Goal: Transaction & Acquisition: Purchase product/service

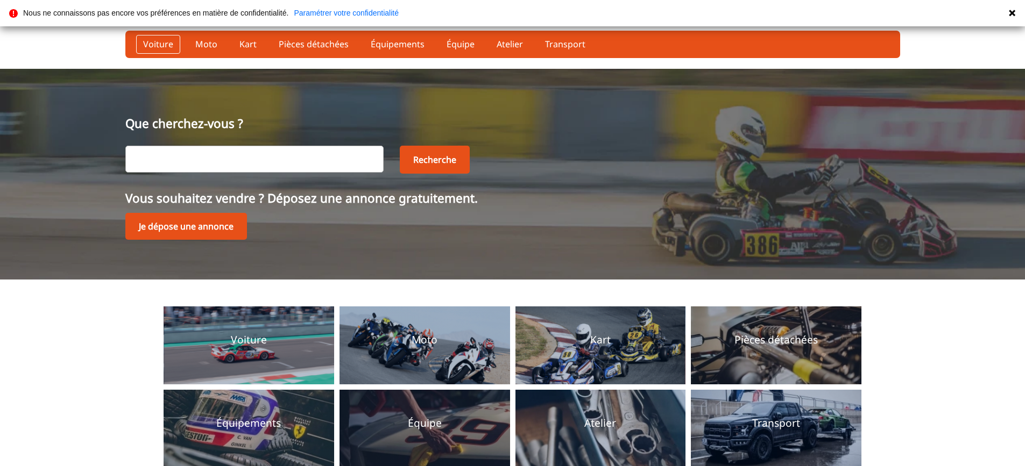
click at [158, 43] on link "Voiture" at bounding box center [158, 44] width 44 height 18
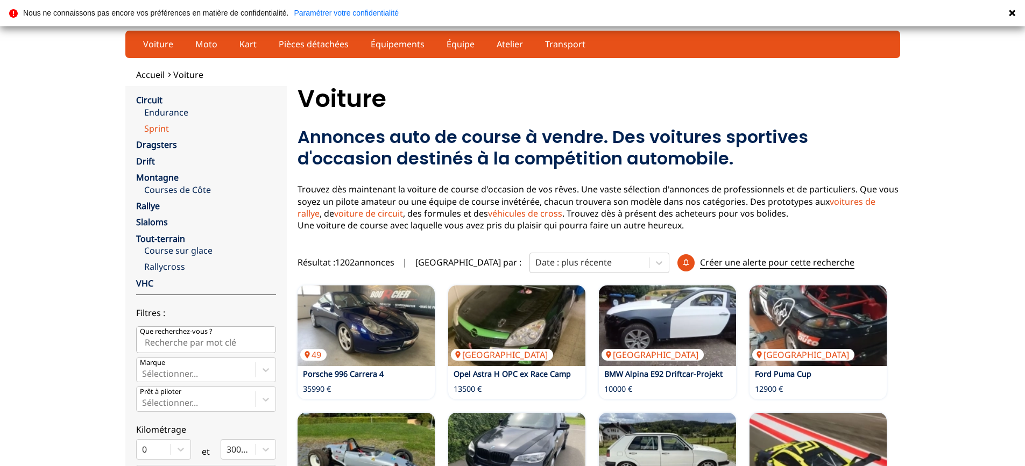
click at [158, 131] on link "Sprint" at bounding box center [210, 129] width 132 height 12
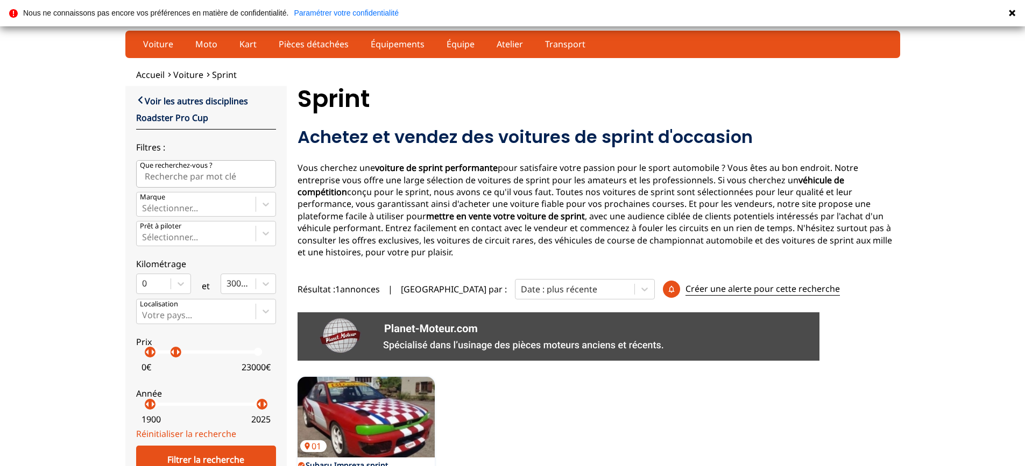
drag, startPoint x: 262, startPoint y: 353, endPoint x: 176, endPoint y: 353, distance: 86.1
click at [176, 353] on p "arrow_right" at bounding box center [178, 352] width 13 height 13
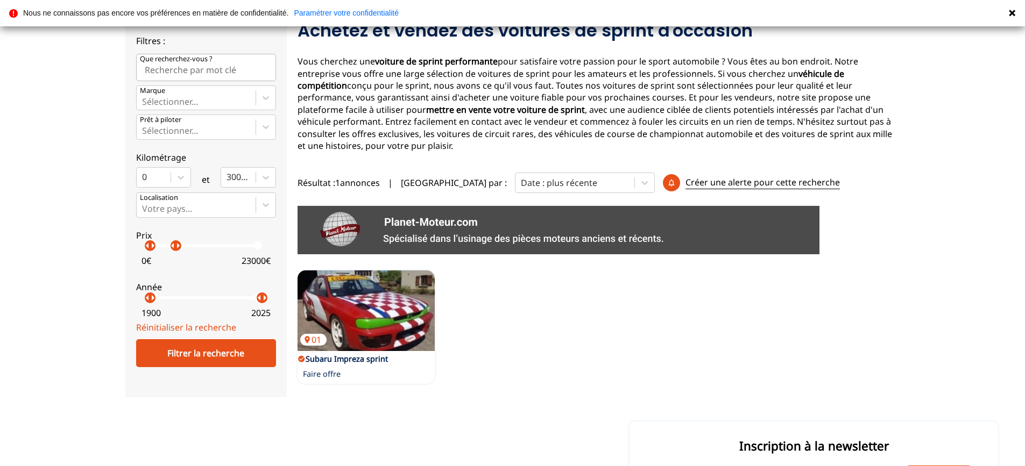
scroll to position [108, 0]
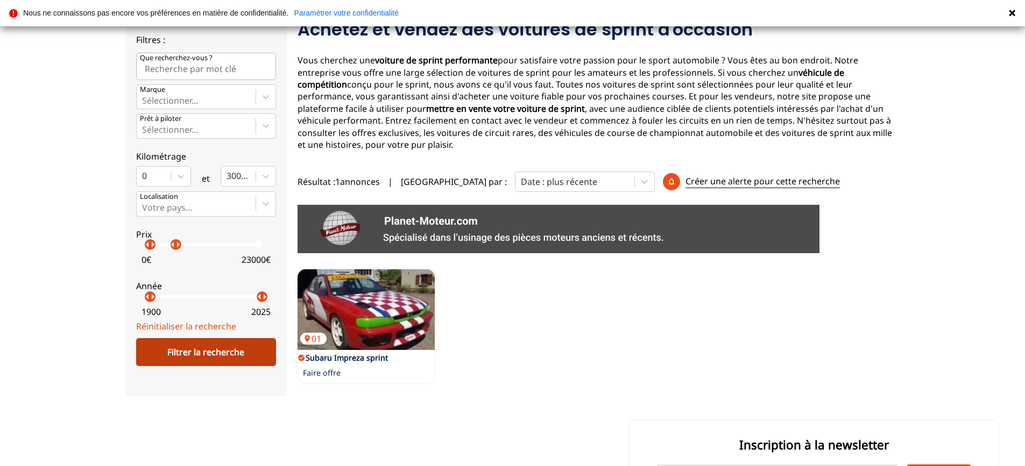
click at [208, 350] on div "Filtrer la recherche" at bounding box center [206, 352] width 140 height 28
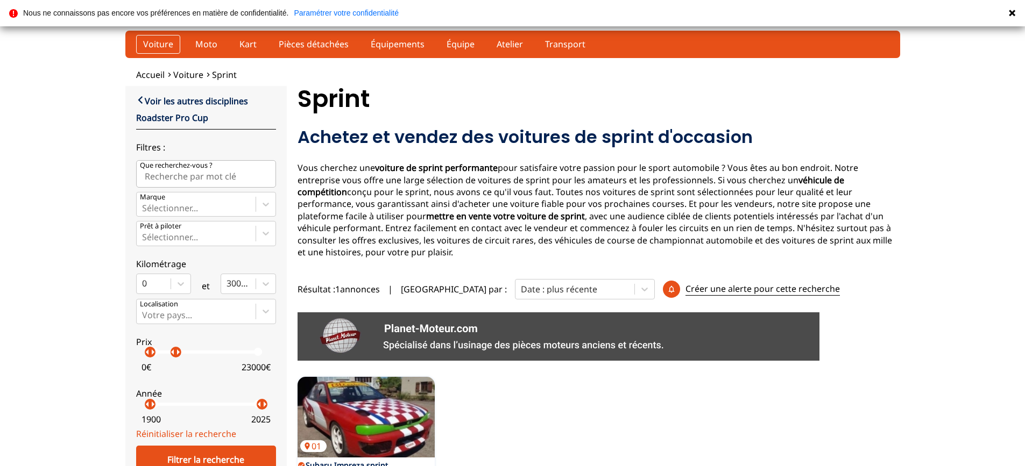
click at [158, 42] on link "Voiture" at bounding box center [158, 44] width 44 height 18
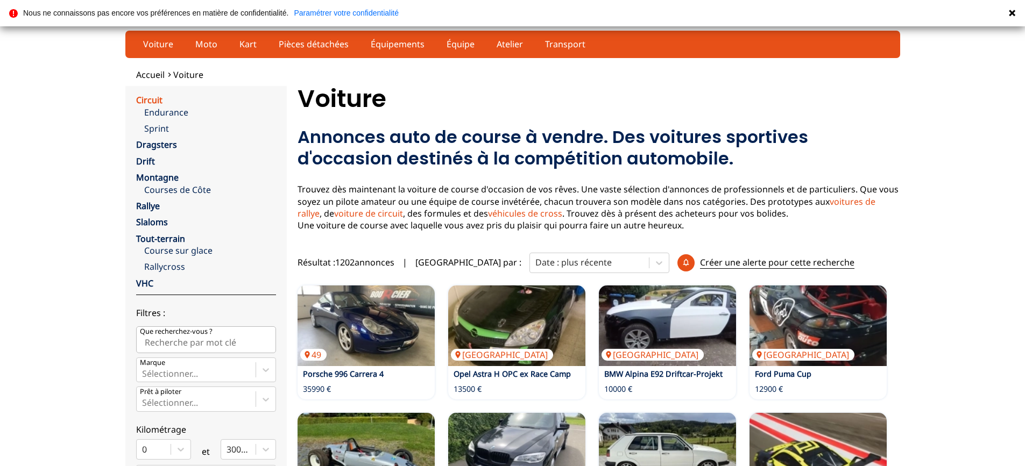
click at [148, 98] on link "Circuit" at bounding box center [149, 100] width 26 height 12
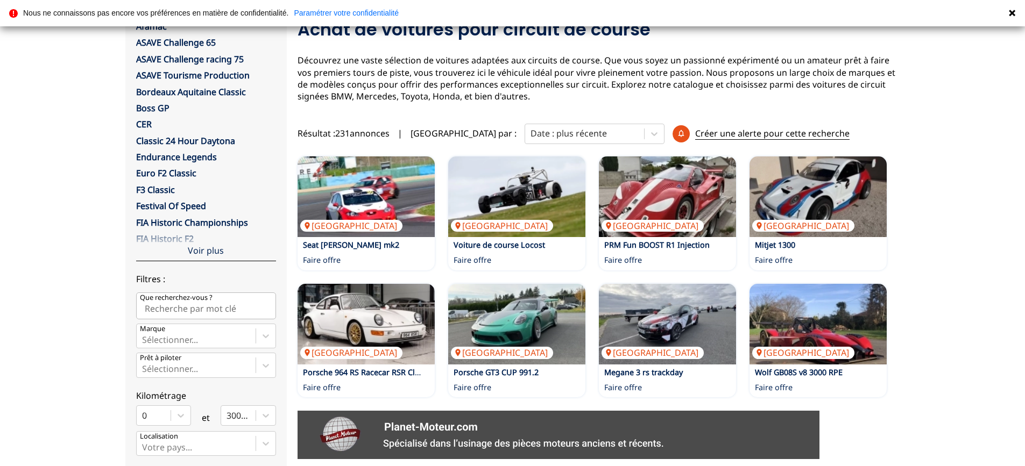
scroll to position [215, 0]
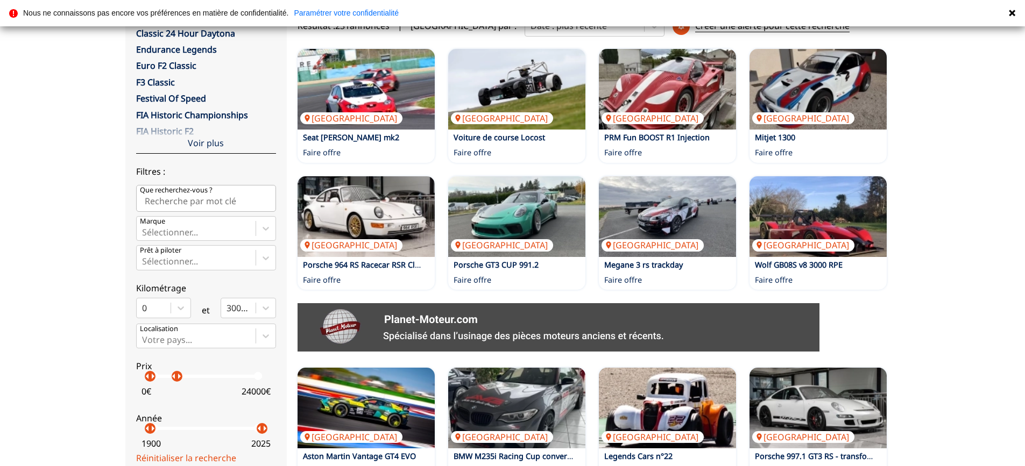
drag, startPoint x: 265, startPoint y: 377, endPoint x: 176, endPoint y: 378, distance: 88.8
click at [176, 378] on p "arrow_right" at bounding box center [179, 376] width 13 height 13
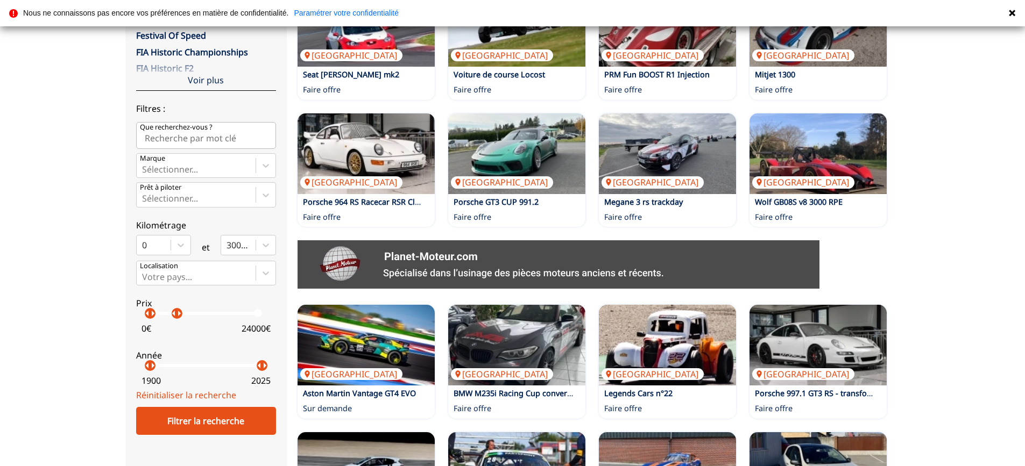
scroll to position [323, 0]
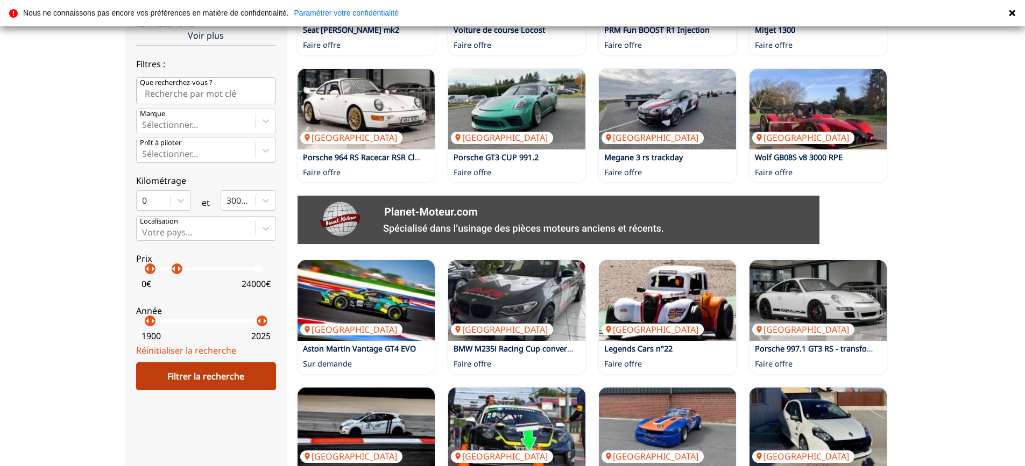
click at [196, 386] on div "Filtrer la recherche" at bounding box center [206, 377] width 140 height 28
click at [201, 375] on div "Filtrer la recherche" at bounding box center [206, 377] width 140 height 28
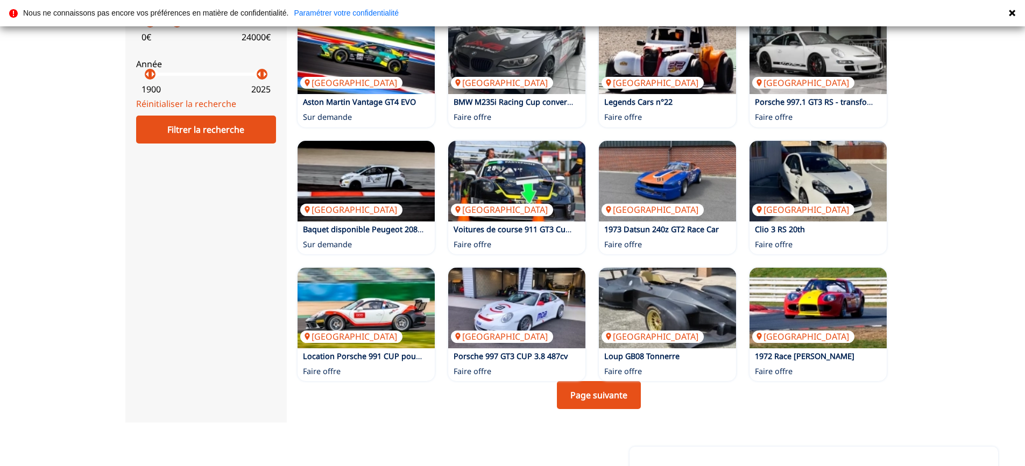
scroll to position [592, 0]
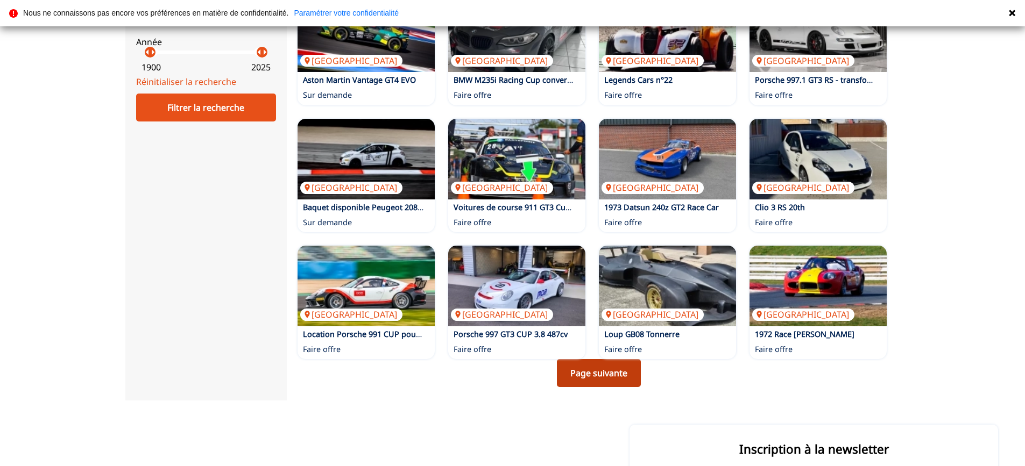
click at [611, 370] on link "Page suivante" at bounding box center [599, 373] width 84 height 28
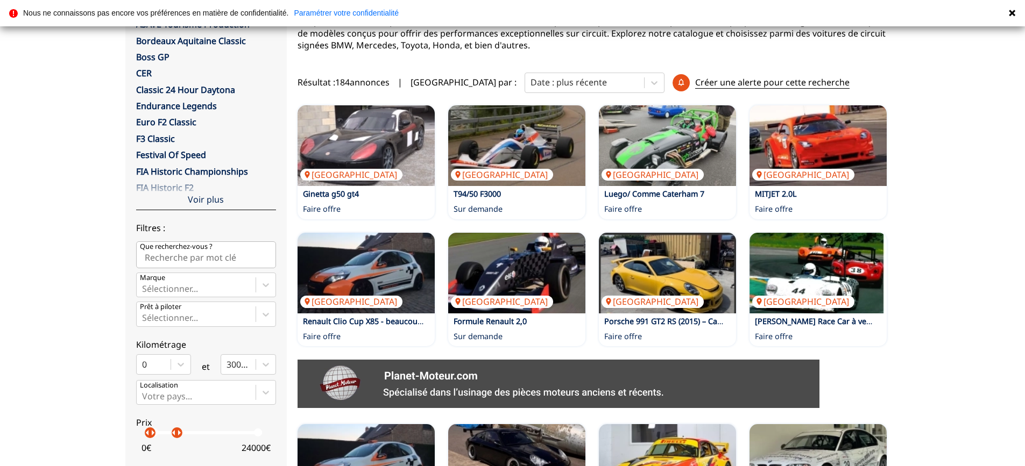
scroll to position [161, 0]
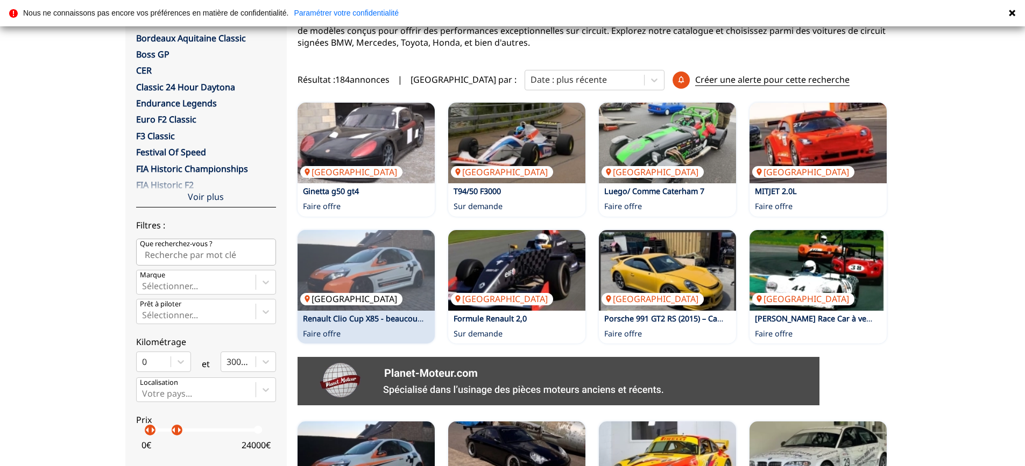
click at [374, 271] on img at bounding box center [365, 270] width 137 height 81
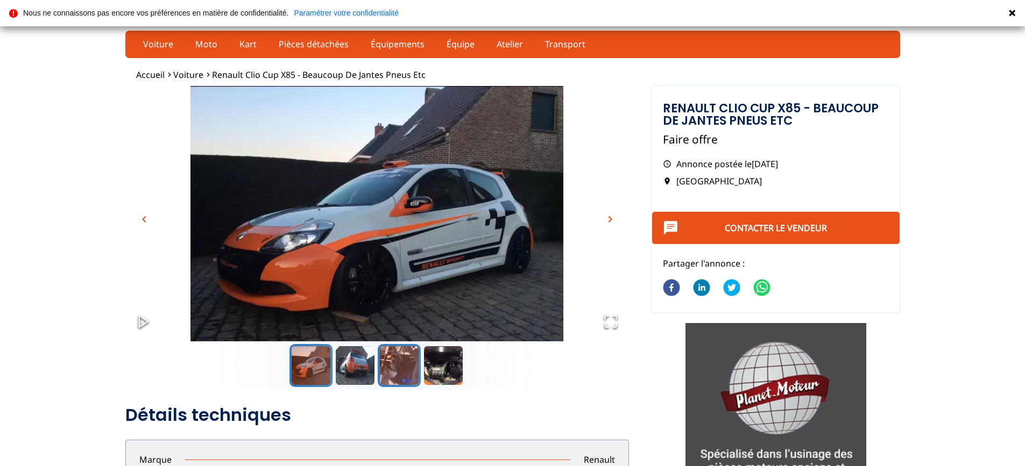
click at [392, 365] on button "Go to Slide 3" at bounding box center [399, 365] width 43 height 43
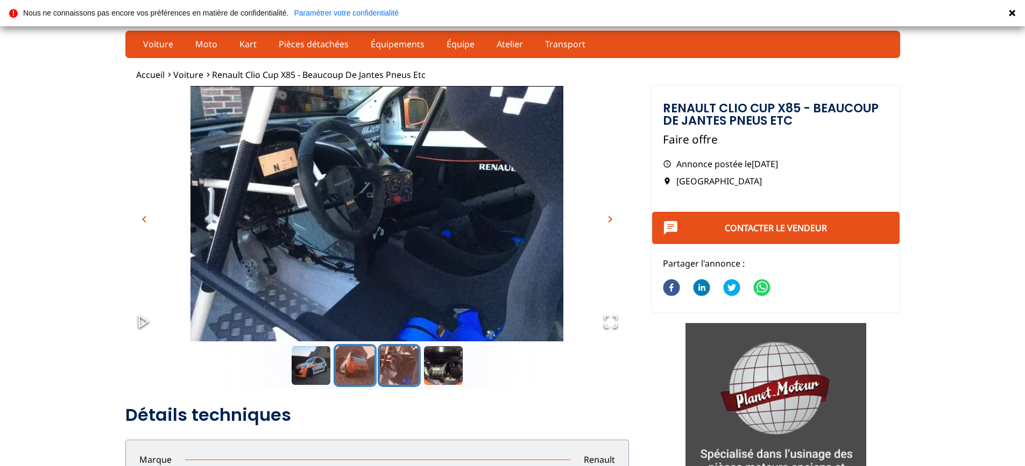
click at [363, 367] on button "Go to Slide 2" at bounding box center [355, 365] width 43 height 43
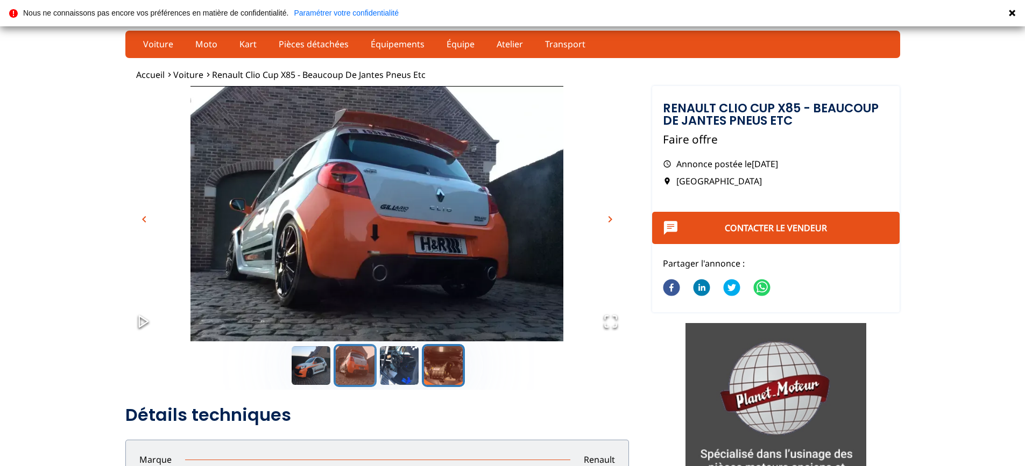
click at [439, 374] on button "Go to Slide 4" at bounding box center [443, 365] width 43 height 43
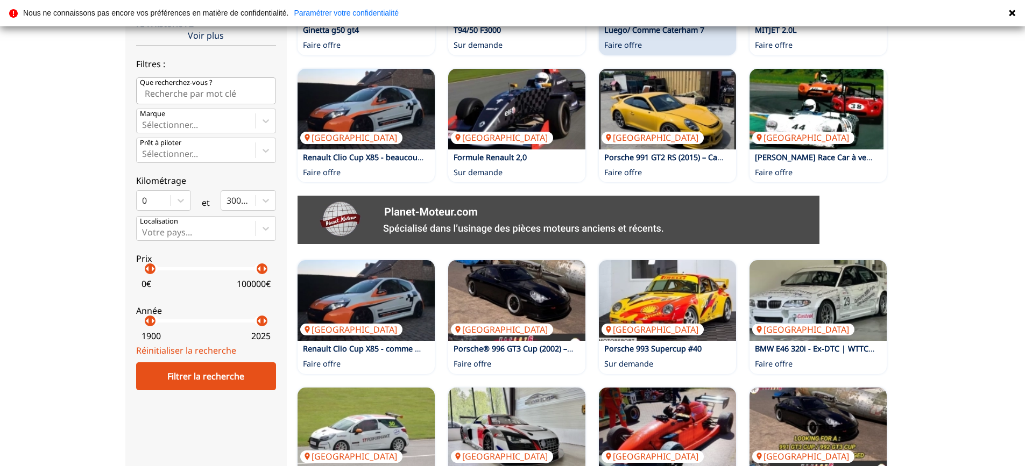
scroll to position [484, 0]
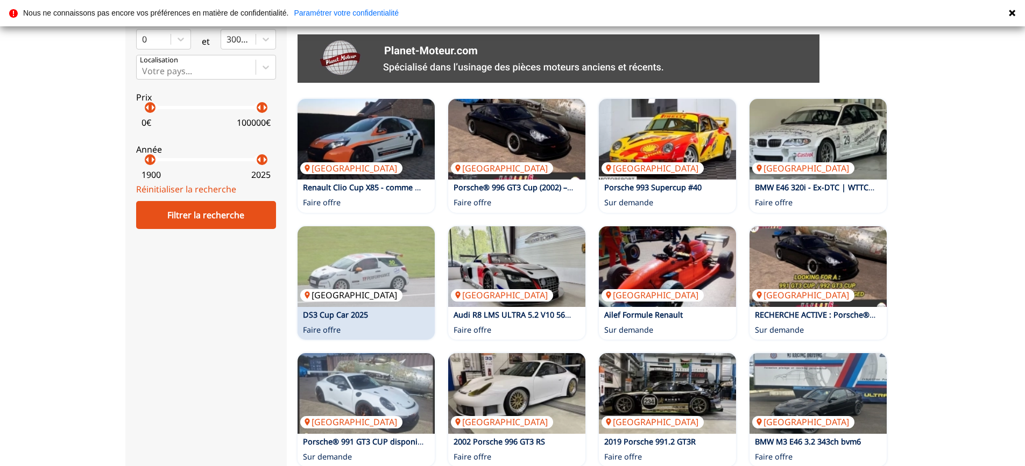
click at [379, 253] on img at bounding box center [365, 266] width 137 height 81
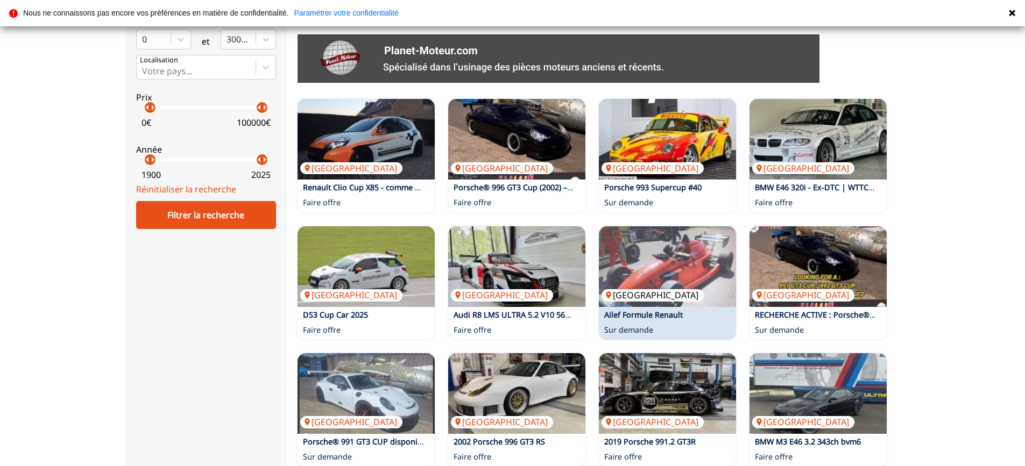
click at [687, 244] on img at bounding box center [667, 266] width 137 height 81
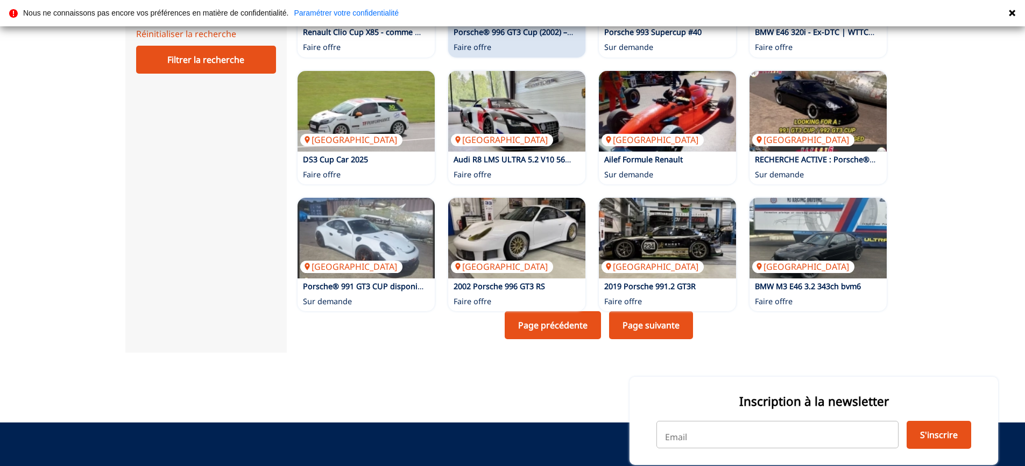
scroll to position [646, 0]
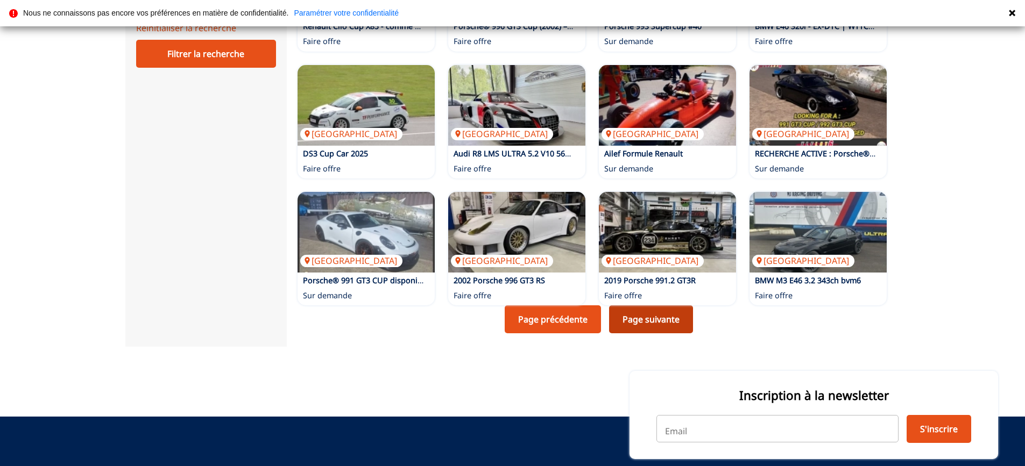
click at [657, 329] on link "Page suivante" at bounding box center [651, 320] width 84 height 28
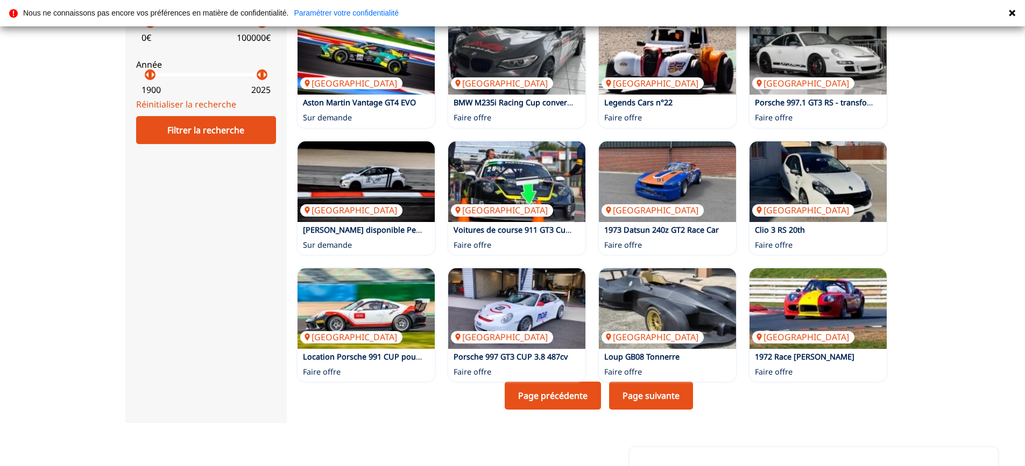
scroll to position [646, 0]
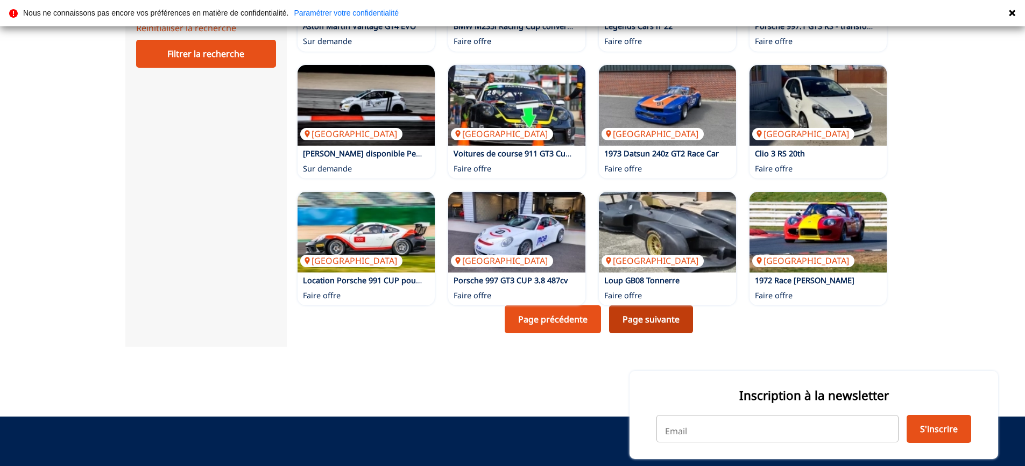
click at [651, 320] on link "Page suivante" at bounding box center [651, 320] width 84 height 28
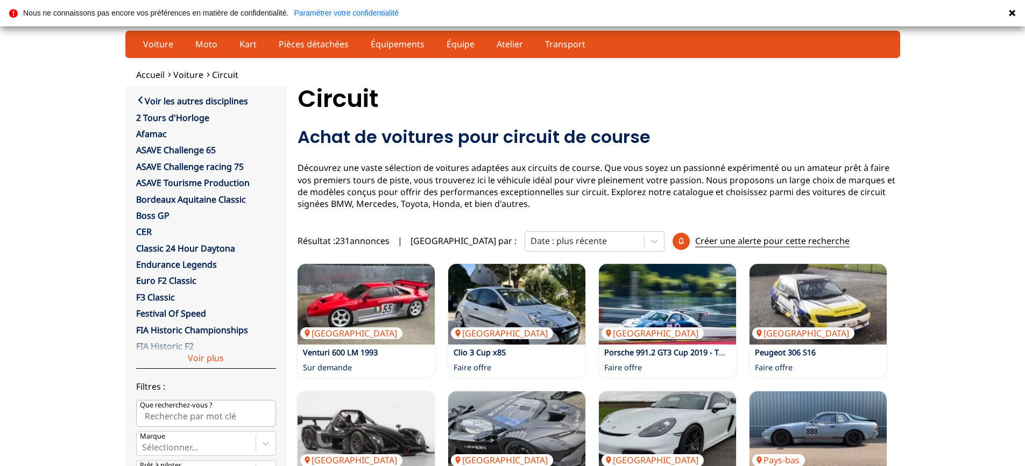
click at [209, 361] on div "Voir plus" at bounding box center [206, 350] width 140 height 36
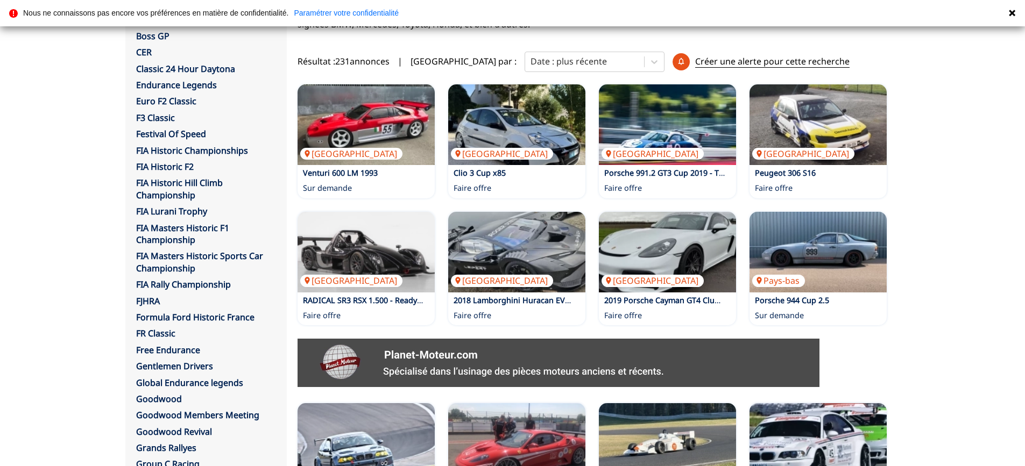
scroll to position [215, 0]
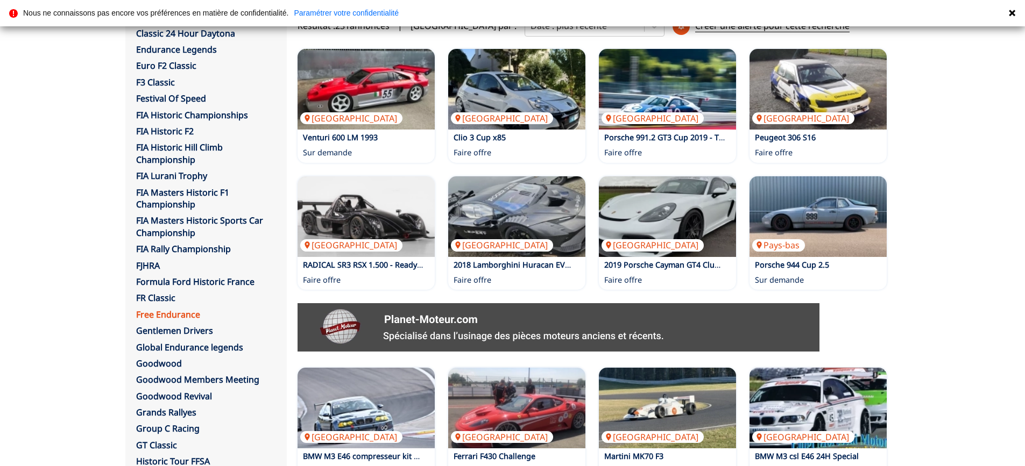
click at [177, 316] on link "Free Endurance" at bounding box center [168, 315] width 64 height 12
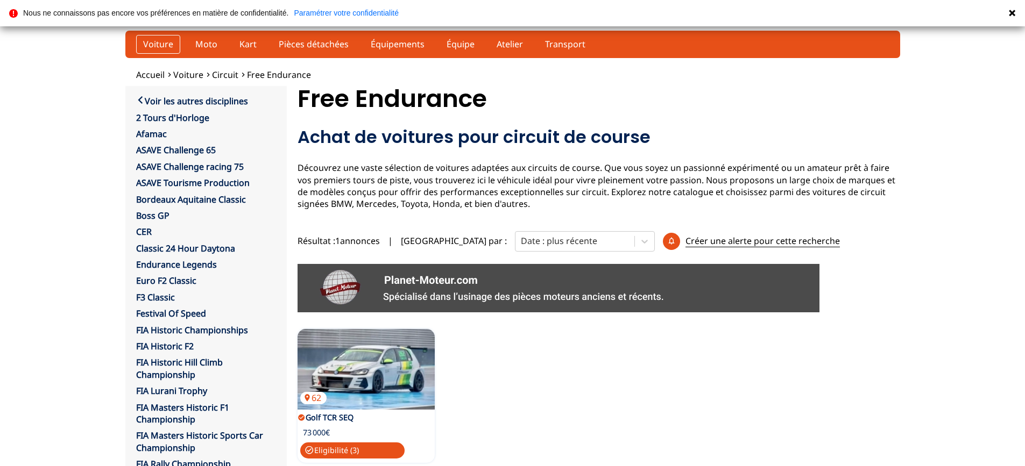
click at [153, 39] on link "Voiture" at bounding box center [158, 44] width 44 height 18
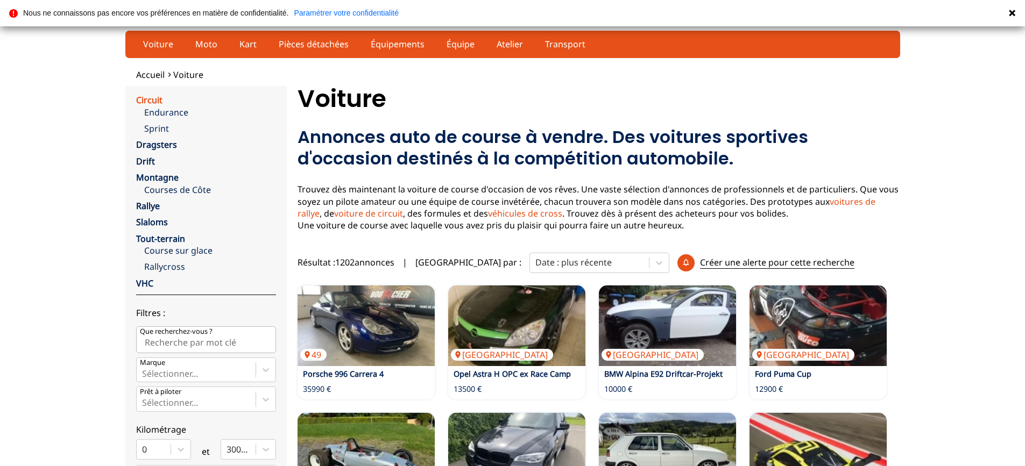
click at [154, 100] on link "Circuit" at bounding box center [149, 100] width 26 height 12
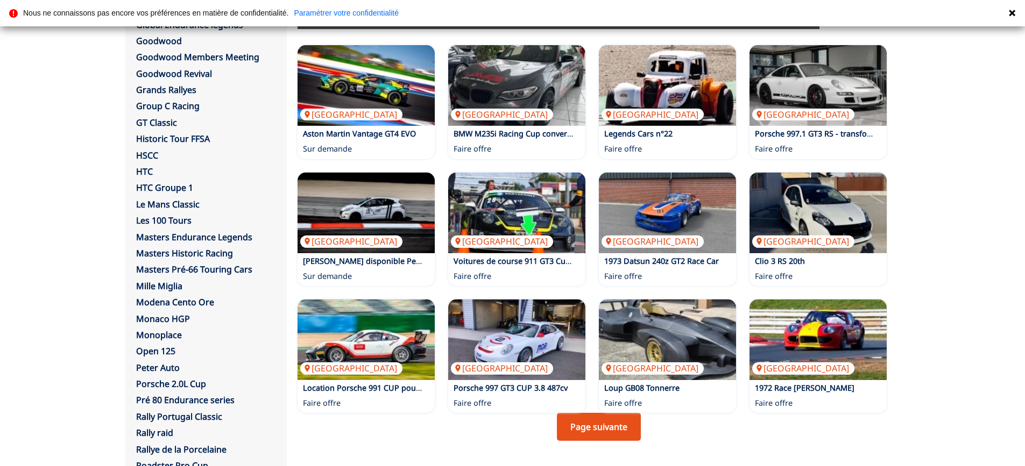
scroll to position [646, 0]
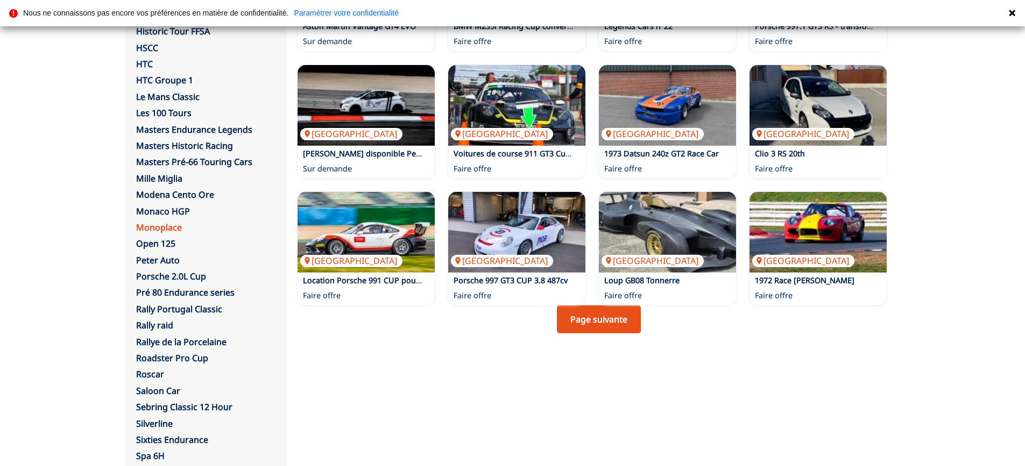
click at [170, 228] on link "Monoplace" at bounding box center [159, 228] width 46 height 12
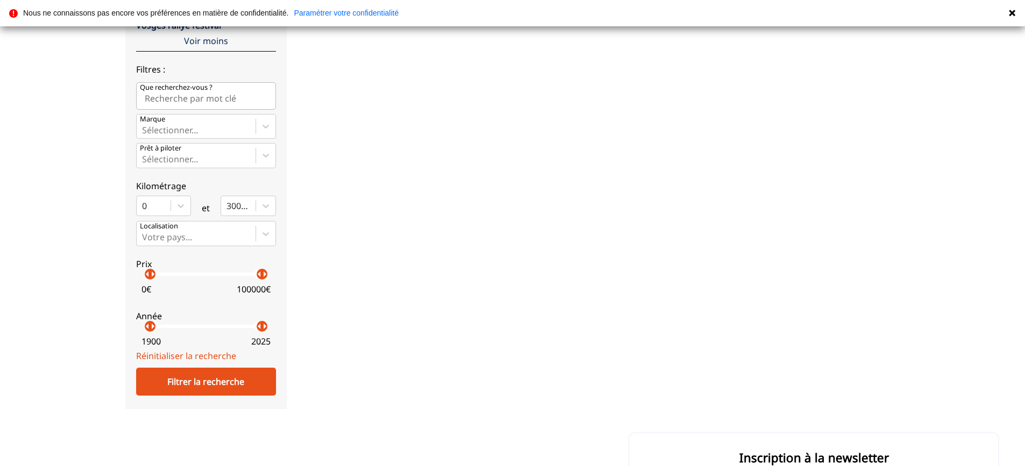
scroll to position [1291, 0]
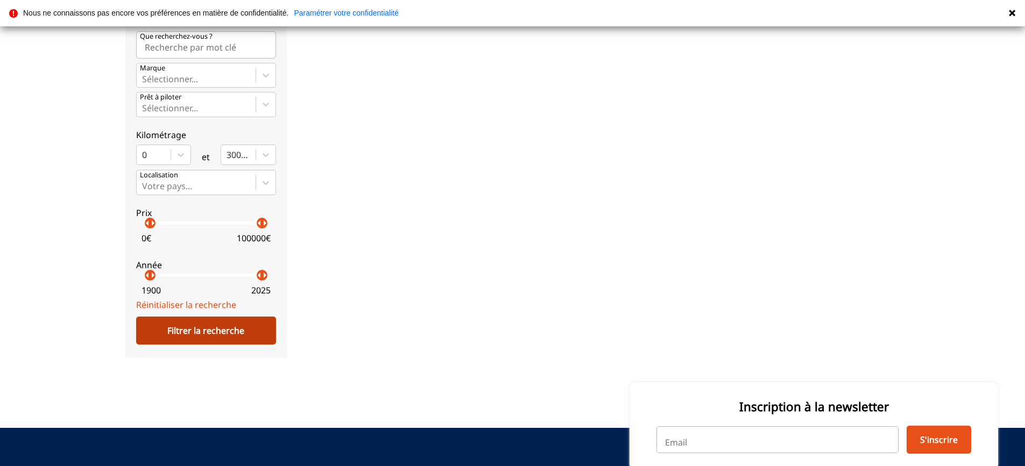
click at [217, 332] on div "Filtrer la recherche" at bounding box center [206, 331] width 140 height 28
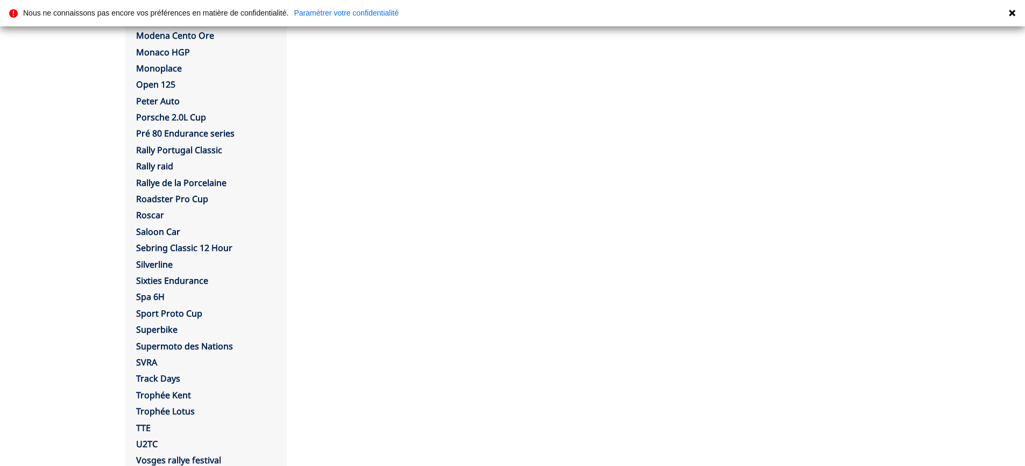
scroll to position [807, 0]
click at [187, 115] on link "Porsche 2.0L Cup" at bounding box center [171, 115] width 70 height 12
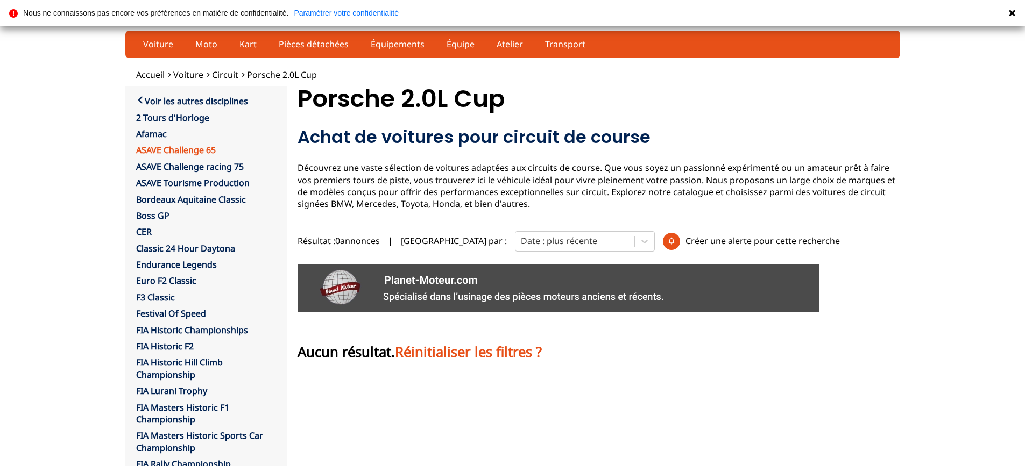
click at [176, 149] on link "ASAVE Challenge 65" at bounding box center [176, 150] width 80 height 12
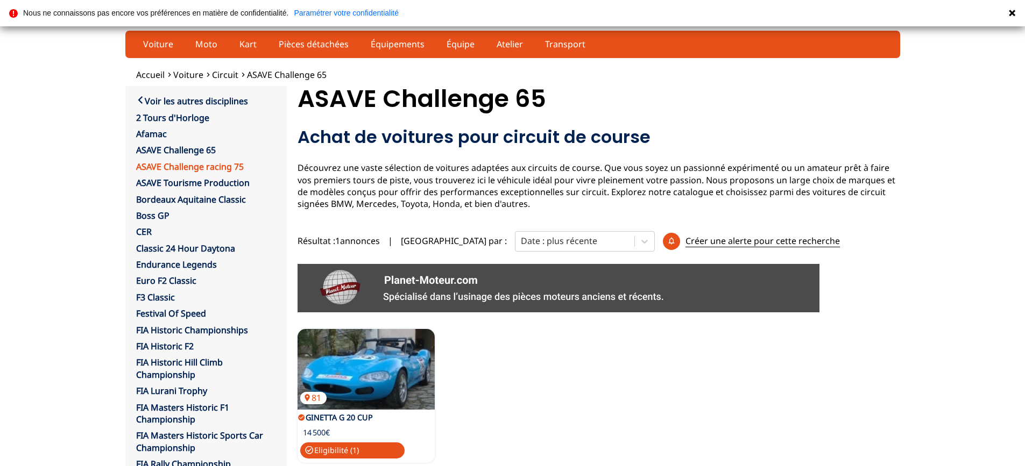
click at [178, 171] on link "ASAVE Challenge racing 75" at bounding box center [190, 167] width 108 height 12
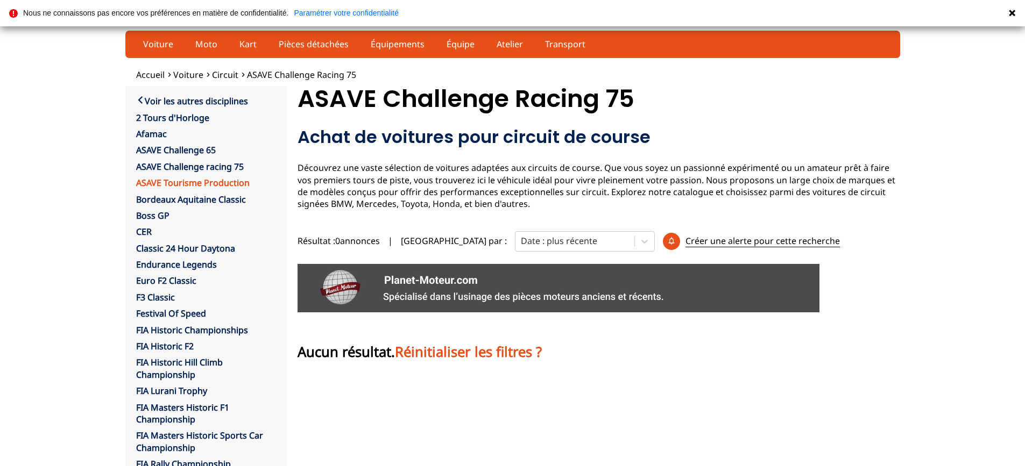
click at [181, 180] on link "ASAVE Tourisme Production" at bounding box center [193, 183] width 114 height 12
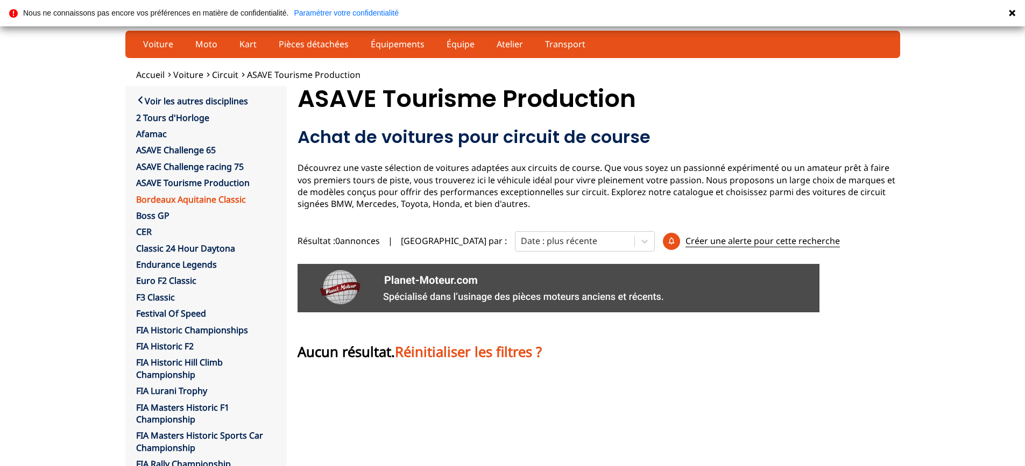
click at [183, 201] on link "Bordeaux Aquitaine Classic" at bounding box center [191, 200] width 110 height 12
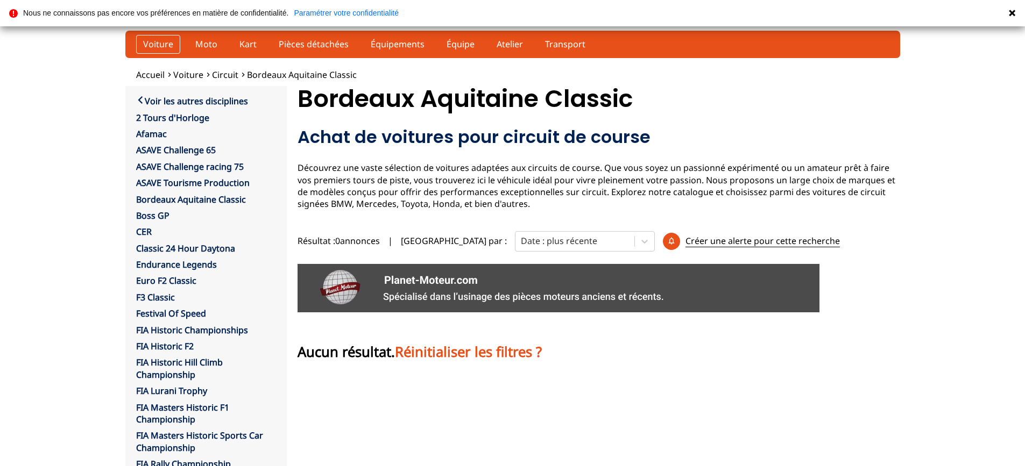
click at [152, 42] on link "Voiture" at bounding box center [158, 44] width 44 height 18
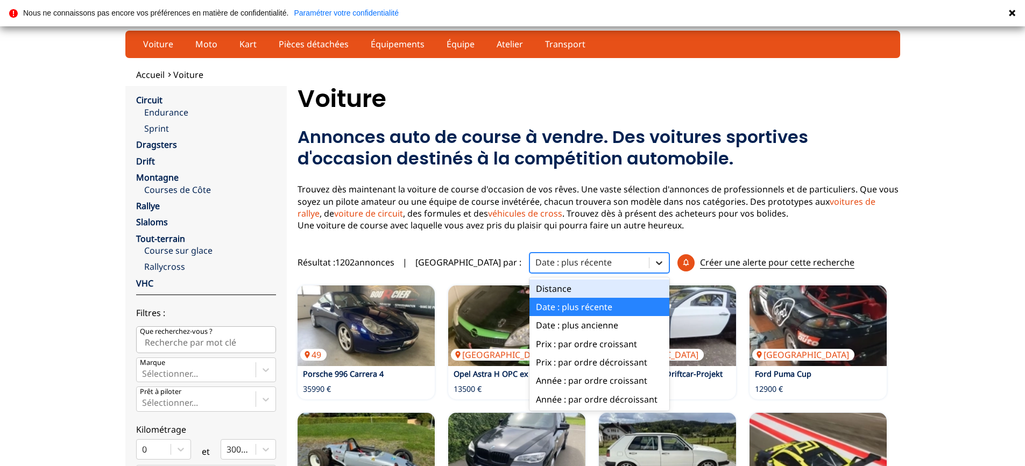
click at [654, 267] on icon at bounding box center [659, 263] width 11 height 11
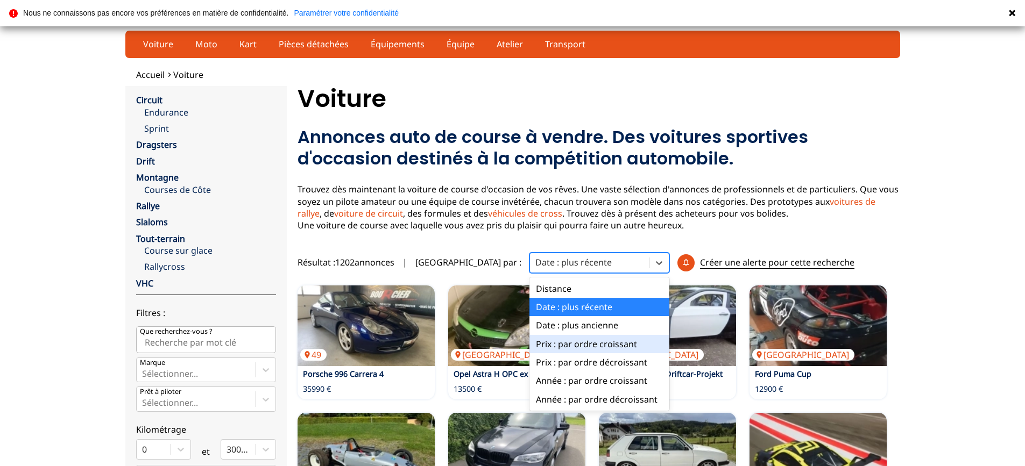
click at [568, 348] on div "Prix : par ordre croissant" at bounding box center [599, 344] width 140 height 18
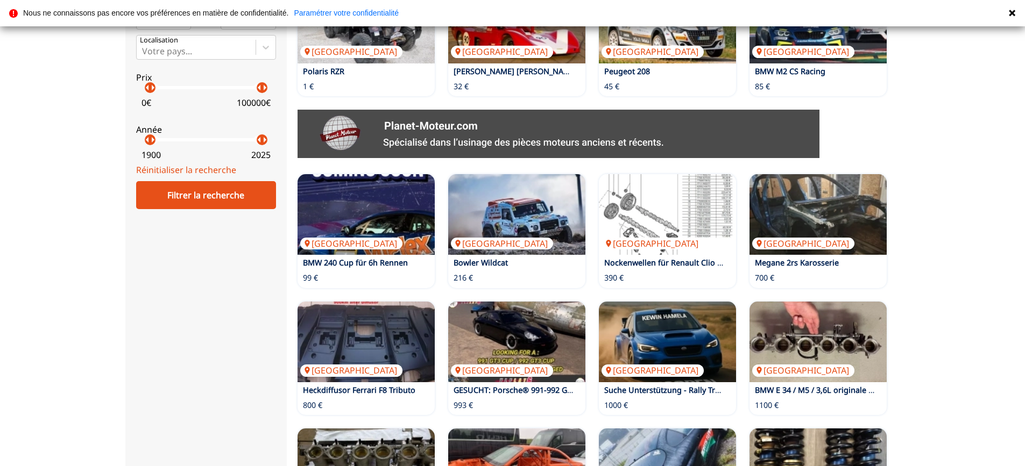
scroll to position [592, 0]
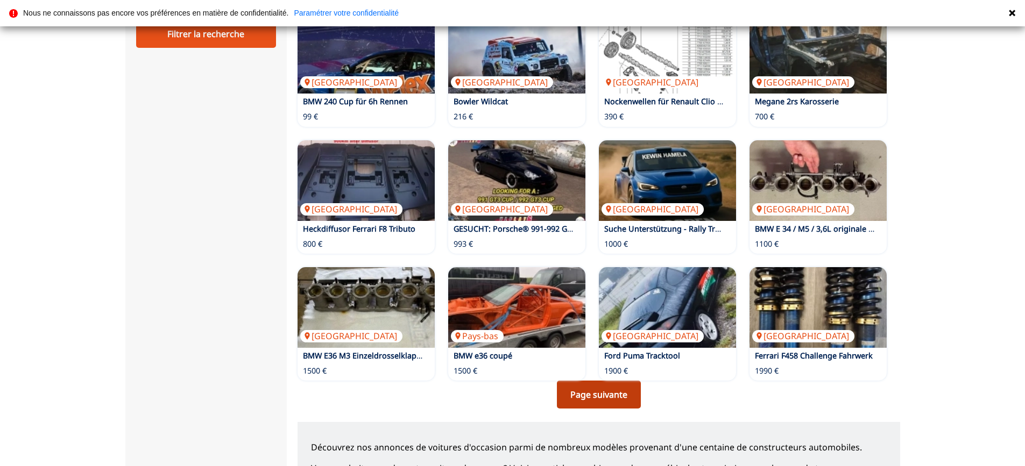
click at [606, 391] on link "Page suivante" at bounding box center [599, 395] width 84 height 28
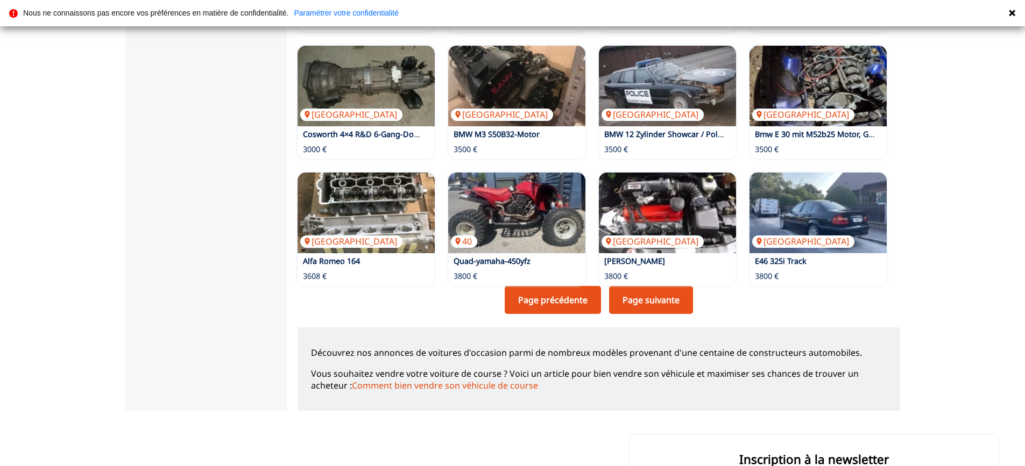
scroll to position [699, 0]
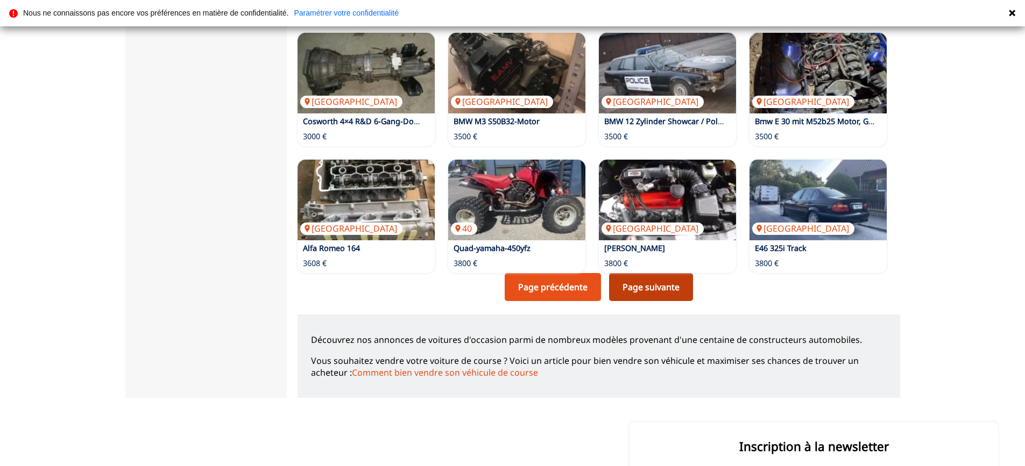
click at [659, 286] on link "Page suivante" at bounding box center [651, 287] width 84 height 28
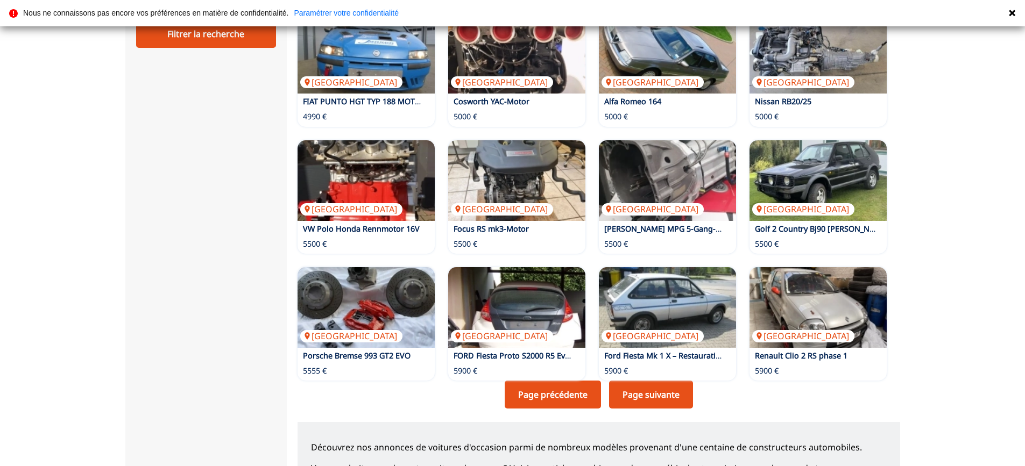
scroll to position [753, 0]
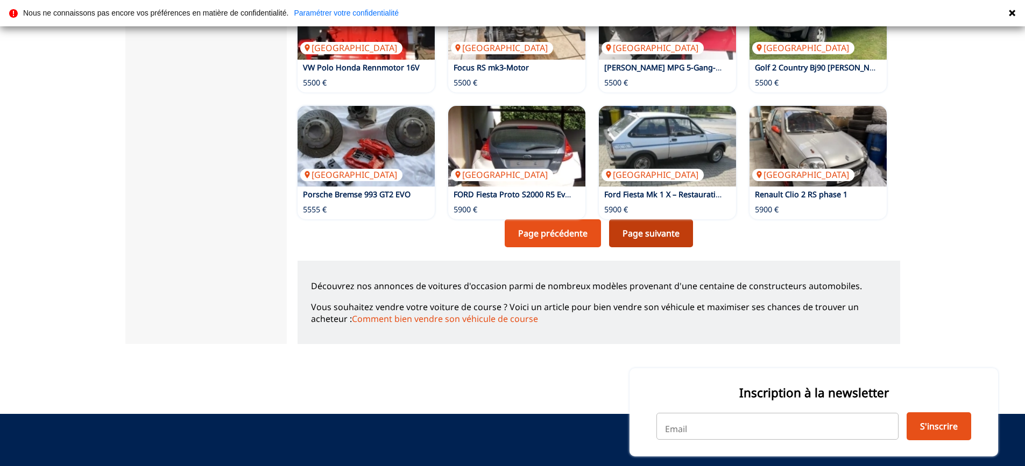
click at [651, 238] on link "Page suivante" at bounding box center [651, 233] width 84 height 28
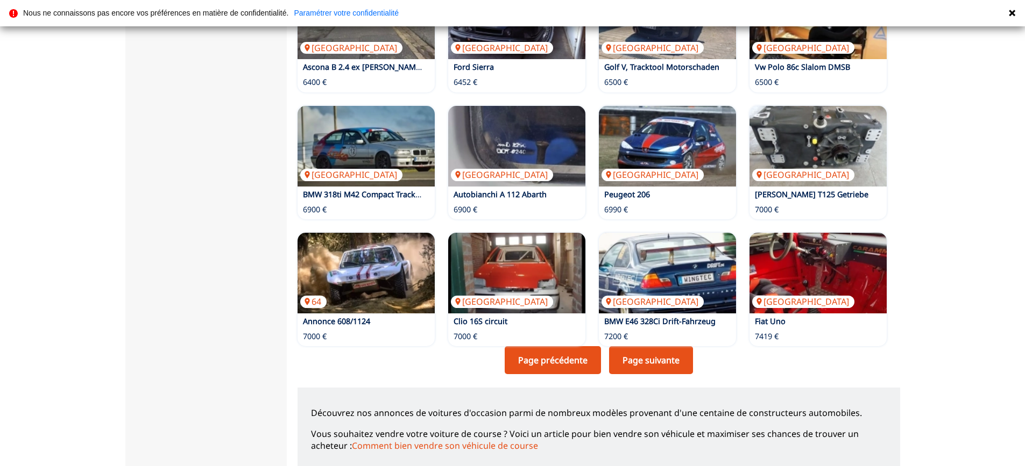
scroll to position [646, 0]
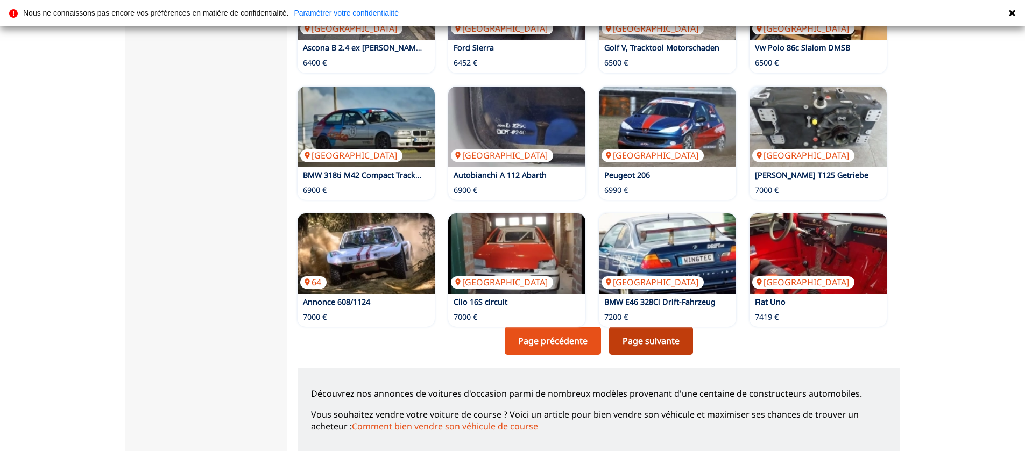
click at [660, 344] on link "Page suivante" at bounding box center [651, 341] width 84 height 28
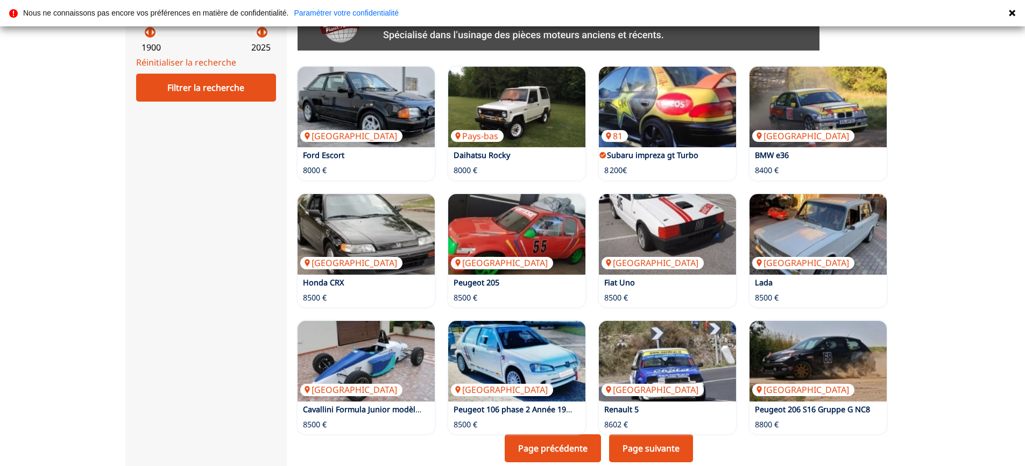
scroll to position [592, 0]
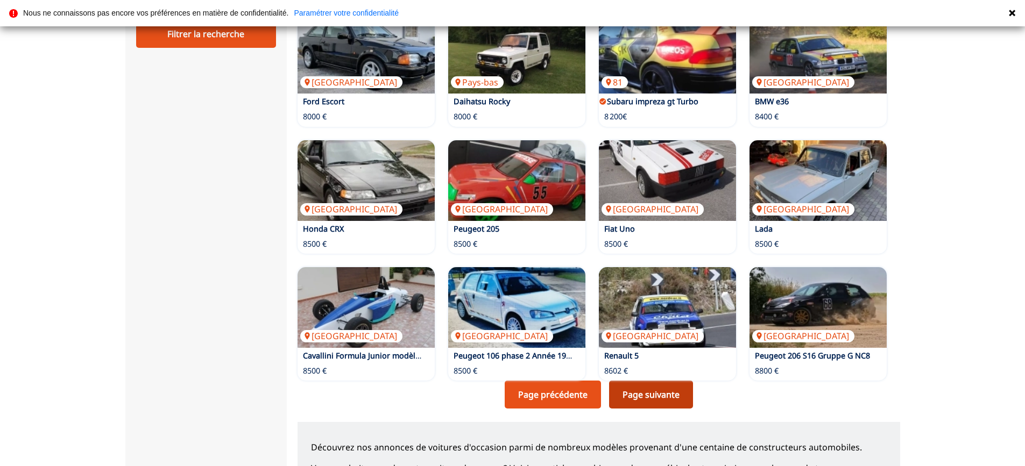
click at [665, 396] on link "Page suivante" at bounding box center [651, 395] width 84 height 28
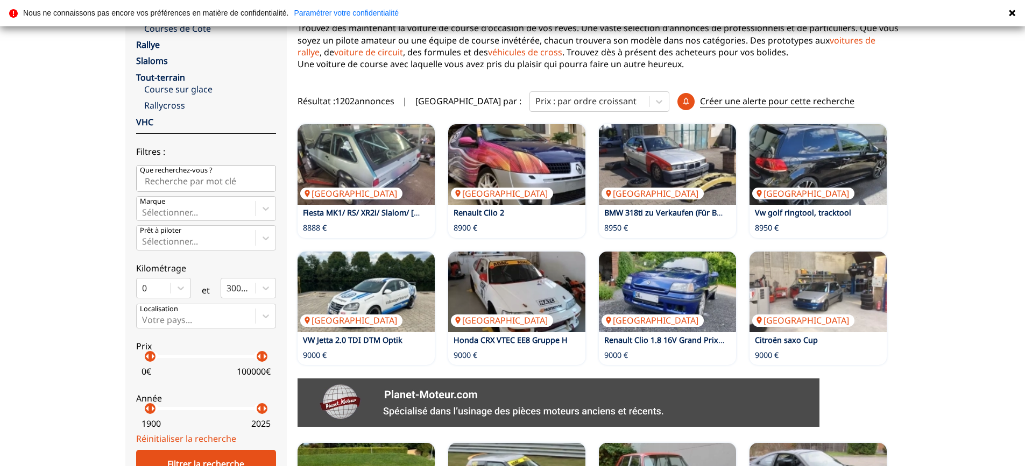
scroll to position [377, 0]
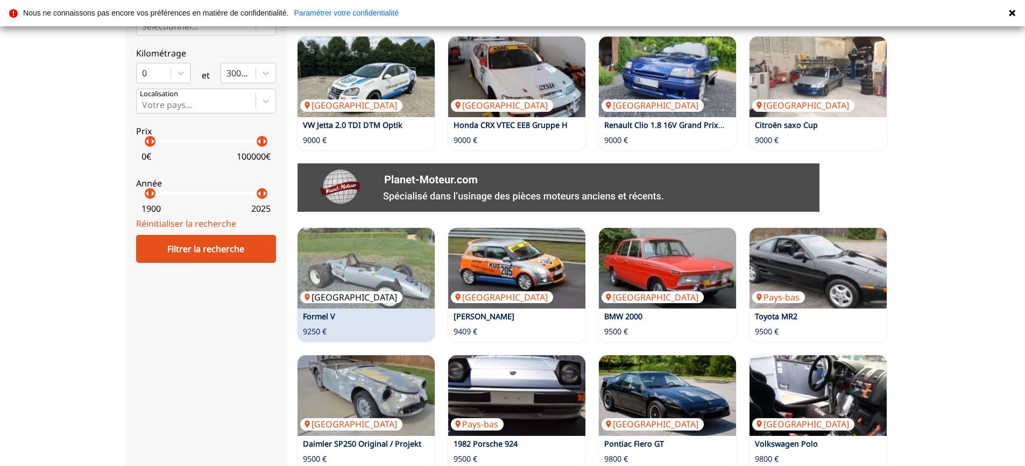
click at [354, 264] on img at bounding box center [365, 268] width 137 height 81
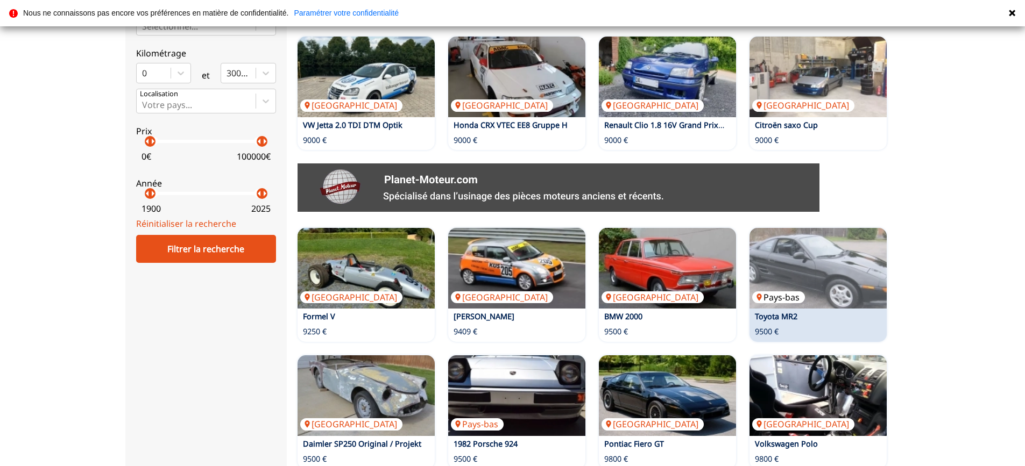
click at [834, 258] on img at bounding box center [817, 268] width 137 height 81
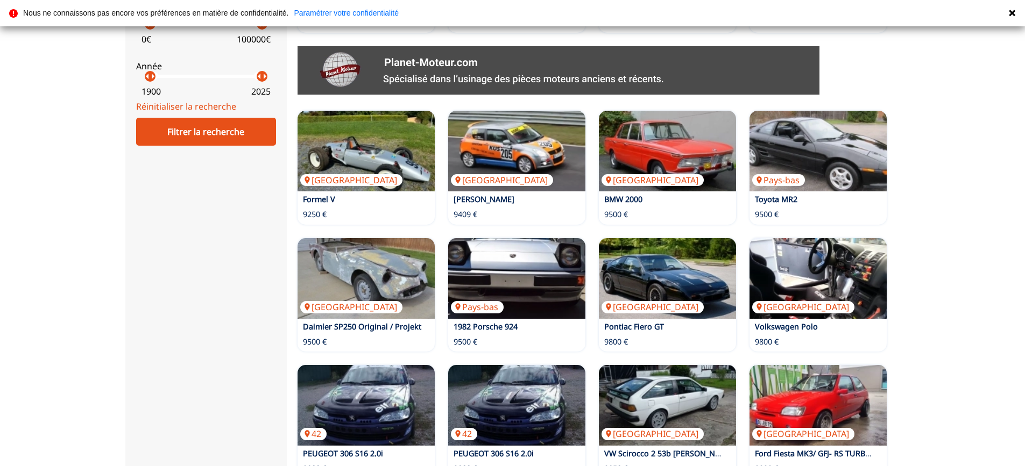
scroll to position [538, 0]
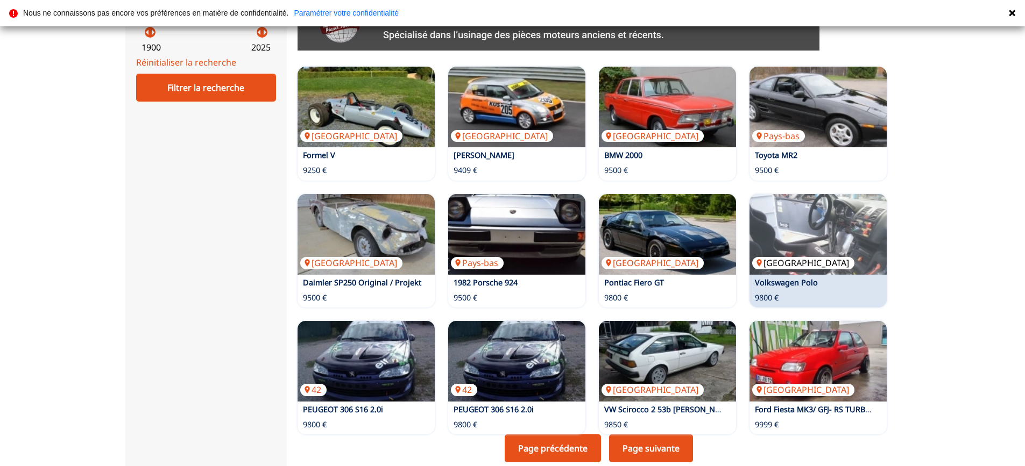
click at [853, 225] on img at bounding box center [817, 234] width 137 height 81
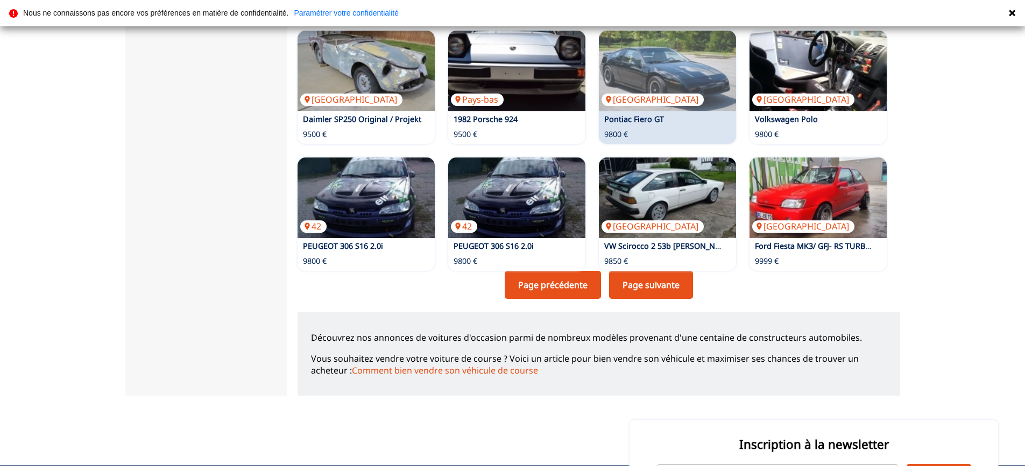
scroll to position [753, 0]
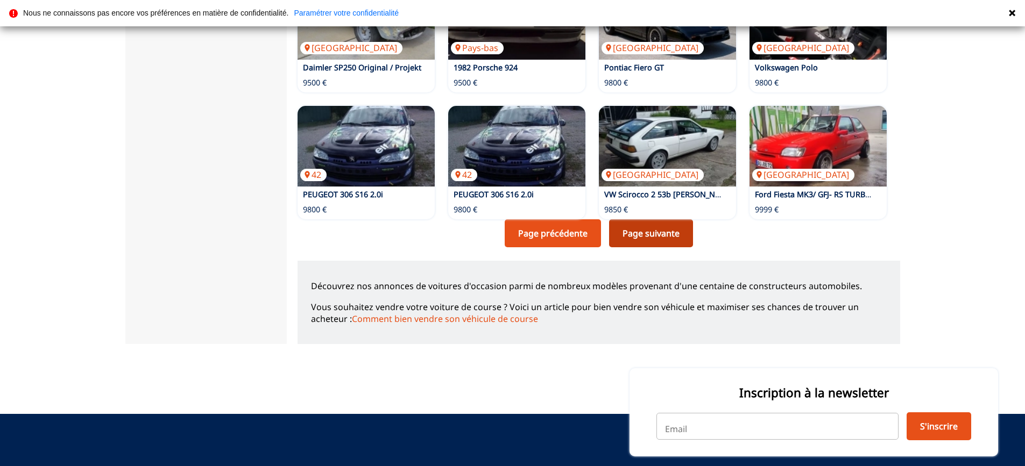
click at [657, 242] on link "Page suivante" at bounding box center [651, 233] width 84 height 28
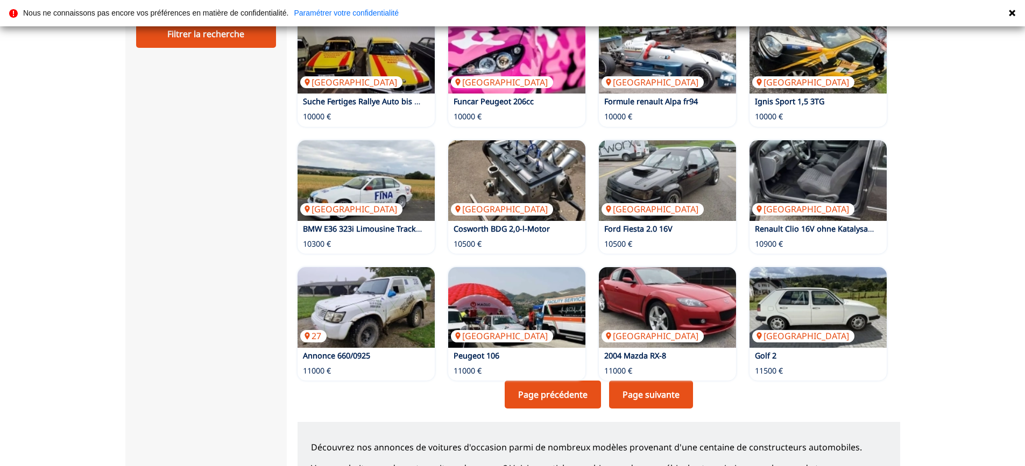
scroll to position [646, 0]
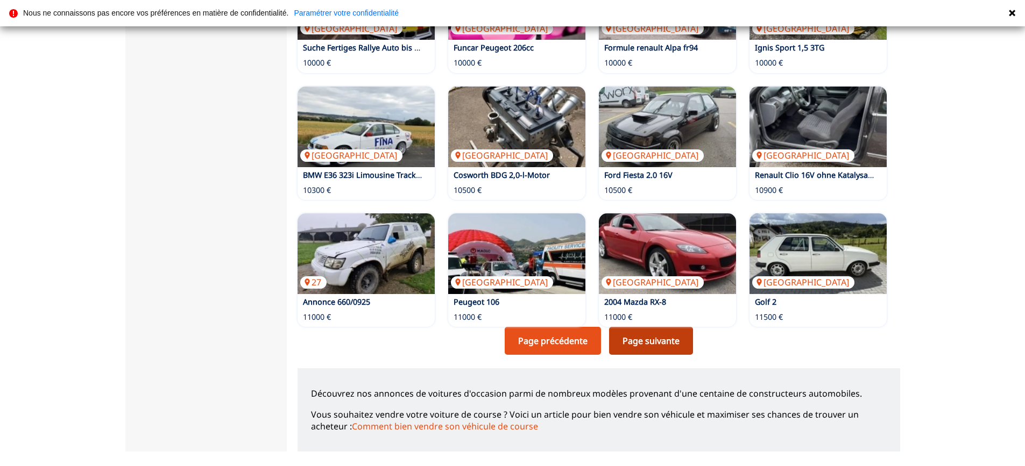
click at [663, 346] on link "Page suivante" at bounding box center [651, 341] width 84 height 28
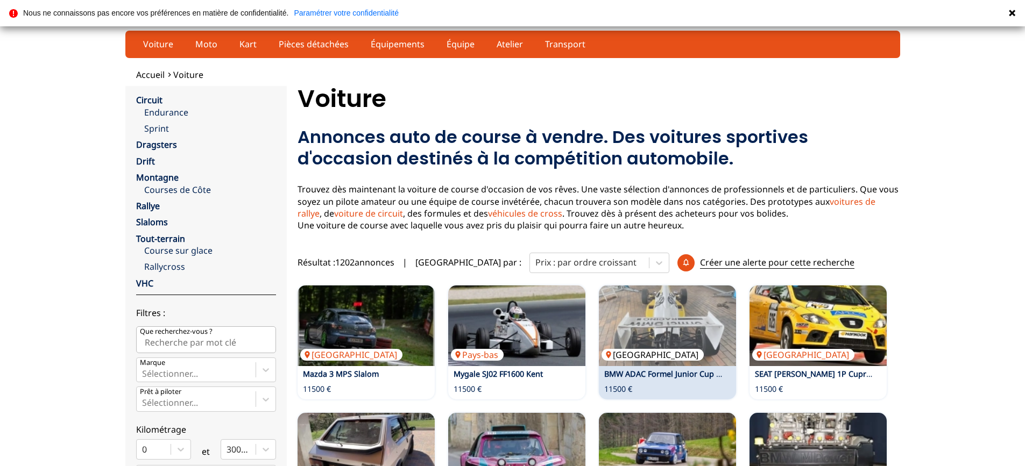
click at [672, 317] on img at bounding box center [667, 326] width 137 height 81
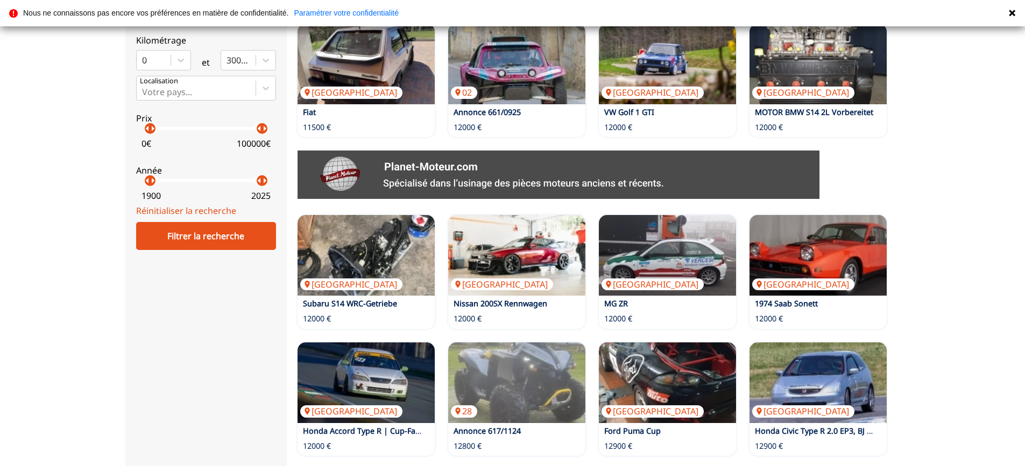
scroll to position [430, 0]
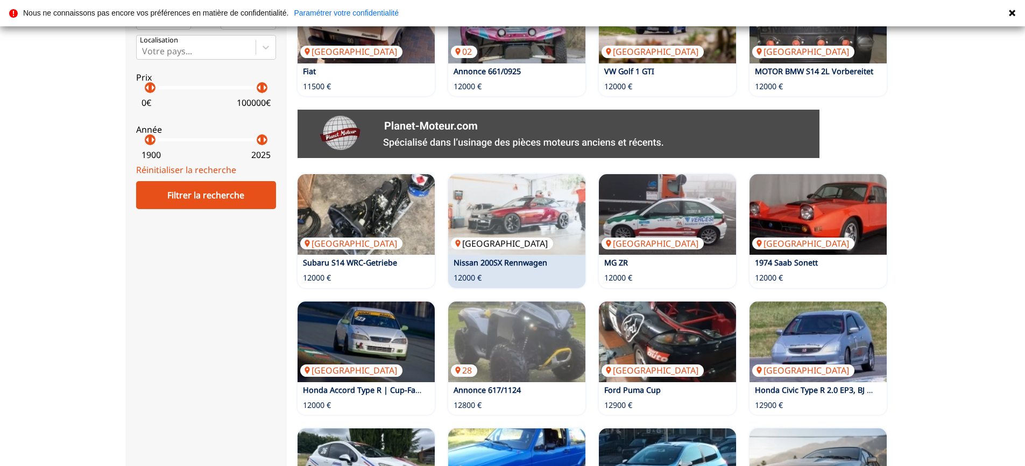
click at [519, 201] on img at bounding box center [516, 214] width 137 height 81
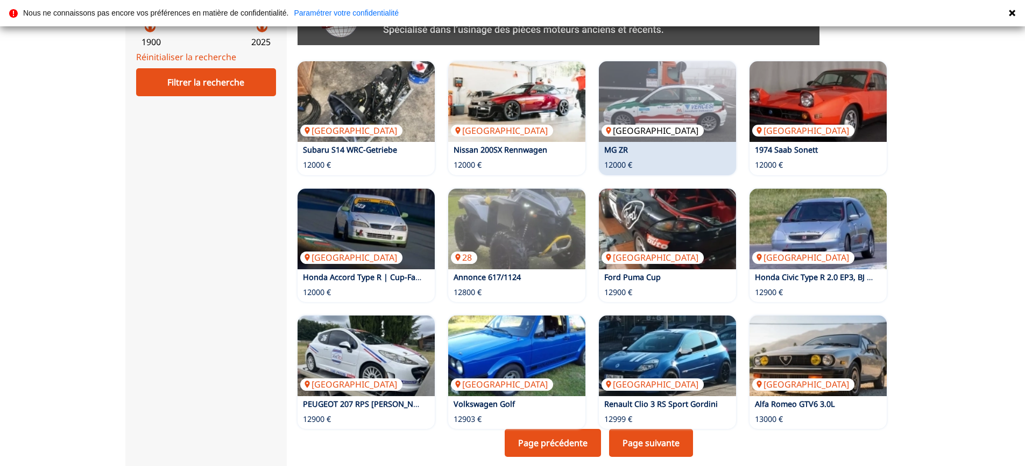
scroll to position [592, 0]
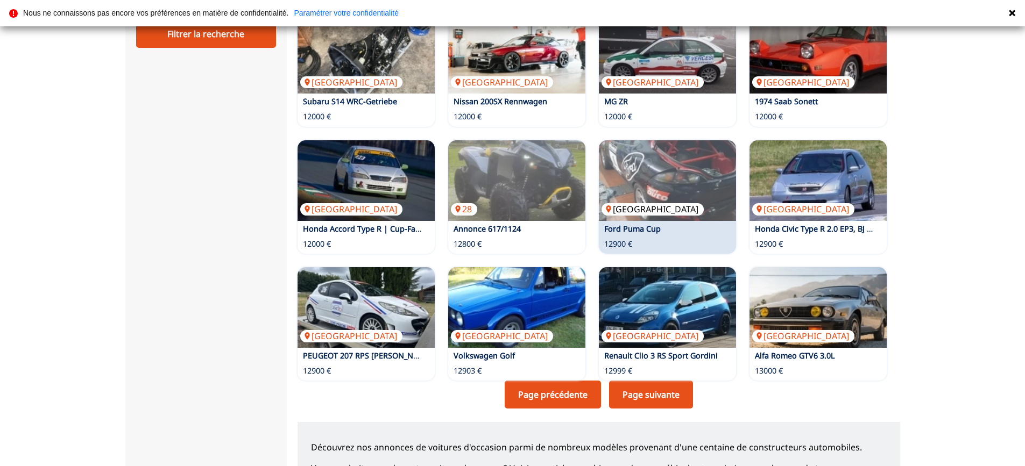
click at [700, 177] on img at bounding box center [667, 180] width 137 height 81
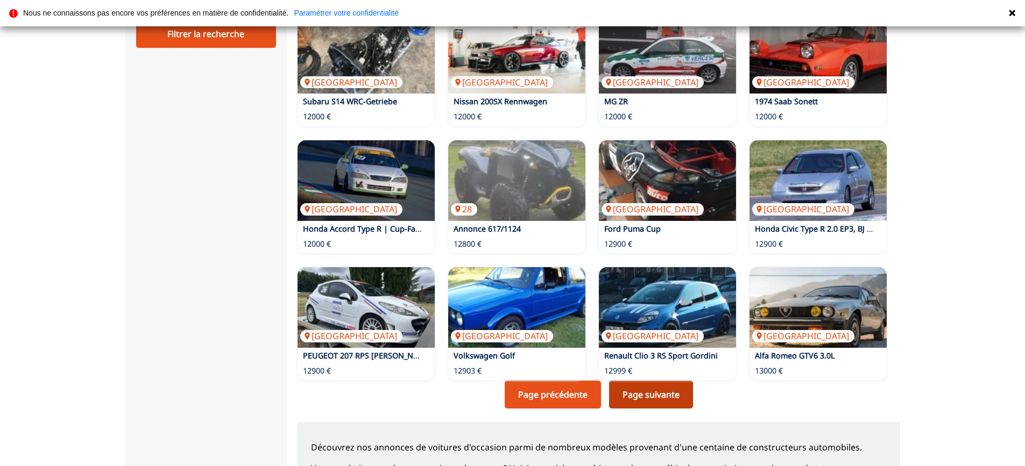
click at [646, 399] on link "Page suivante" at bounding box center [651, 395] width 84 height 28
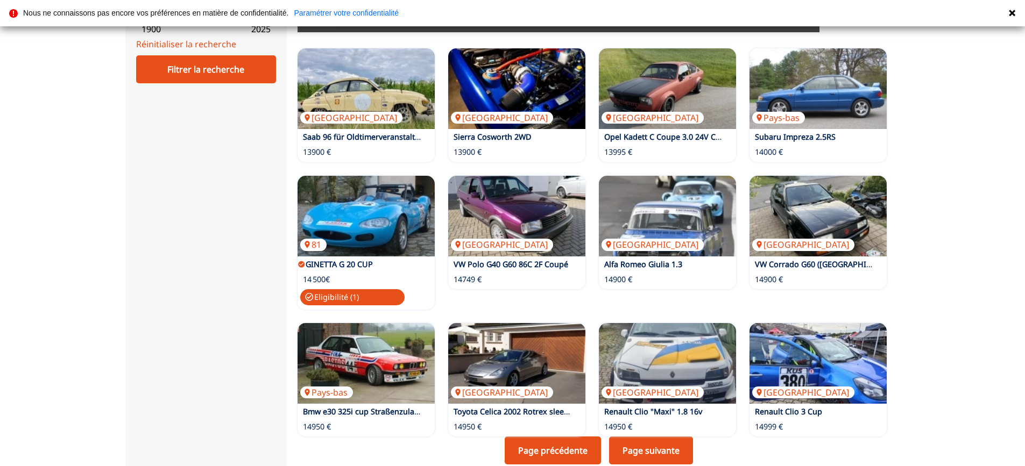
scroll to position [592, 0]
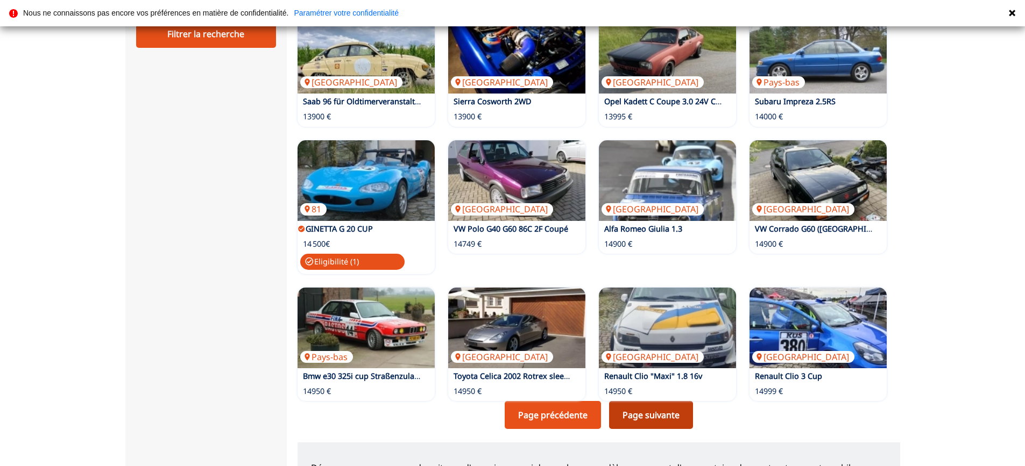
click at [660, 417] on link "Page suivante" at bounding box center [651, 415] width 84 height 28
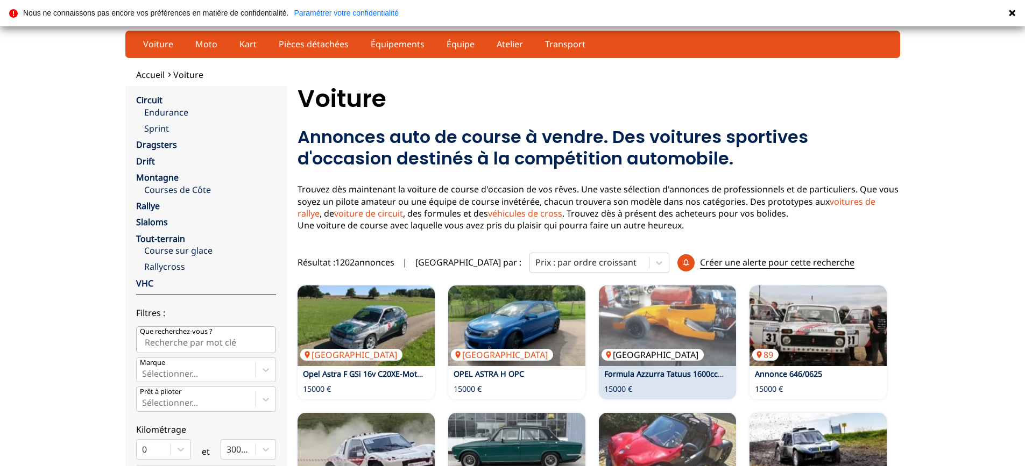
click at [668, 330] on img at bounding box center [667, 326] width 137 height 81
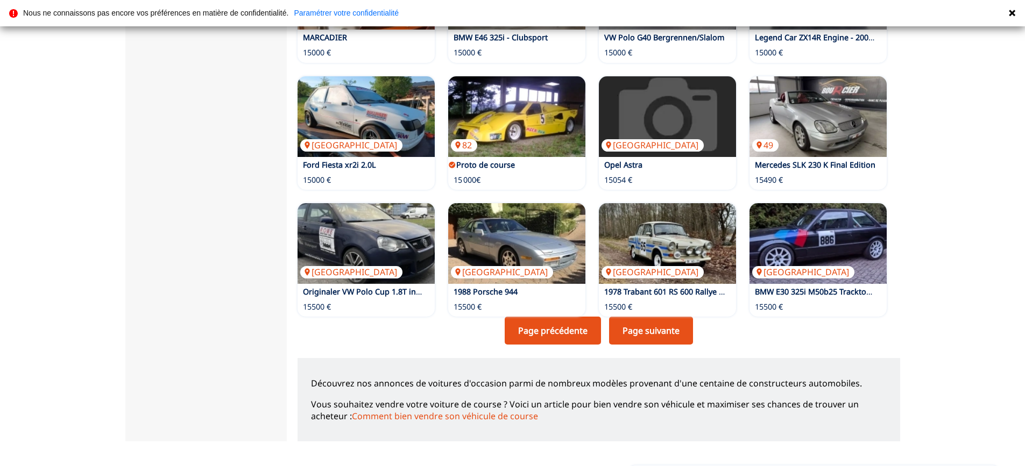
scroll to position [699, 0]
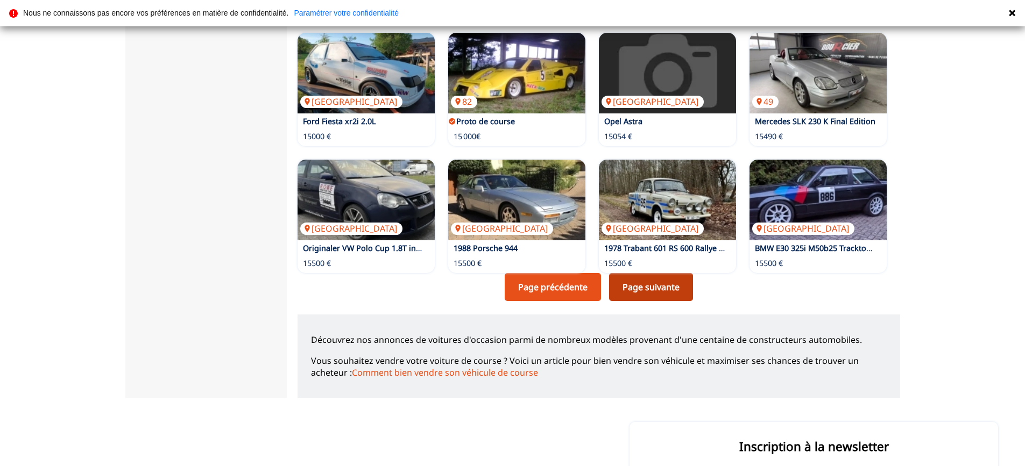
click at [657, 293] on link "Page suivante" at bounding box center [651, 287] width 84 height 28
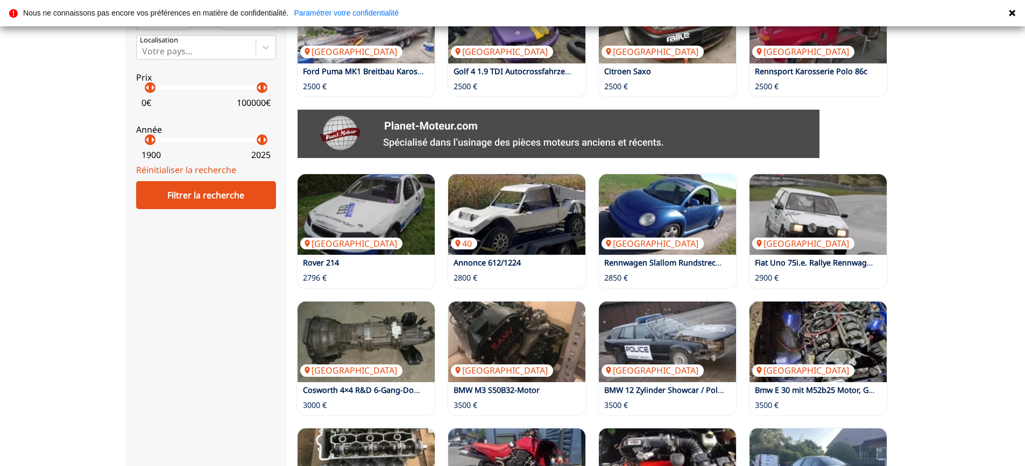
scroll to position [538, 0]
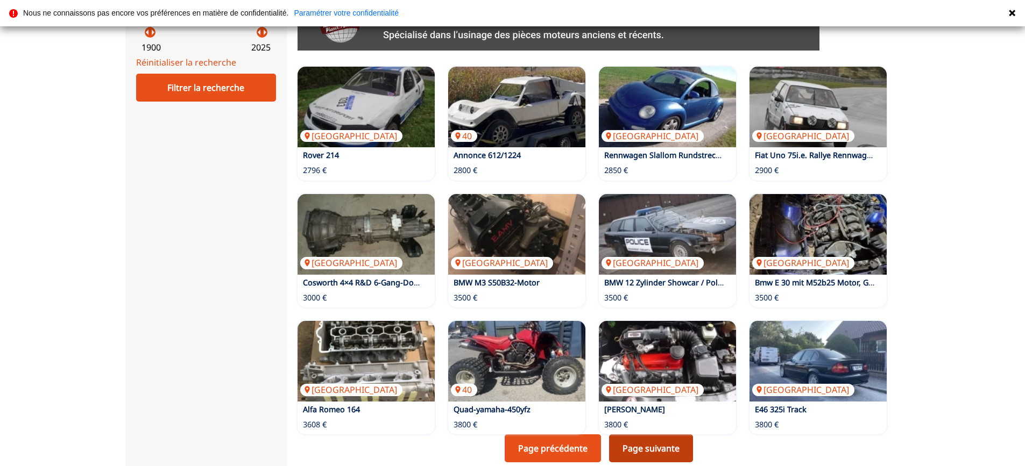
click at [648, 451] on link "Page suivante" at bounding box center [651, 449] width 84 height 28
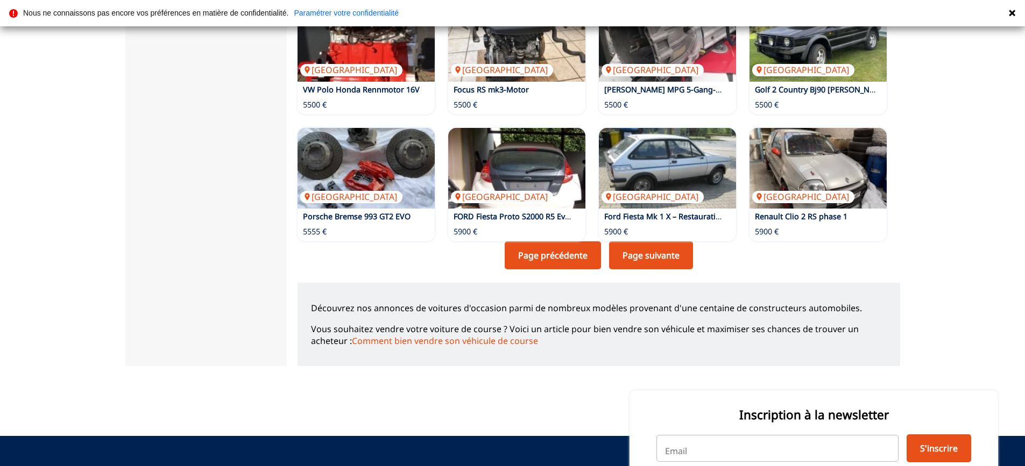
scroll to position [753, 0]
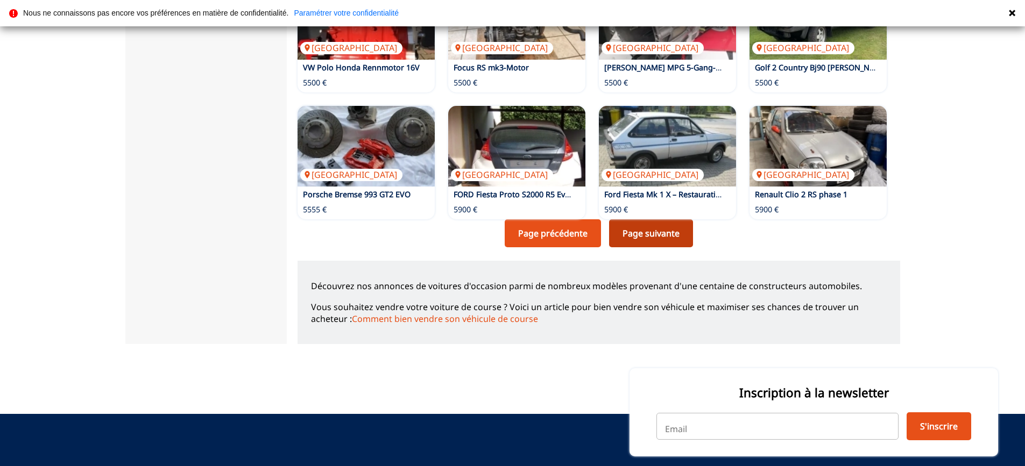
click at [662, 235] on link "Page suivante" at bounding box center [651, 233] width 84 height 28
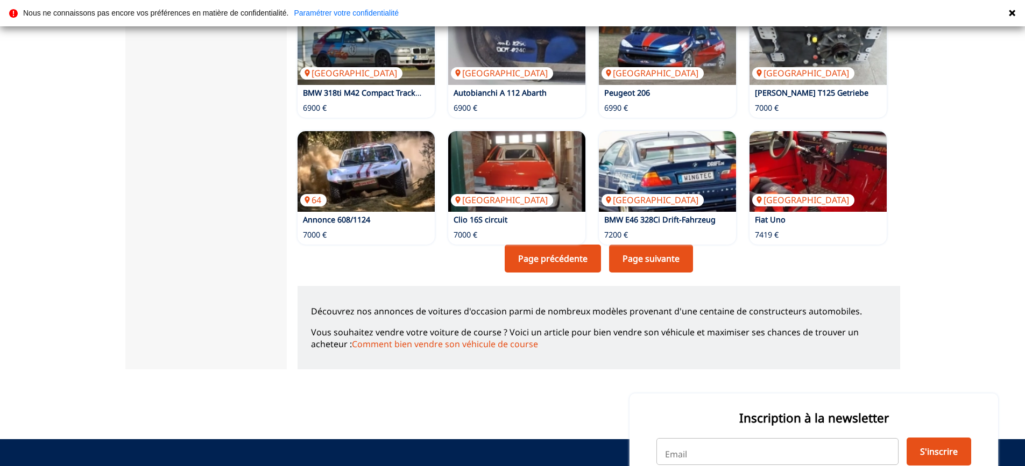
scroll to position [753, 0]
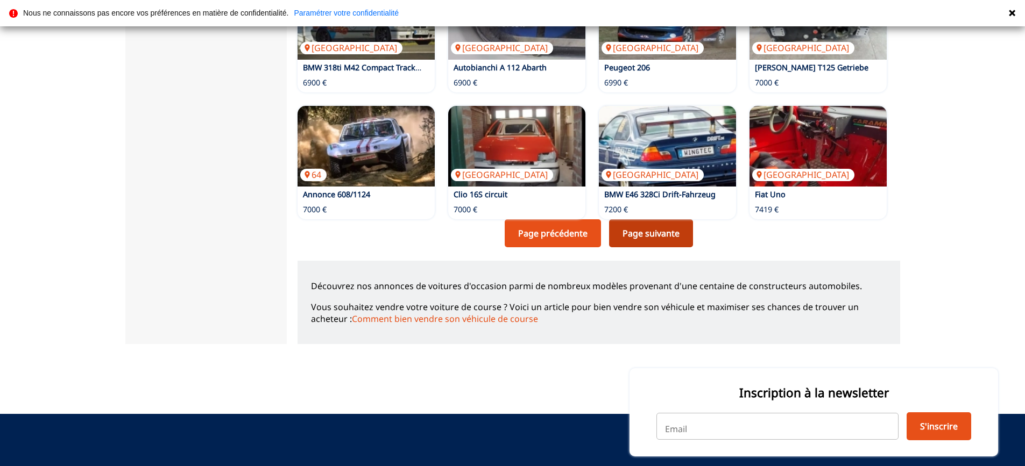
click at [655, 240] on link "Page suivante" at bounding box center [651, 233] width 84 height 28
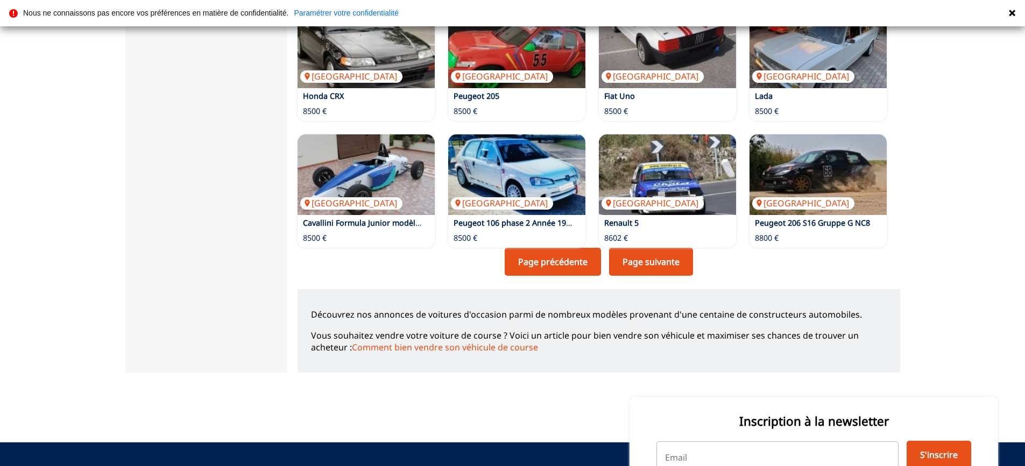
scroll to position [753, 0]
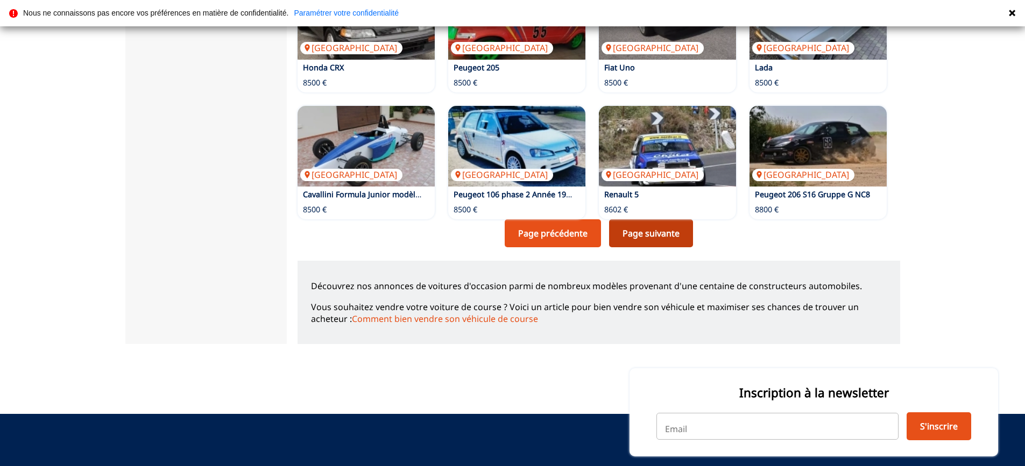
click at [649, 236] on link "Page suivante" at bounding box center [651, 233] width 84 height 28
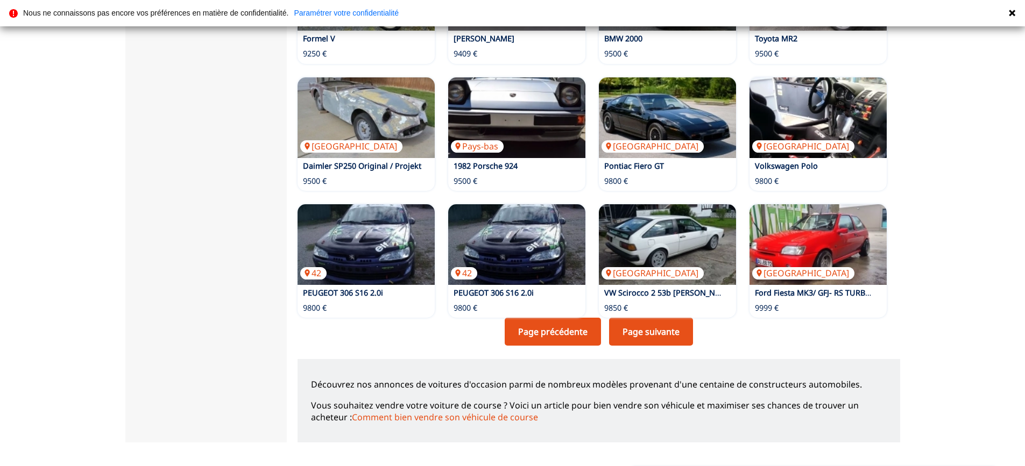
scroll to position [753, 0]
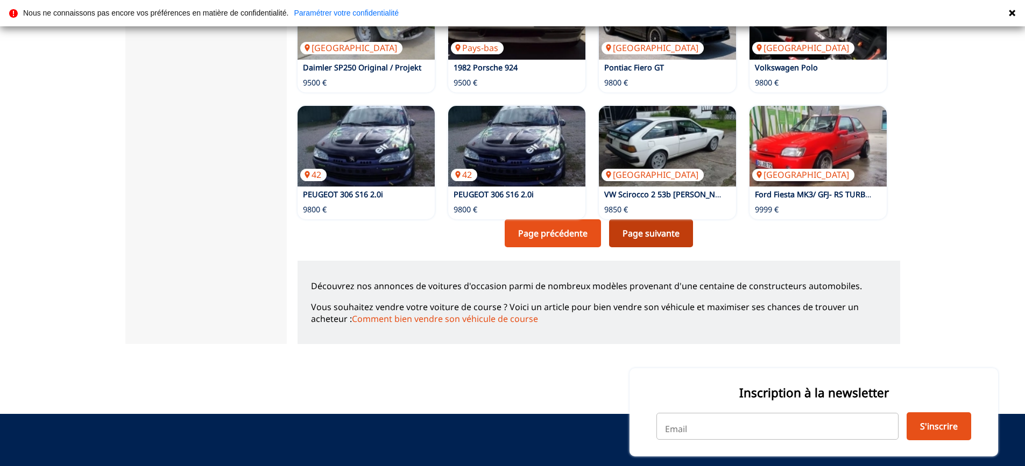
click at [645, 237] on link "Page suivante" at bounding box center [651, 233] width 84 height 28
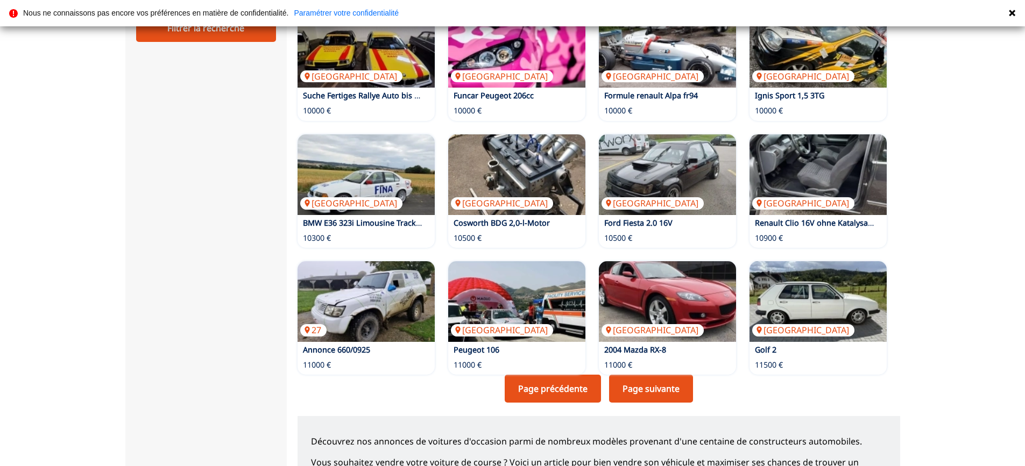
scroll to position [646, 0]
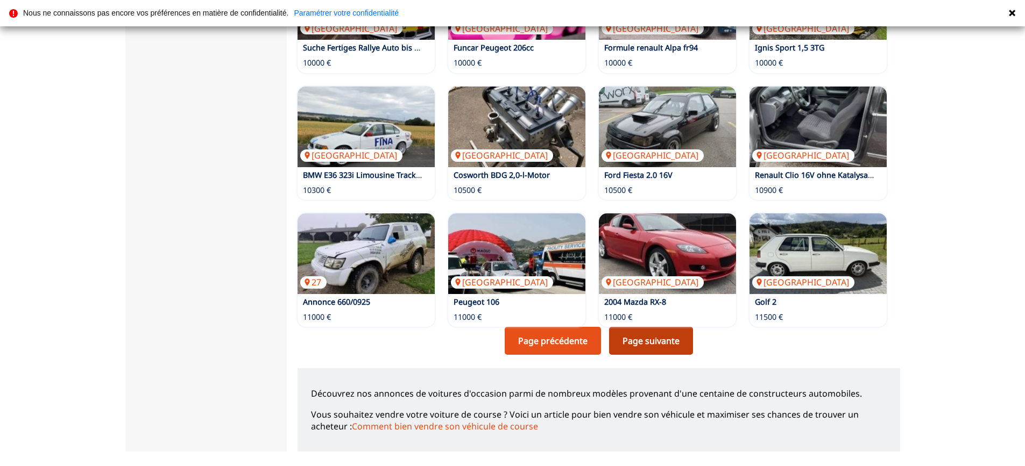
click at [656, 343] on link "Page suivante" at bounding box center [651, 341] width 84 height 28
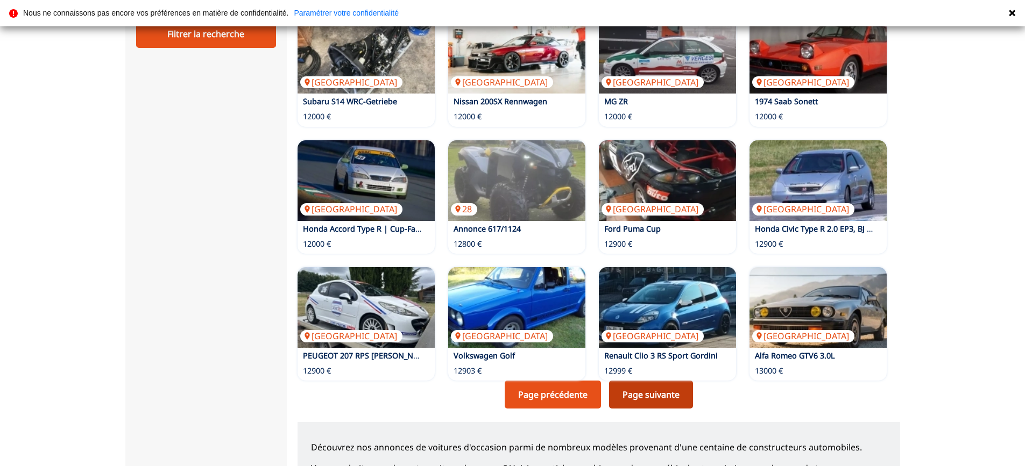
click at [657, 401] on link "Page suivante" at bounding box center [651, 395] width 84 height 28
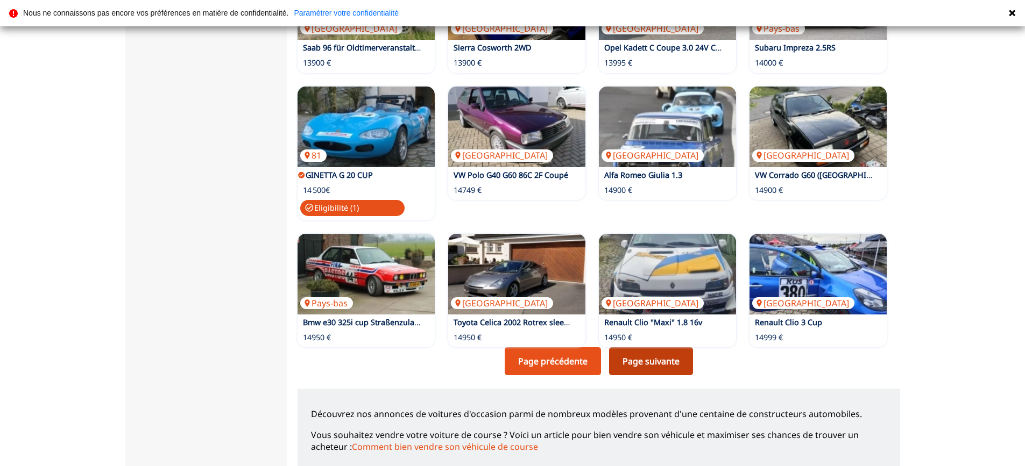
click at [644, 367] on link "Page suivante" at bounding box center [651, 362] width 84 height 28
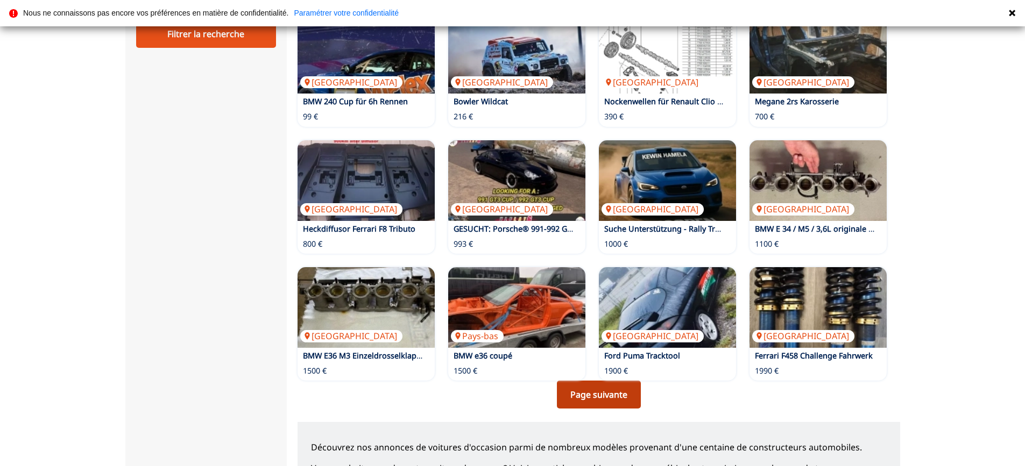
click at [595, 400] on link "Page suivante" at bounding box center [599, 395] width 84 height 28
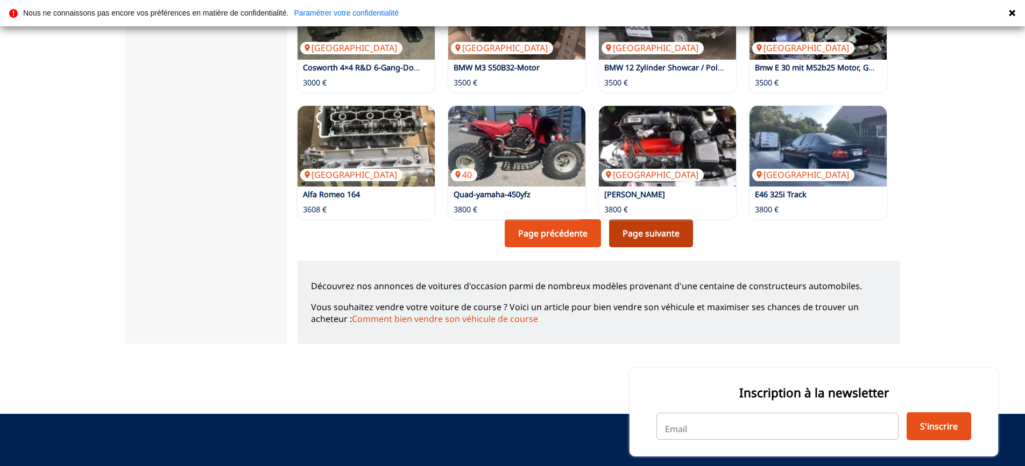
click at [629, 238] on link "Page suivante" at bounding box center [651, 233] width 84 height 28
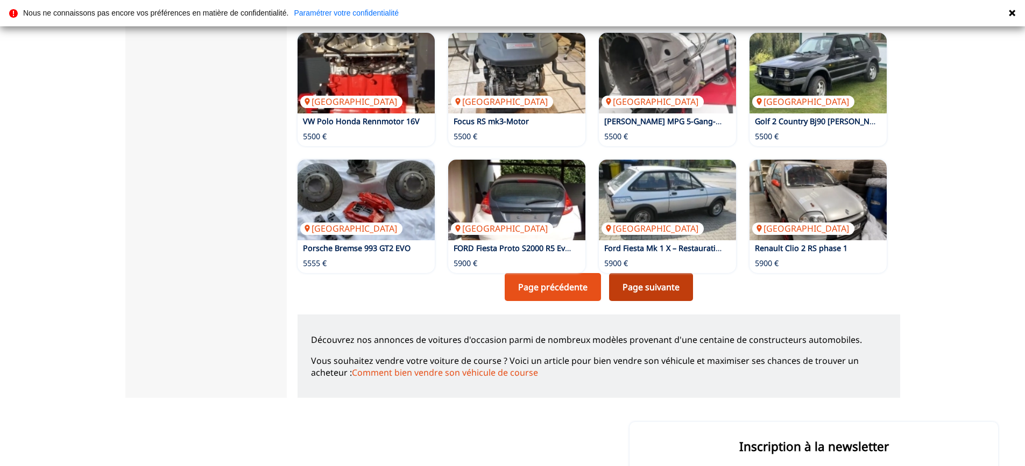
click at [639, 287] on link "Page suivante" at bounding box center [651, 287] width 84 height 28
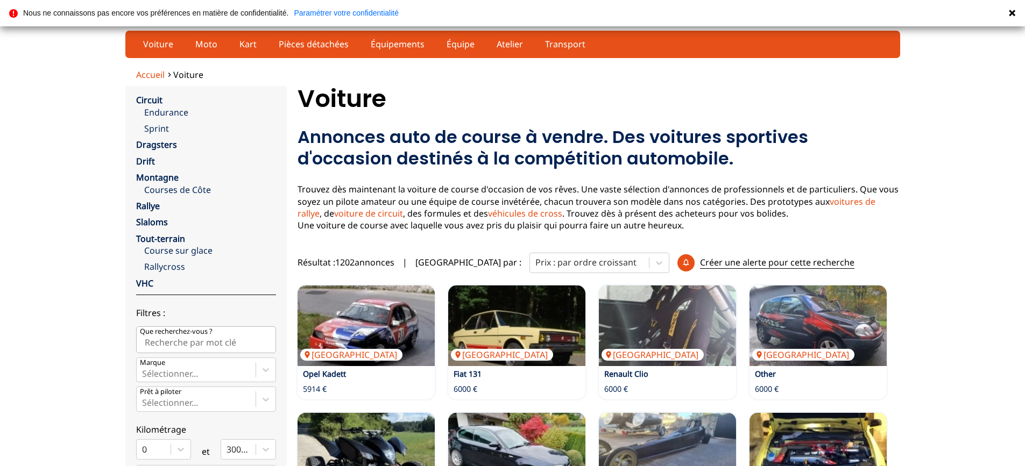
click at [144, 77] on span "Accueil" at bounding box center [150, 75] width 29 height 12
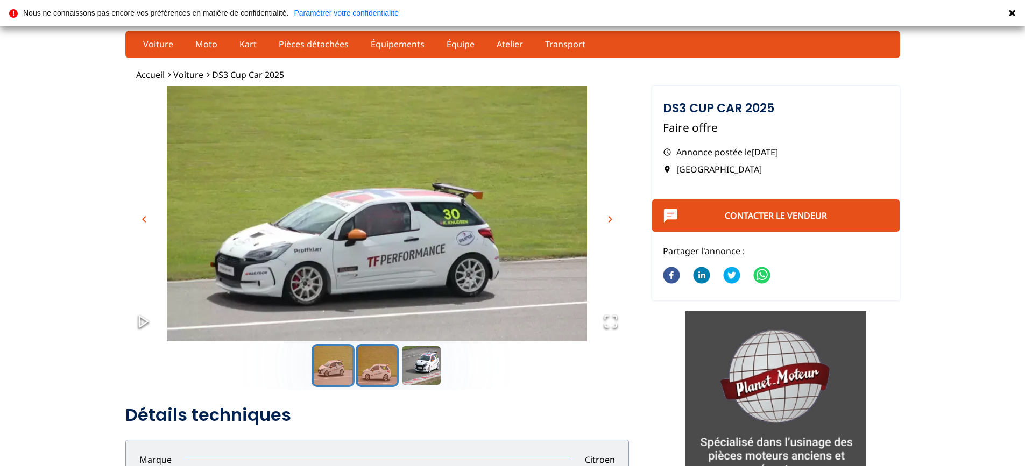
click at [377, 375] on button "Go to Slide 2" at bounding box center [377, 365] width 43 height 43
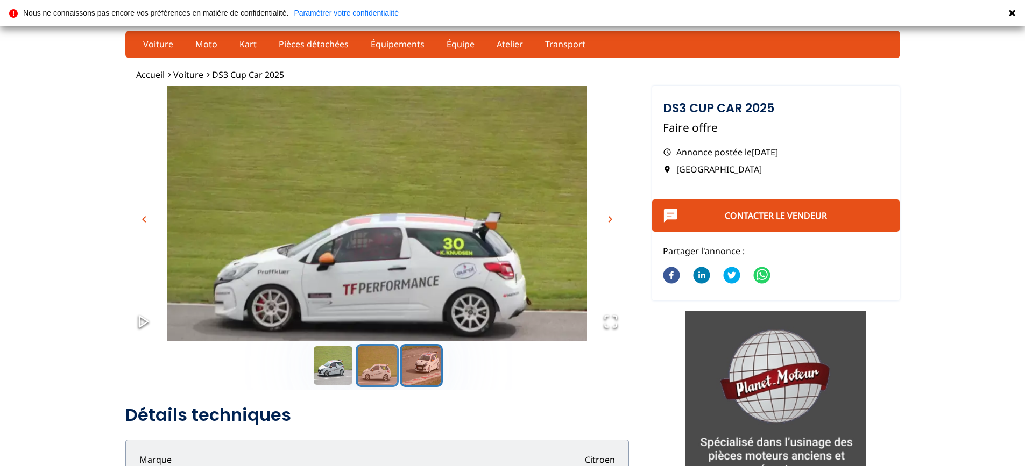
click at [422, 365] on button "Go to Slide 3" at bounding box center [421, 365] width 43 height 43
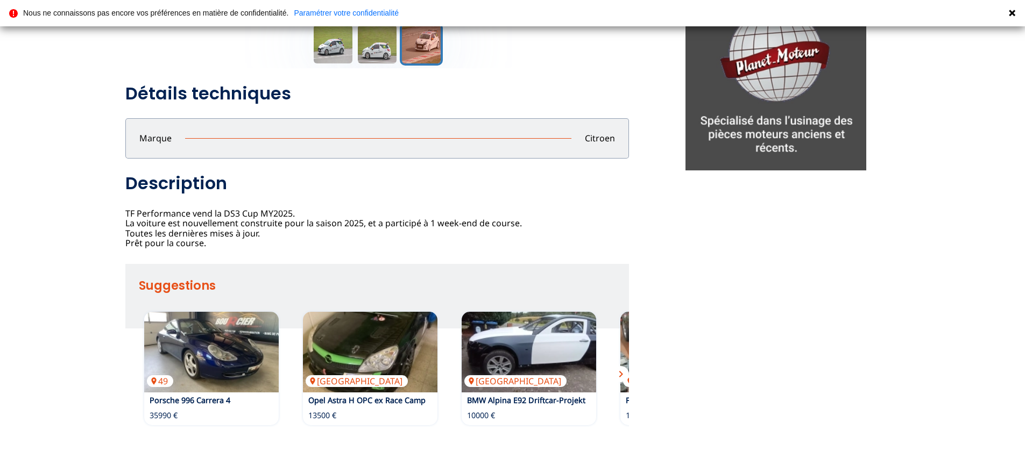
scroll to position [323, 0]
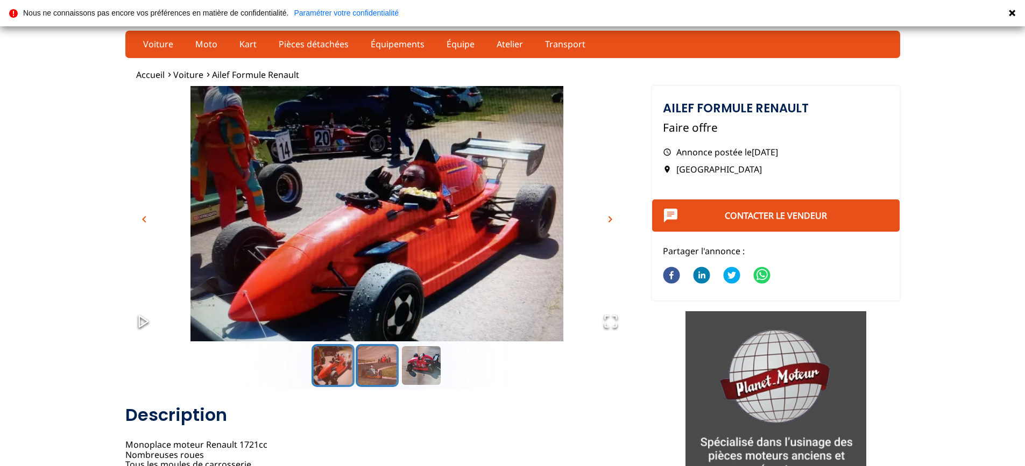
click at [380, 371] on button "Go to Slide 2" at bounding box center [377, 365] width 43 height 43
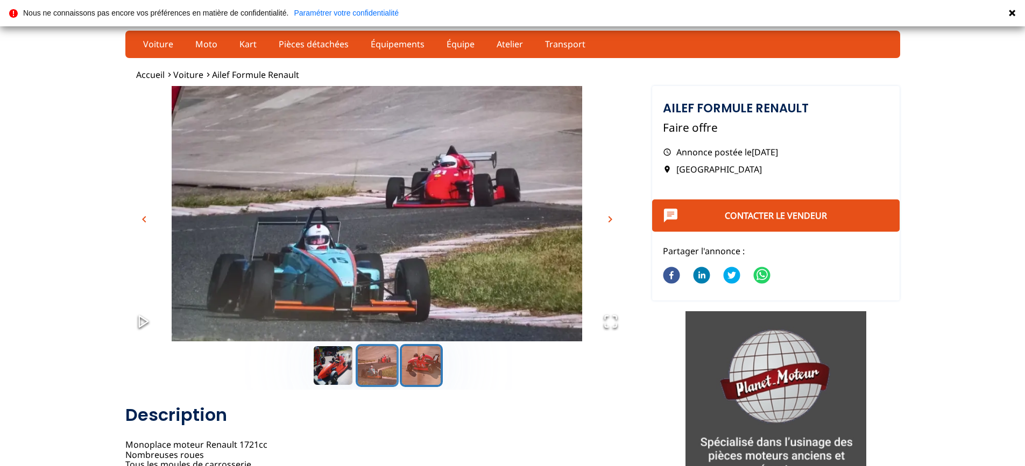
click at [430, 367] on button "Go to Slide 3" at bounding box center [421, 365] width 43 height 43
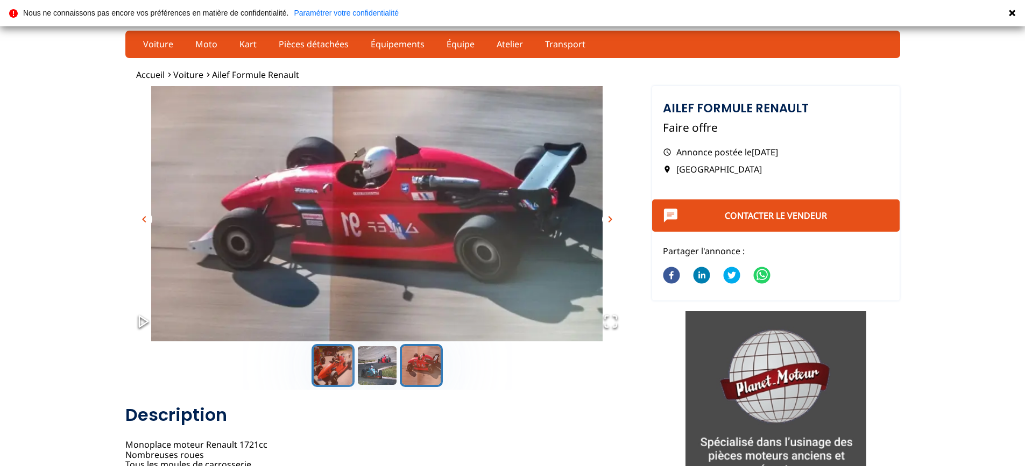
click at [331, 356] on button "Go to Slide 1" at bounding box center [332, 365] width 43 height 43
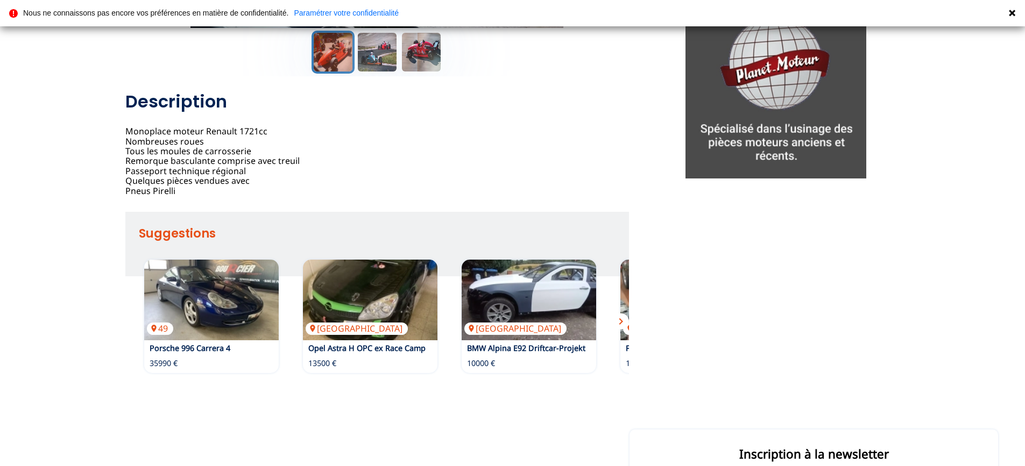
scroll to position [377, 0]
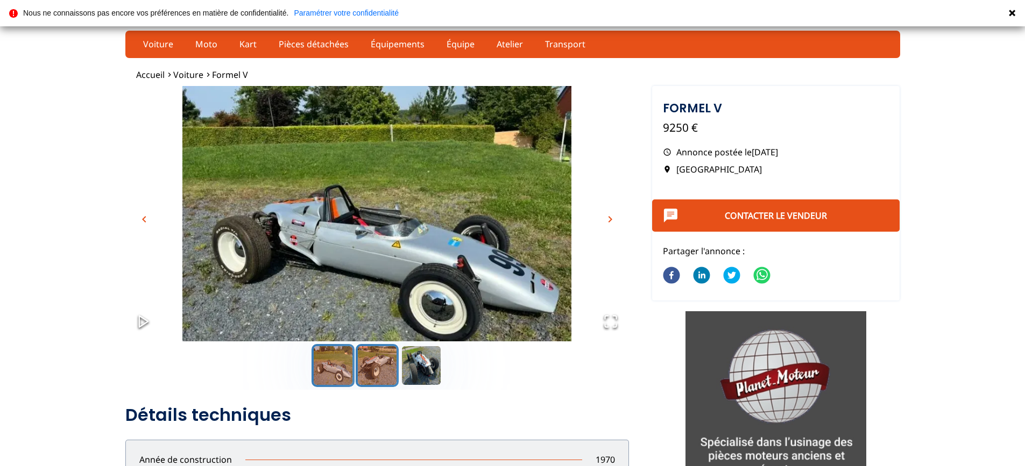
click at [372, 367] on button "Go to Slide 2" at bounding box center [377, 365] width 43 height 43
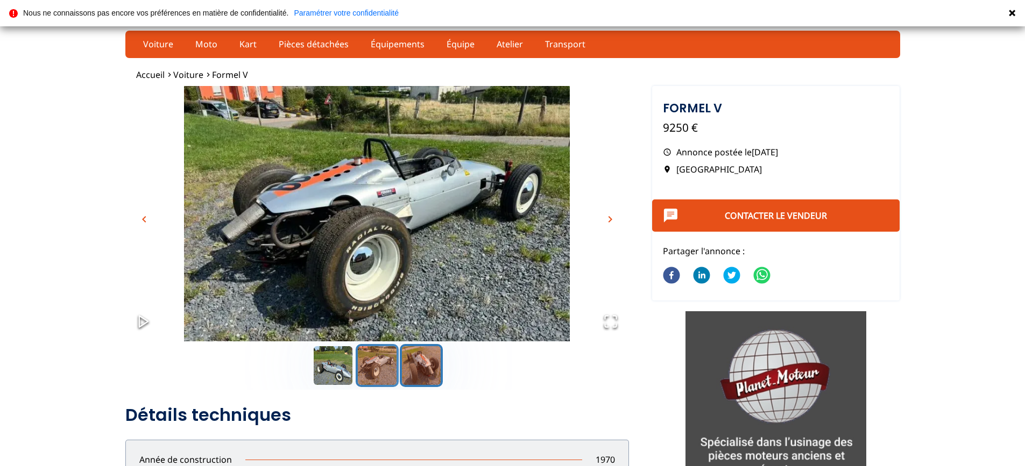
click at [428, 365] on button "Go to Slide 3" at bounding box center [421, 365] width 43 height 43
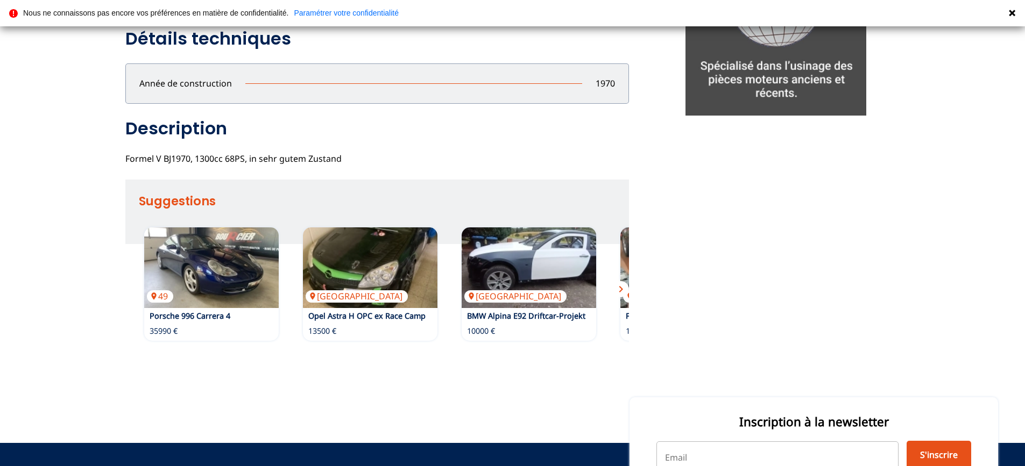
scroll to position [54, 0]
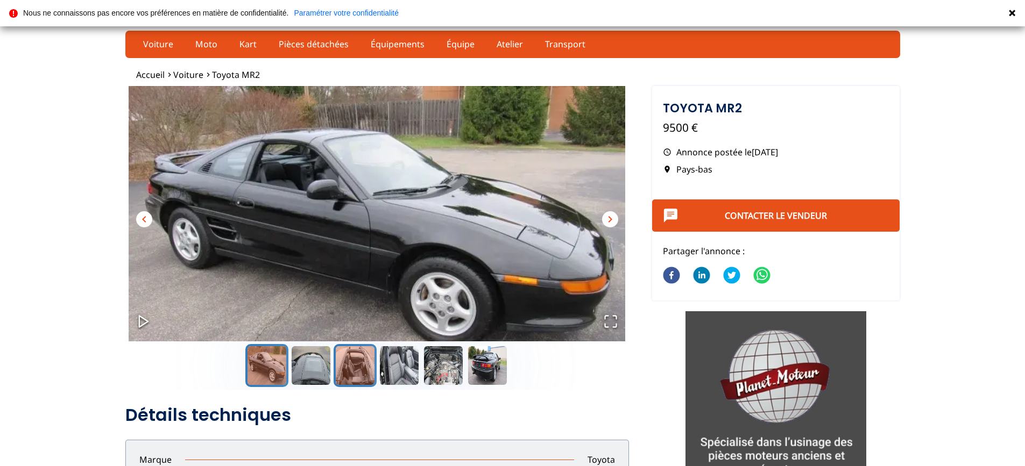
click at [354, 365] on button "Go to Slide 3" at bounding box center [355, 365] width 43 height 43
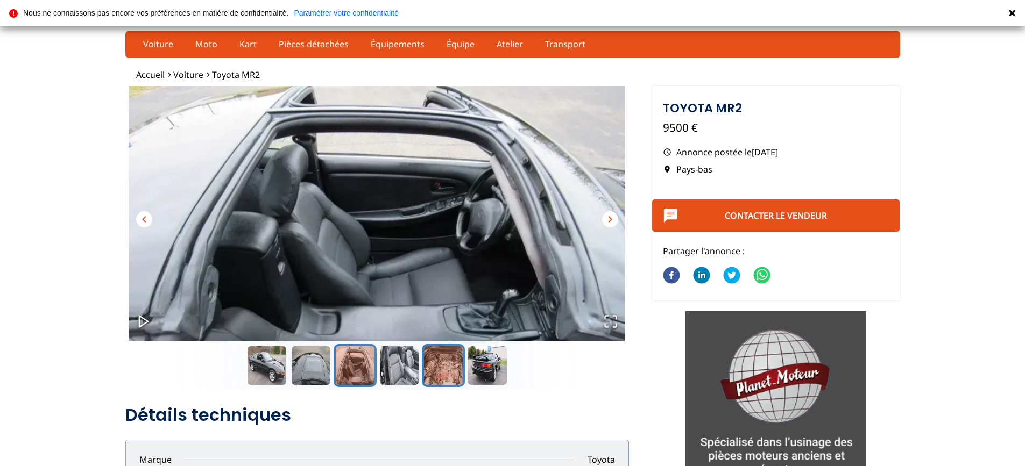
click at [456, 360] on button "Go to Slide 5" at bounding box center [443, 365] width 43 height 43
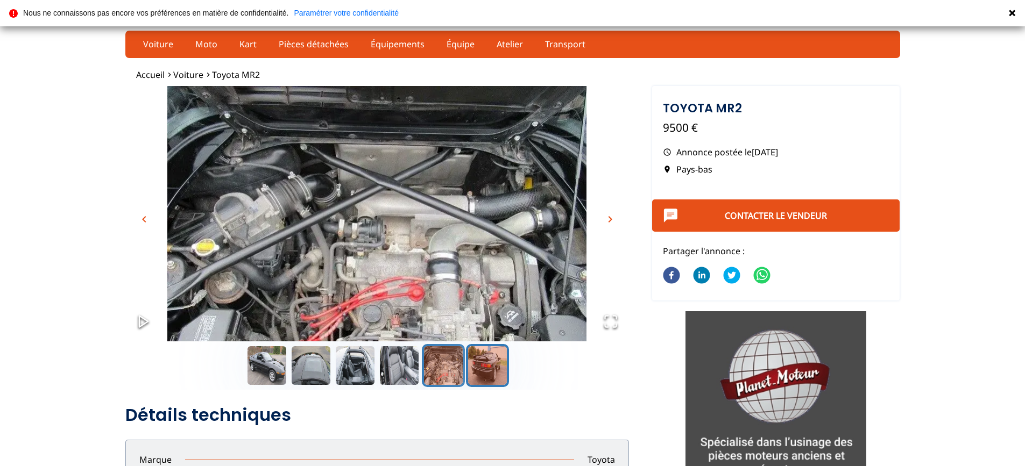
click at [491, 367] on button "Go to Slide 6" at bounding box center [487, 365] width 43 height 43
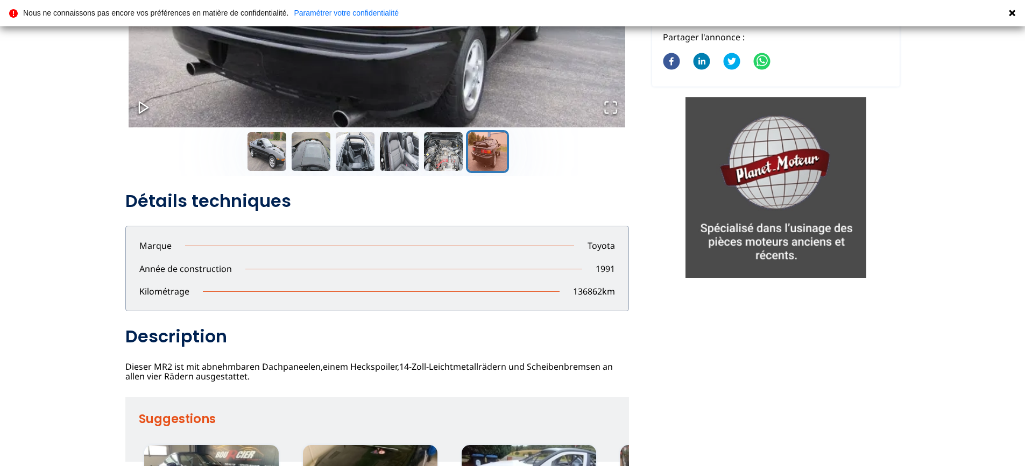
scroll to position [215, 0]
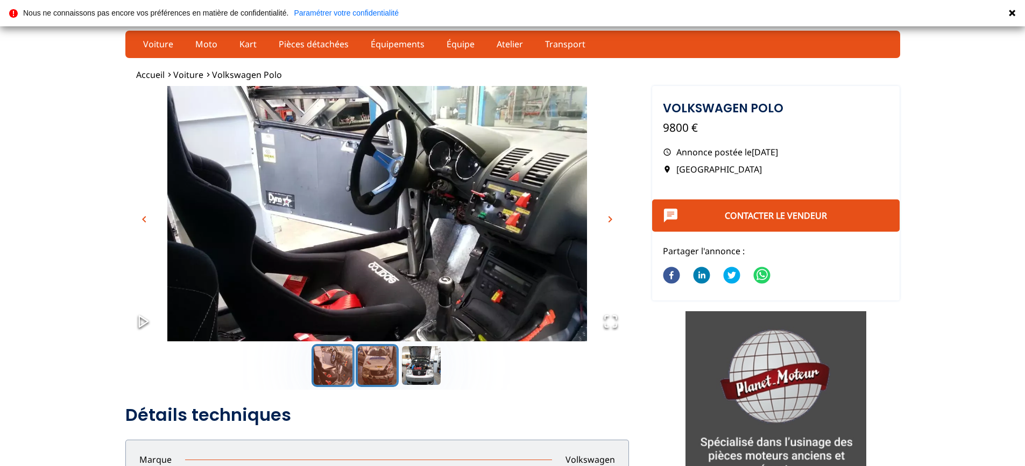
click at [375, 364] on button "Go to Slide 2" at bounding box center [377, 365] width 43 height 43
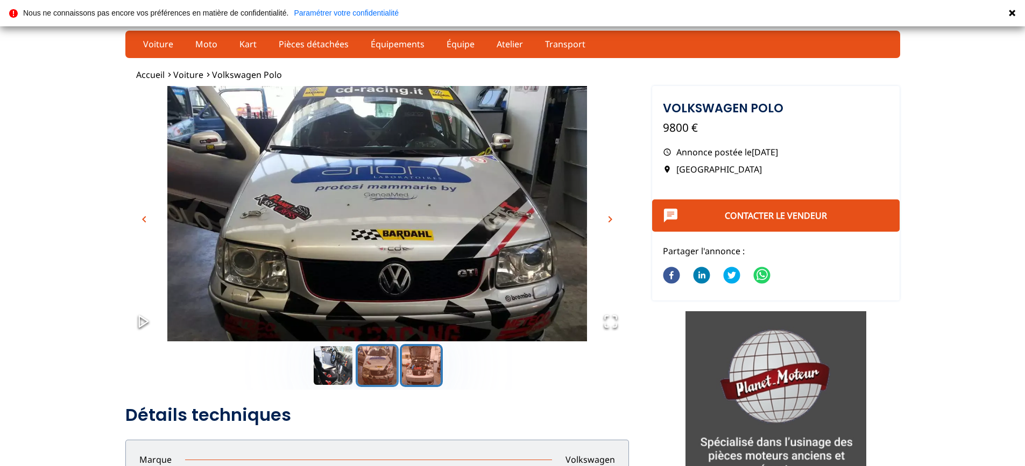
click at [420, 371] on button "Go to Slide 3" at bounding box center [421, 365] width 43 height 43
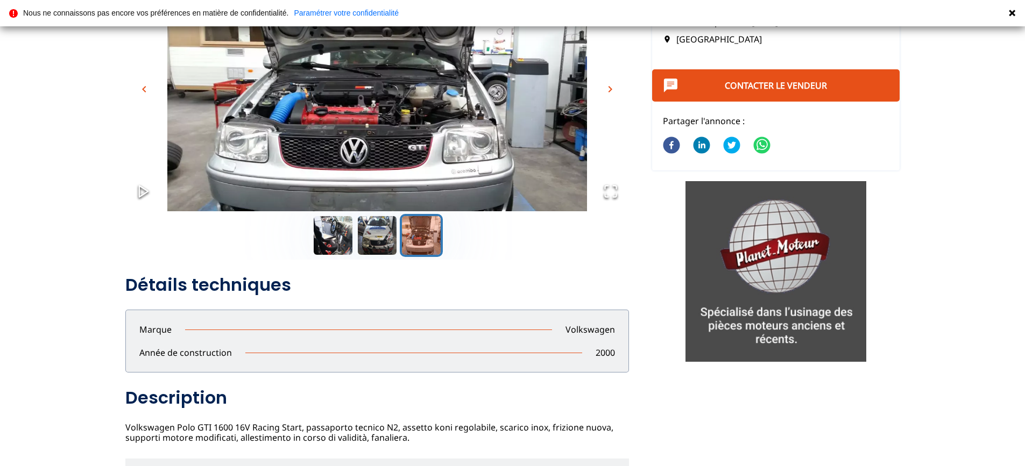
scroll to position [108, 0]
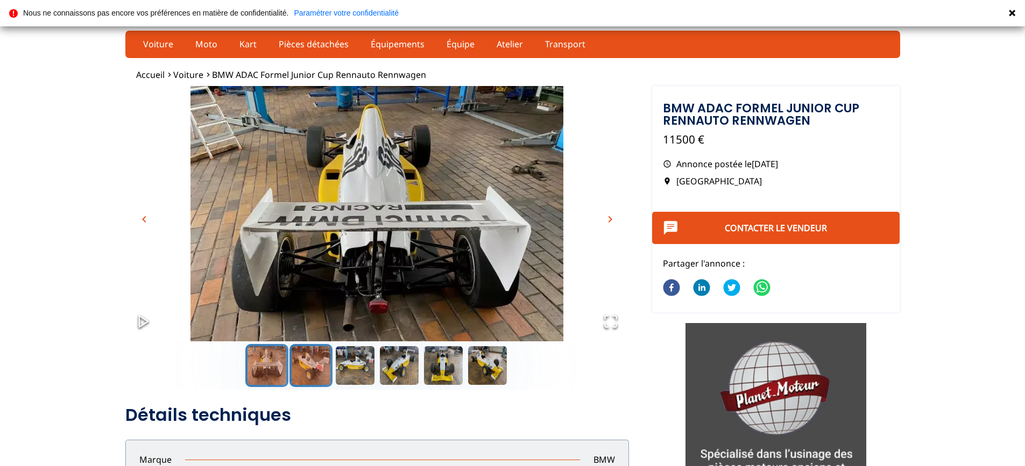
click at [315, 361] on button "Go to Slide 2" at bounding box center [310, 365] width 43 height 43
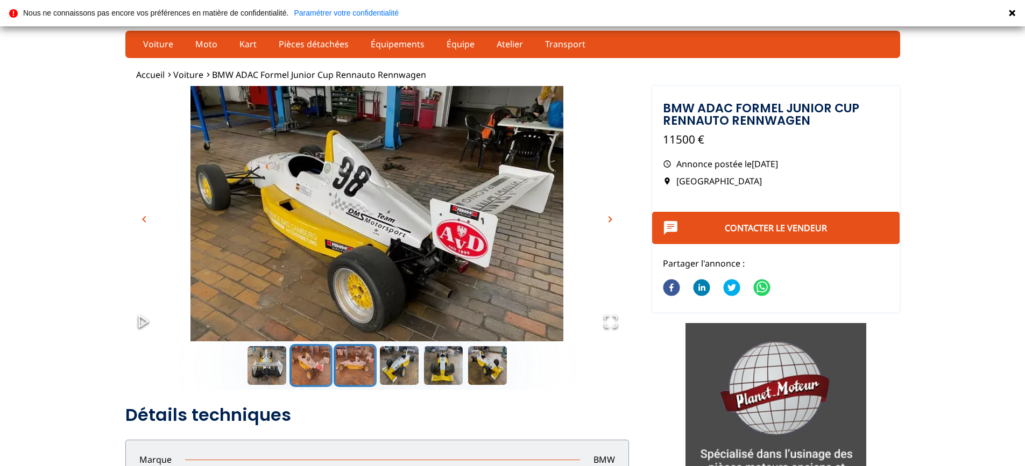
click at [348, 361] on button "Go to Slide 3" at bounding box center [355, 365] width 43 height 43
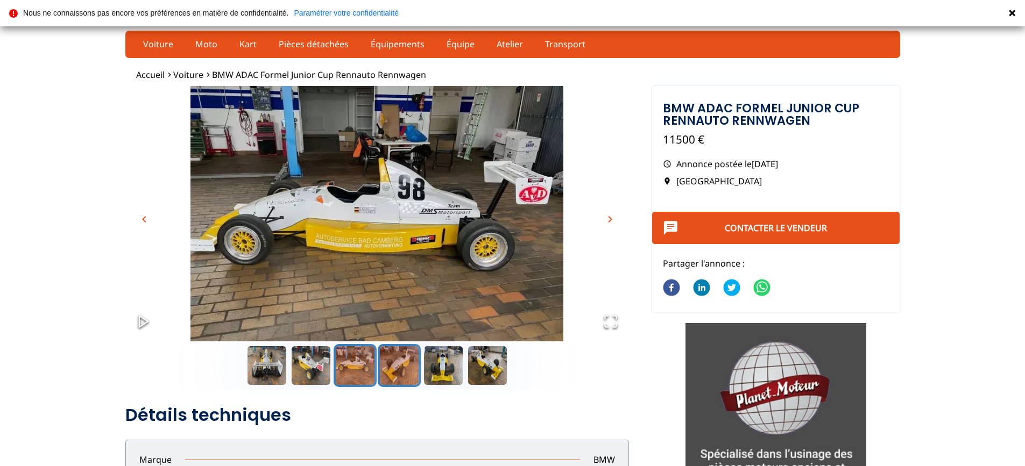
click at [399, 365] on button "Go to Slide 4" at bounding box center [399, 365] width 43 height 43
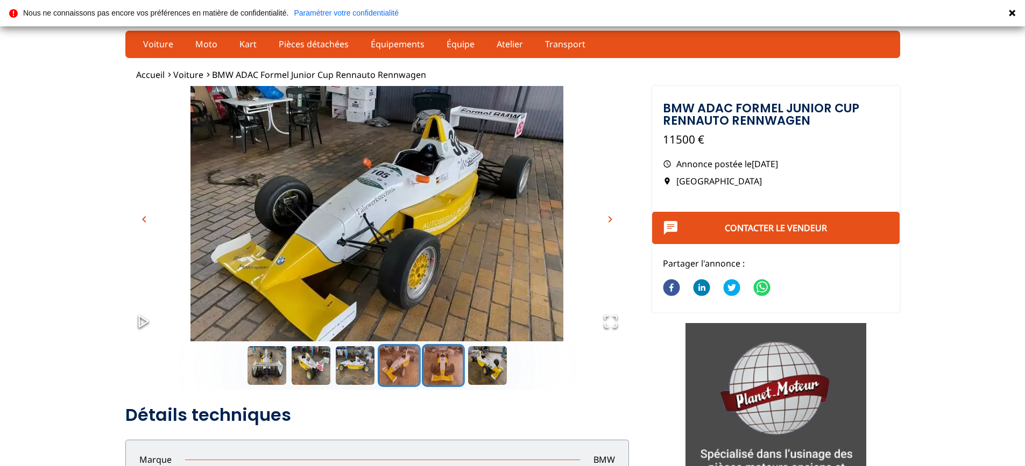
click at [448, 365] on button "Go to Slide 5" at bounding box center [443, 365] width 43 height 43
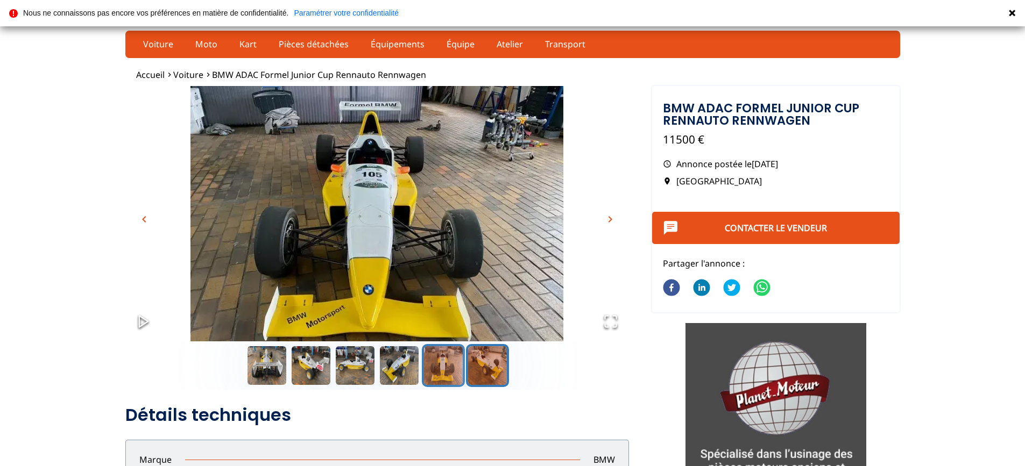
click at [477, 365] on button "Go to Slide 6" at bounding box center [487, 365] width 43 height 43
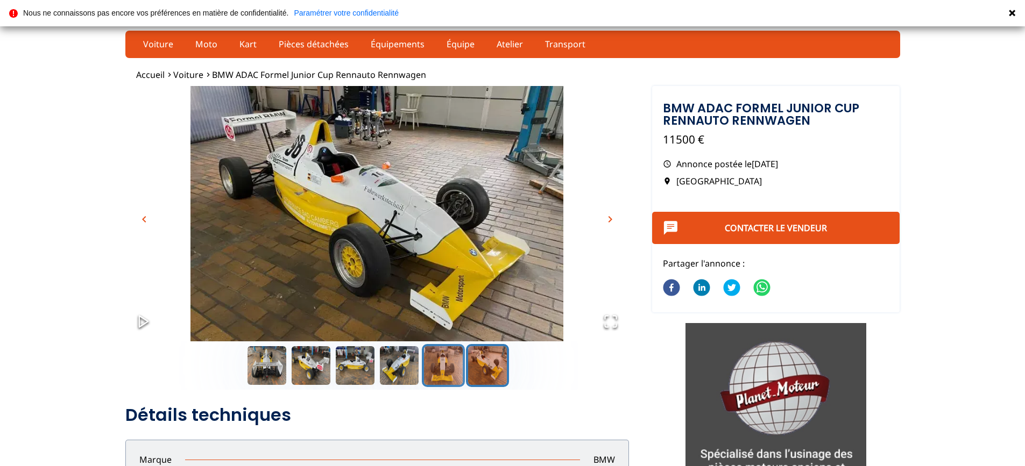
click at [441, 367] on button "Go to Slide 5" at bounding box center [443, 365] width 43 height 43
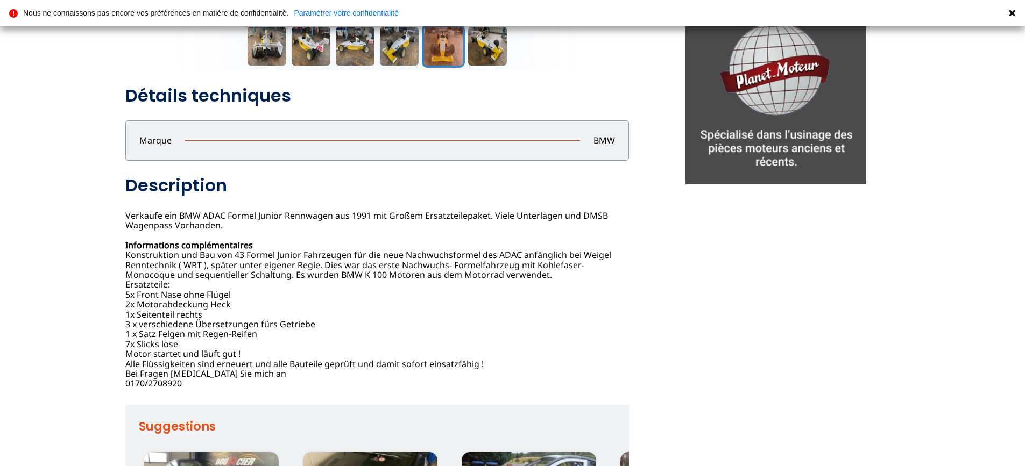
scroll to position [323, 0]
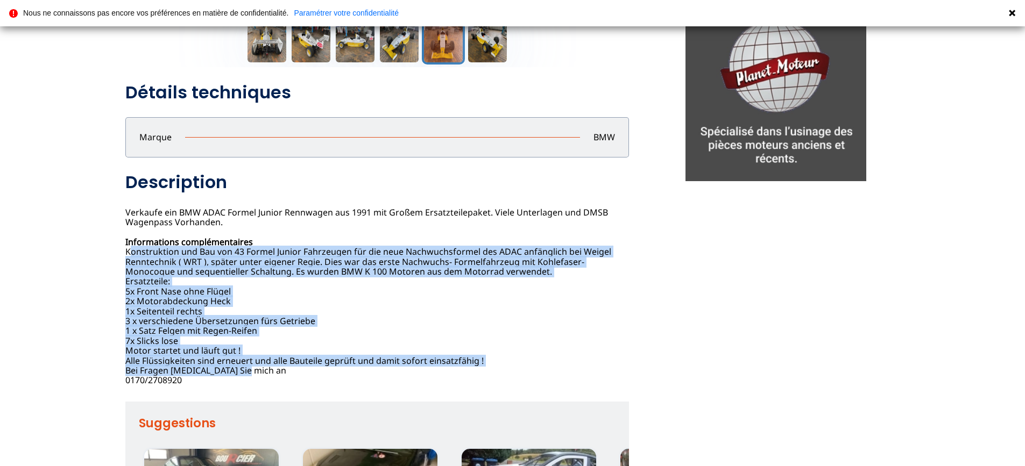
drag, startPoint x: 126, startPoint y: 253, endPoint x: 275, endPoint y: 373, distance: 191.7
click at [275, 373] on div "BMW ADAC Formel Junior Cup Rennauto Rennwagen 11500 EUR Annonce postée le [DATE…" at bounding box center [377, 234] width 504 height 304
copy div "Konstruktion und Bau von 43 Formel Junior Fahrzeugen für die neue Nachwuchsform…"
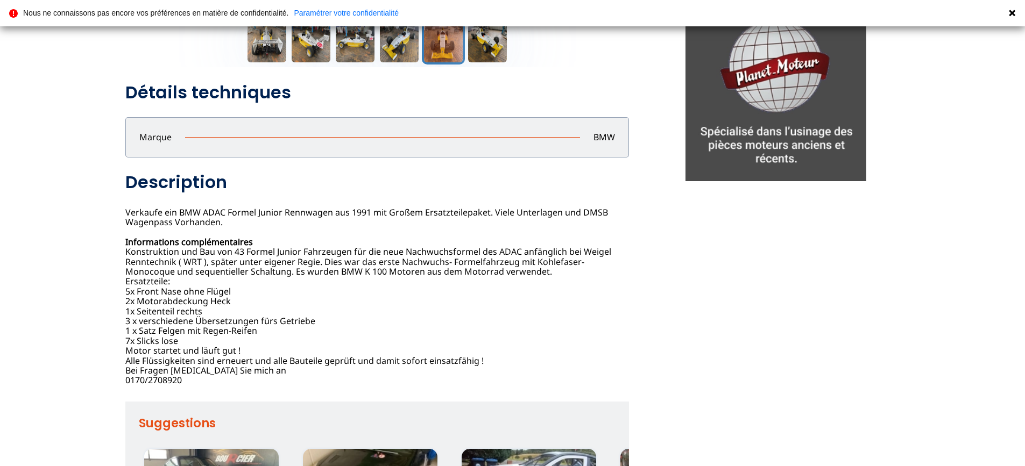
click at [102, 222] on div "Signaler un abus close Adresse mail mail Raison : Sélectionner une raison Messa…" at bounding box center [512, 170] width 1025 height 849
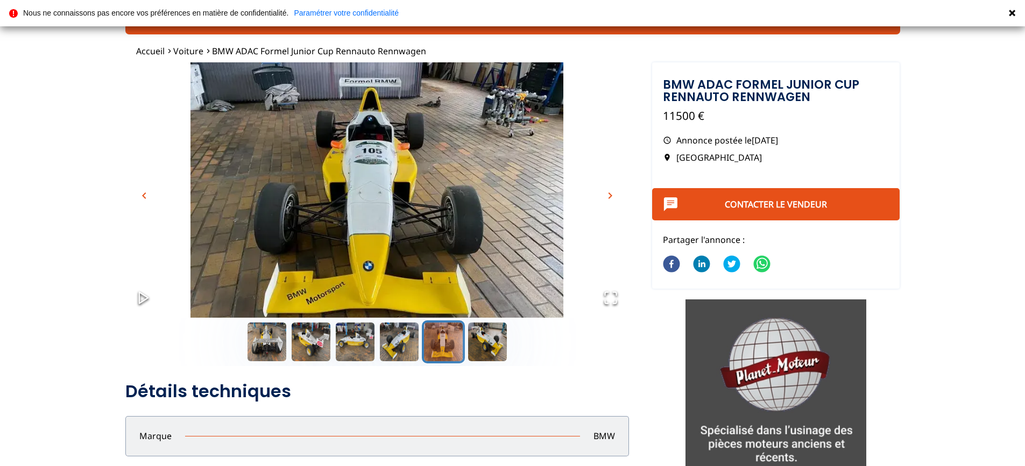
scroll to position [0, 0]
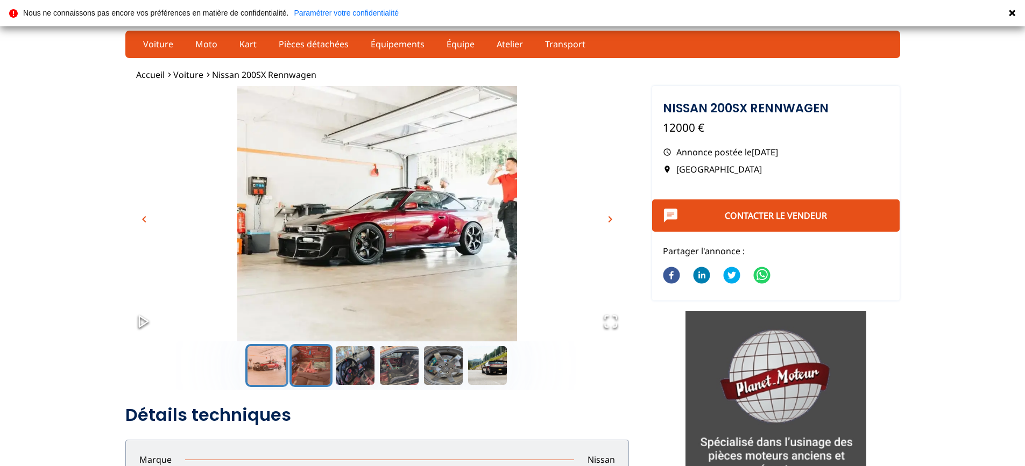
click at [304, 371] on button "Go to Slide 2" at bounding box center [310, 365] width 43 height 43
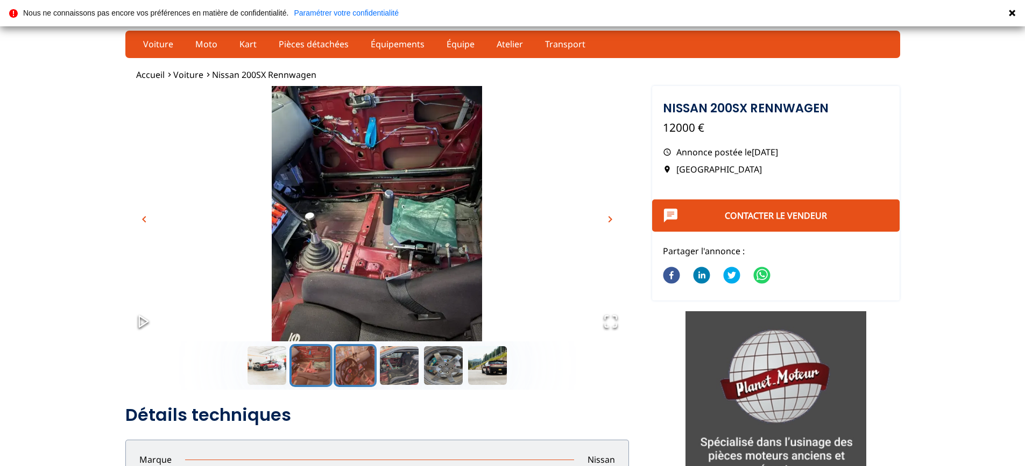
click at [366, 371] on button "Go to Slide 3" at bounding box center [355, 365] width 43 height 43
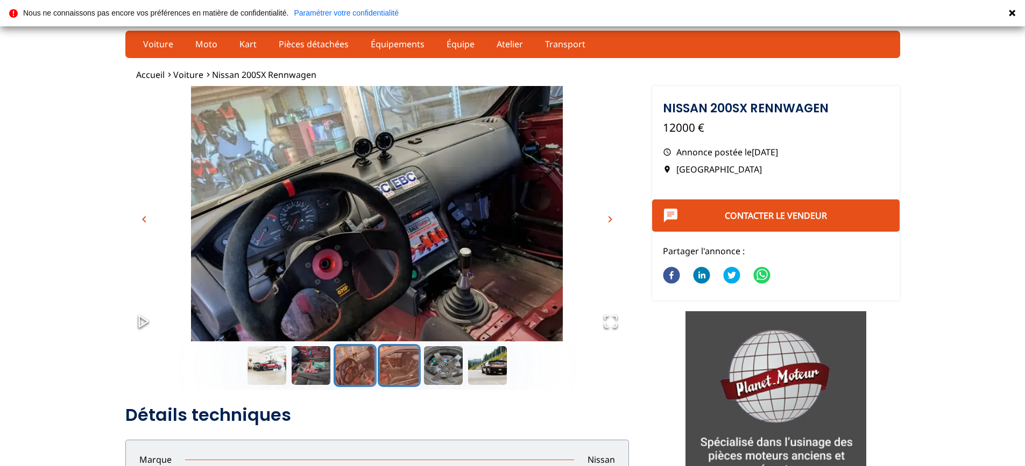
click at [391, 368] on button "Go to Slide 4" at bounding box center [399, 365] width 43 height 43
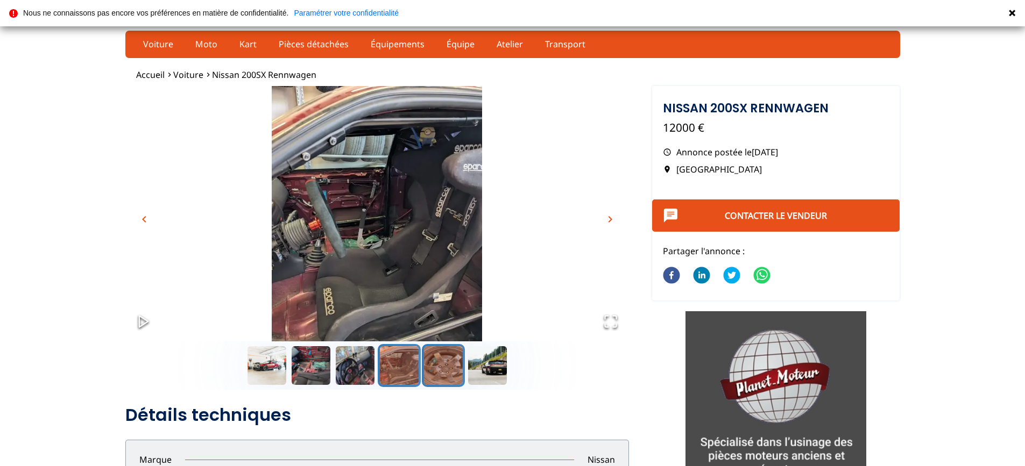
click at [452, 369] on button "Go to Slide 5" at bounding box center [443, 365] width 43 height 43
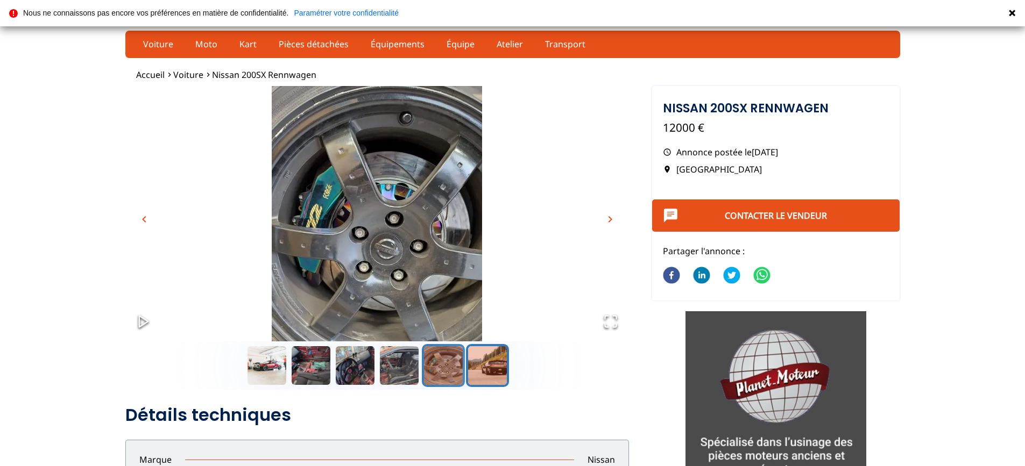
click at [482, 363] on button "Go to Slide 6" at bounding box center [487, 365] width 43 height 43
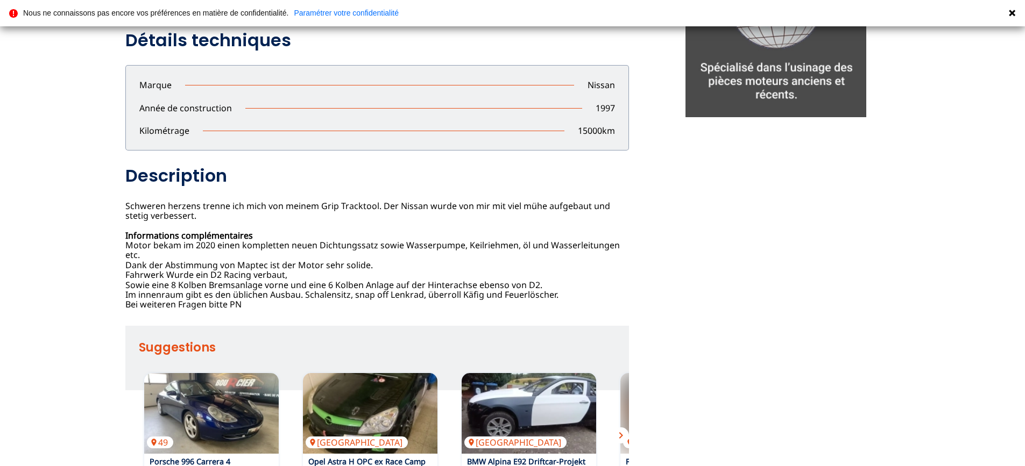
scroll to position [377, 0]
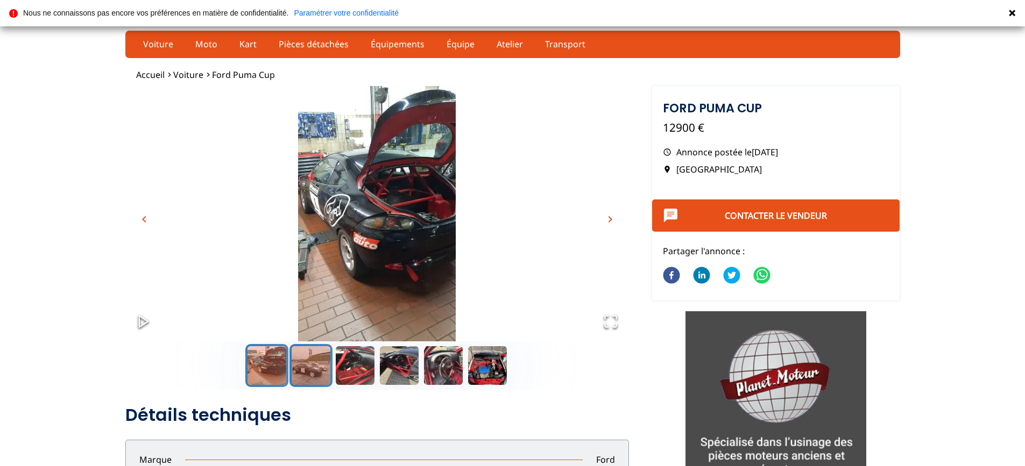
click at [316, 361] on button "Go to Slide 2" at bounding box center [310, 365] width 43 height 43
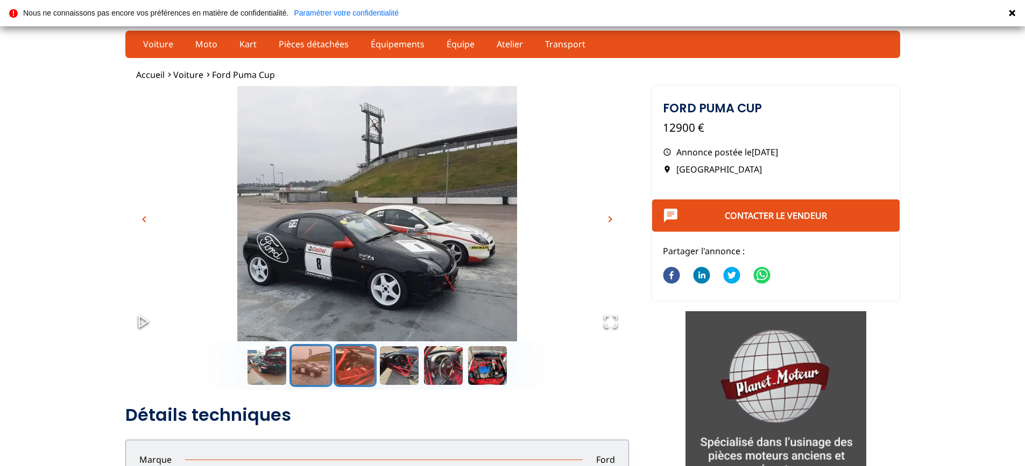
click at [357, 363] on button "Go to Slide 3" at bounding box center [355, 365] width 43 height 43
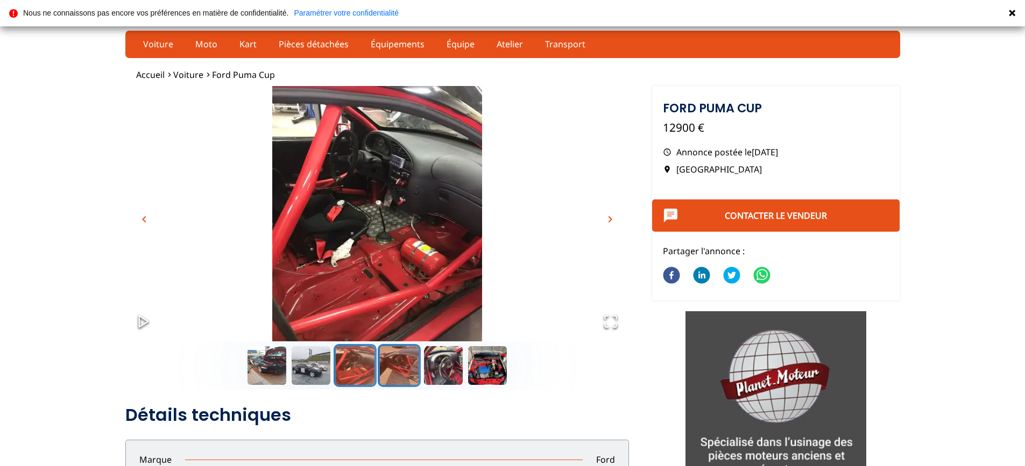
click at [391, 366] on button "Go to Slide 4" at bounding box center [399, 365] width 43 height 43
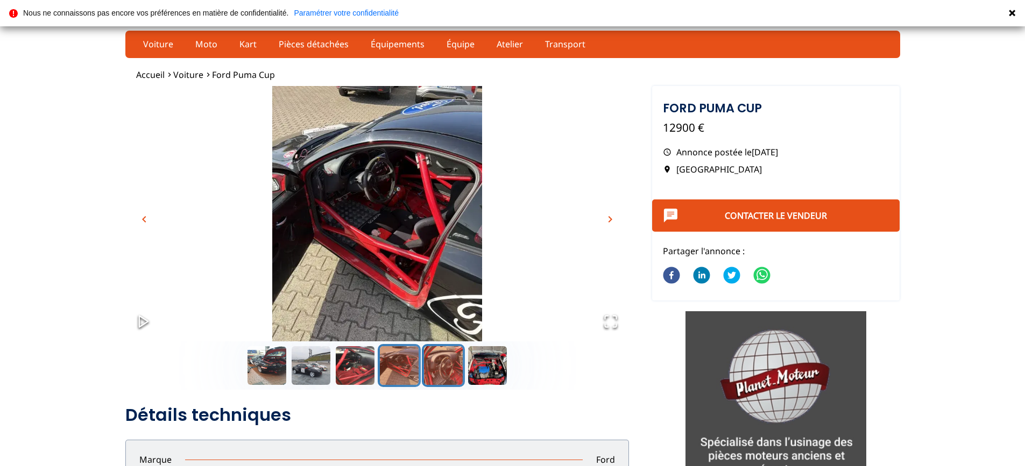
click at [439, 370] on button "Go to Slide 5" at bounding box center [443, 365] width 43 height 43
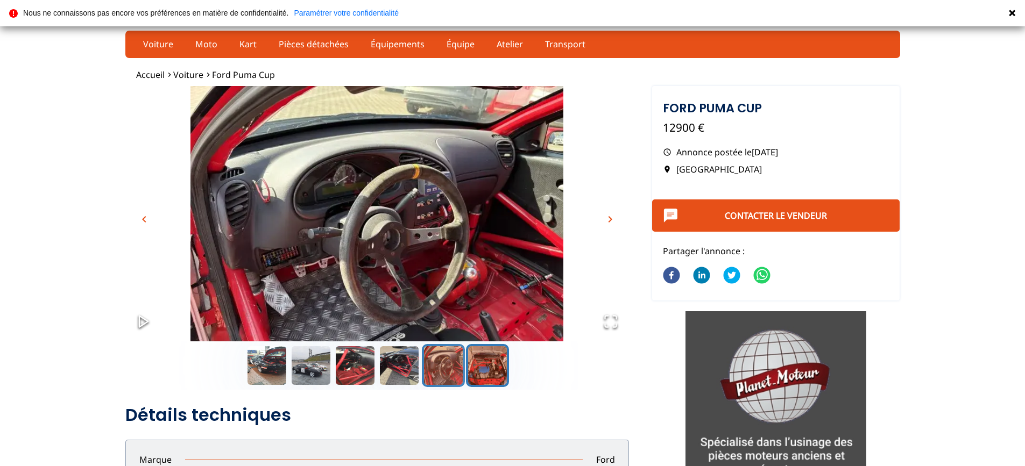
click at [487, 368] on button "Go to Slide 6" at bounding box center [487, 365] width 43 height 43
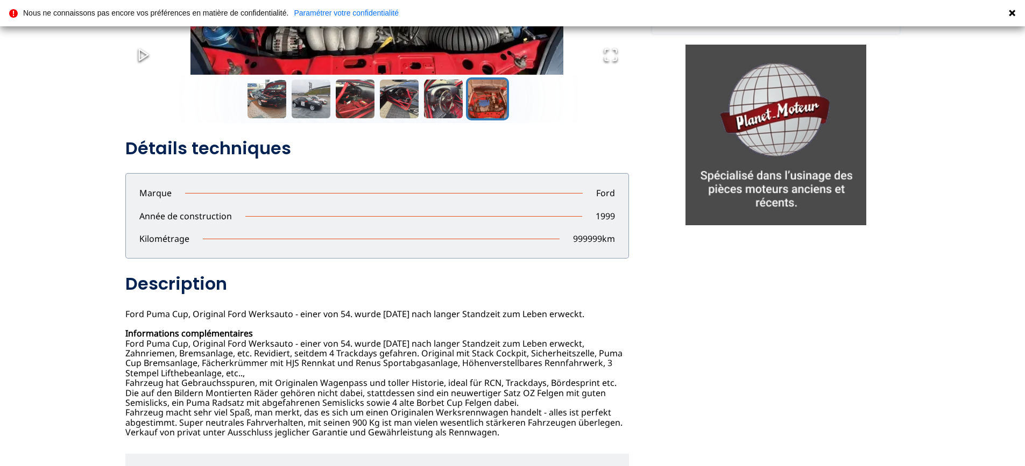
scroll to position [269, 0]
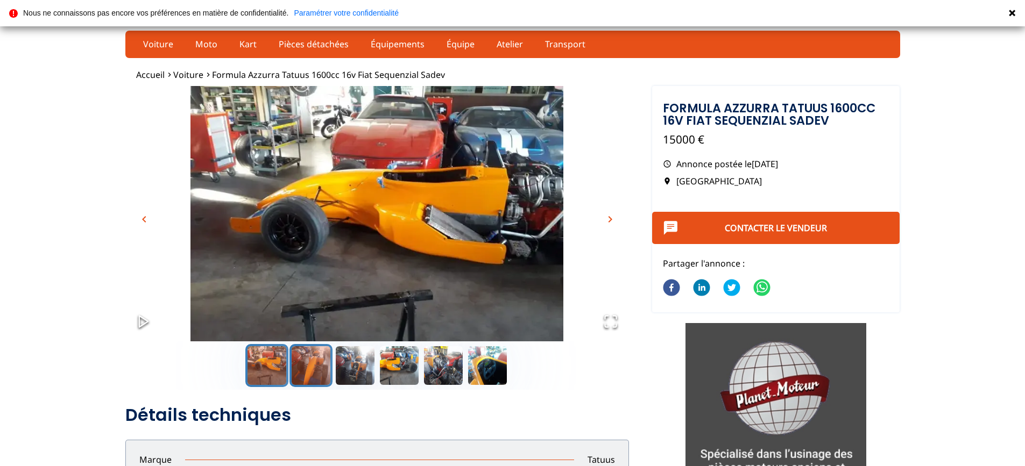
click at [310, 370] on button "Go to Slide 2" at bounding box center [310, 365] width 43 height 43
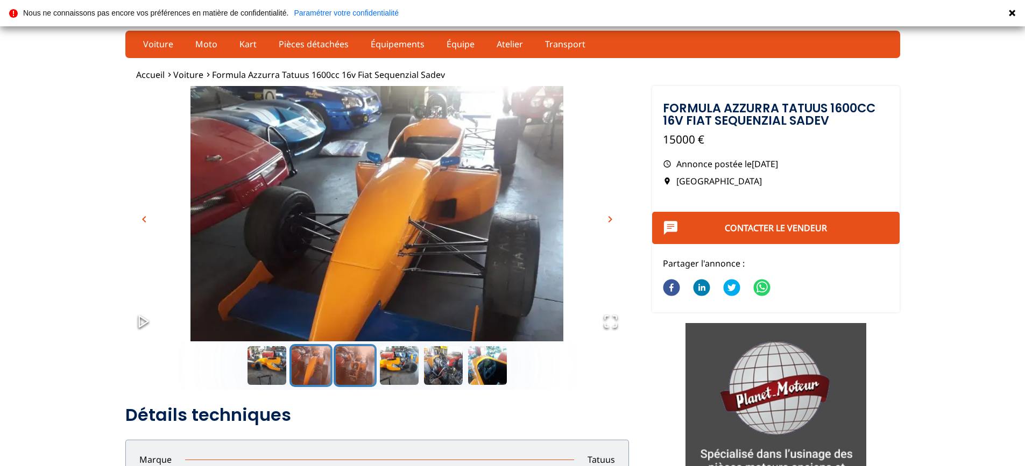
click at [350, 360] on button "Go to Slide 3" at bounding box center [355, 365] width 43 height 43
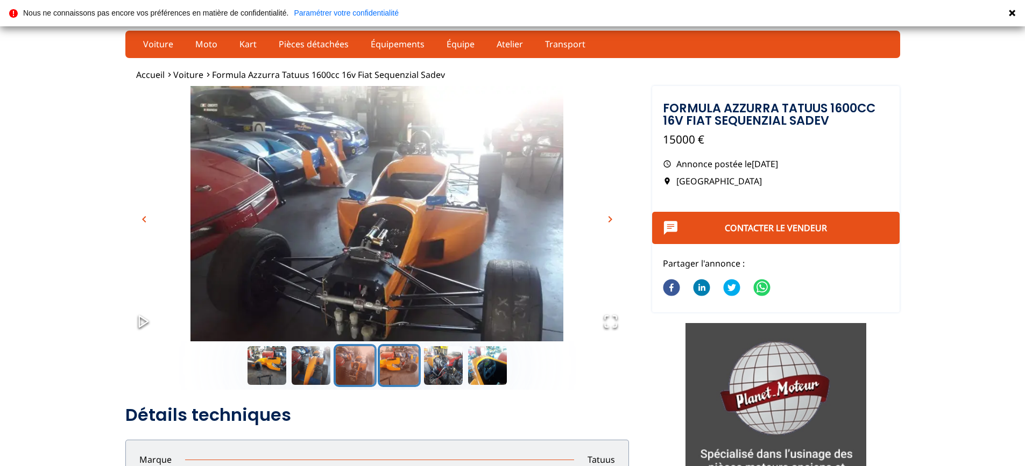
click at [404, 367] on button "Go to Slide 4" at bounding box center [399, 365] width 43 height 43
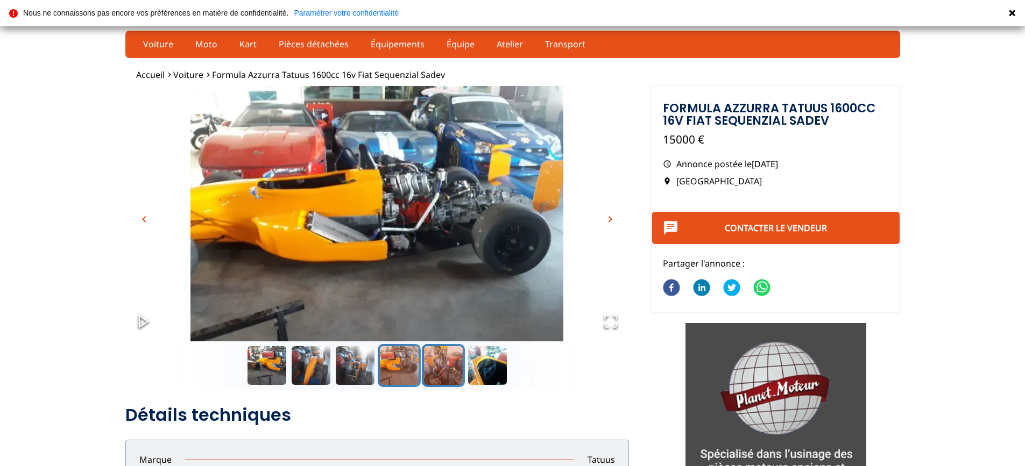
click at [435, 366] on button "Go to Slide 5" at bounding box center [443, 365] width 43 height 43
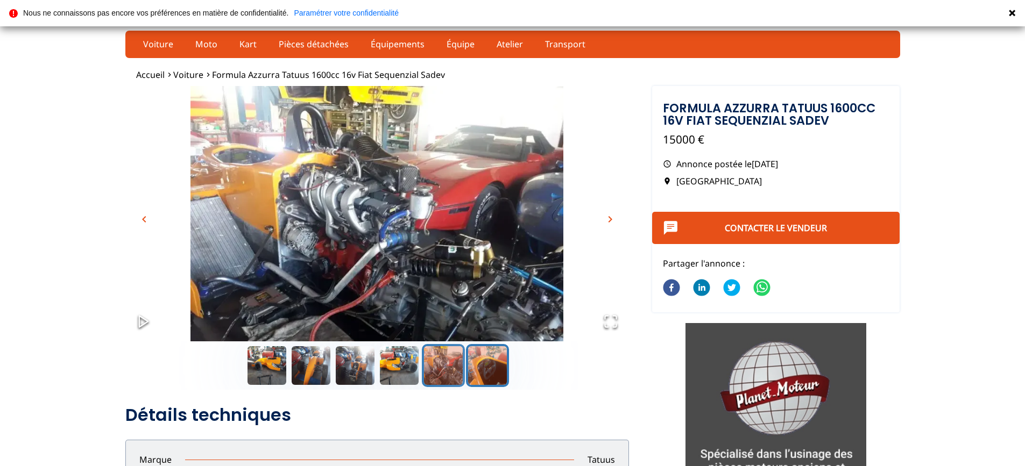
click at [494, 366] on button "Go to Slide 6" at bounding box center [487, 365] width 43 height 43
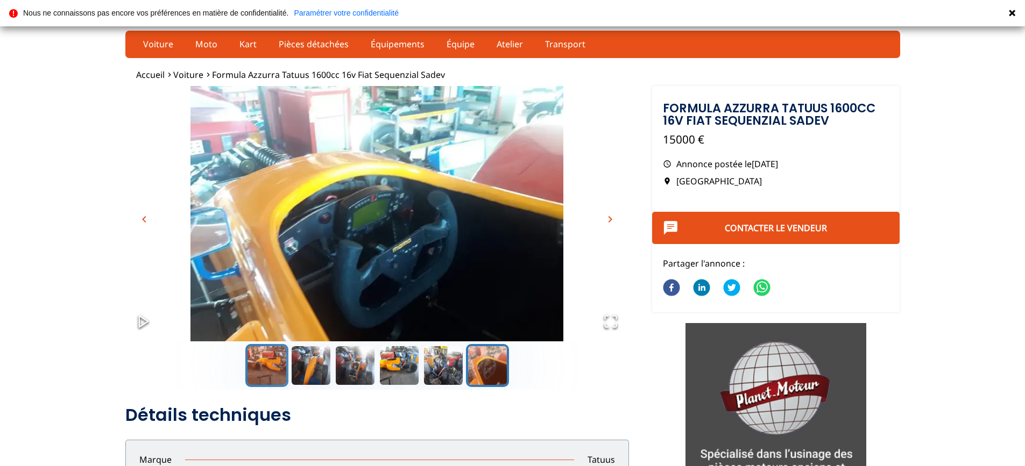
click at [282, 367] on button "Go to Slide 1" at bounding box center [266, 365] width 43 height 43
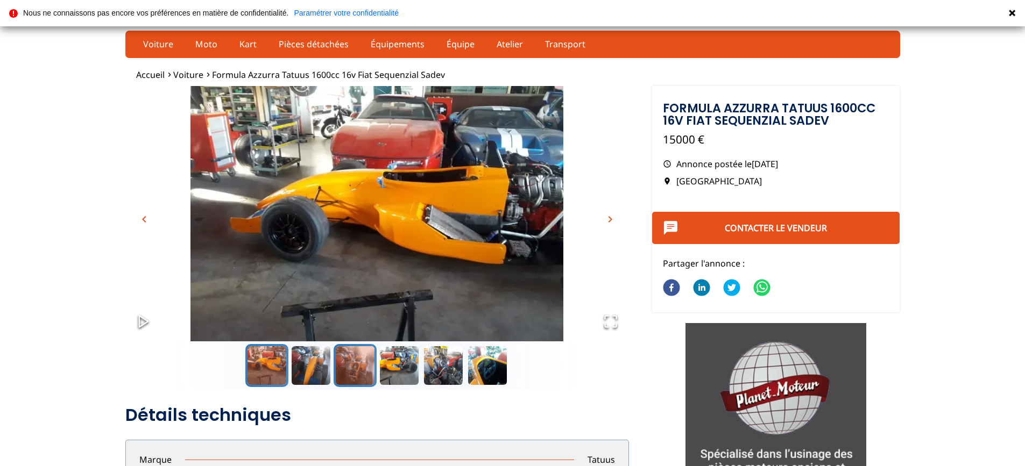
click at [356, 365] on button "Go to Slide 3" at bounding box center [355, 365] width 43 height 43
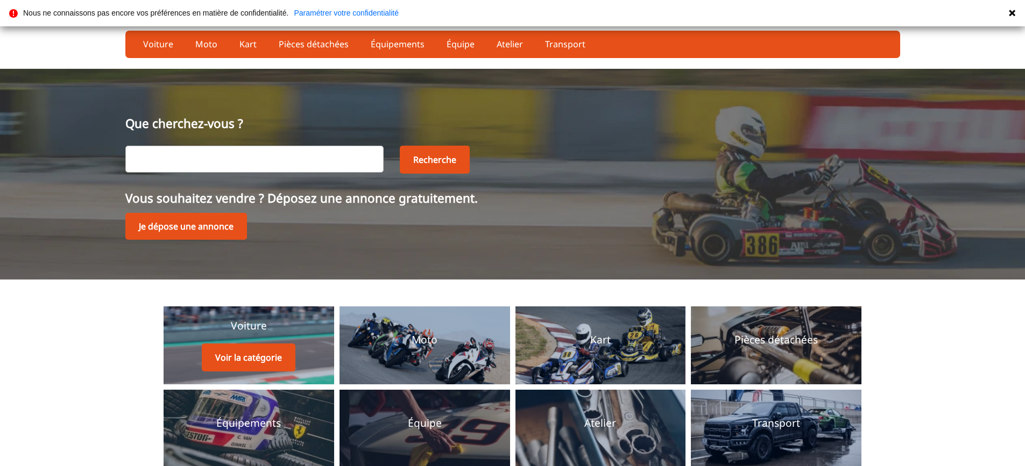
click at [307, 328] on link "Voiture Voir la catégorie" at bounding box center [249, 346] width 171 height 78
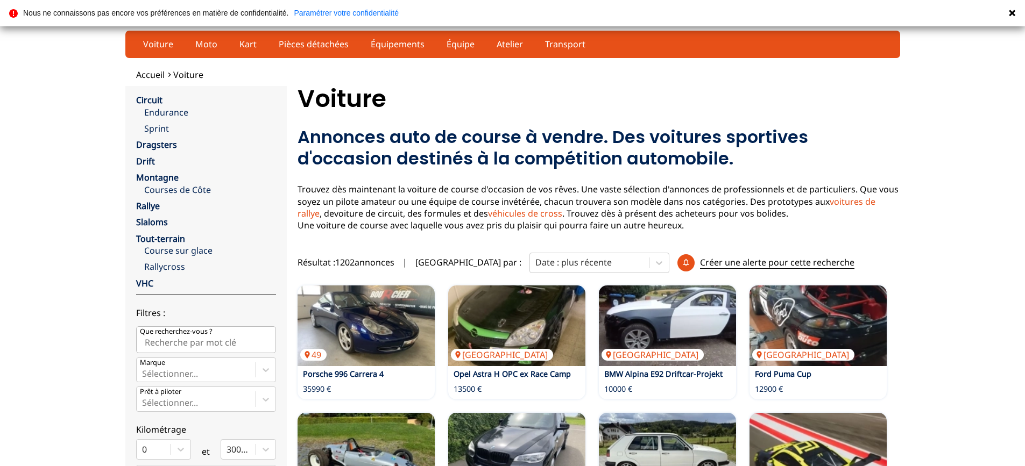
click at [334, 217] on link "voiture de circuit" at bounding box center [368, 214] width 69 height 12
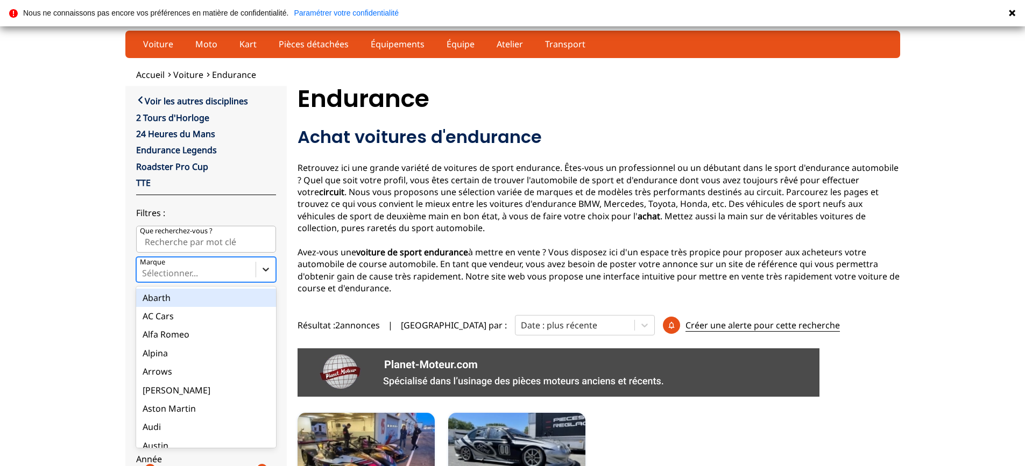
click at [261, 270] on icon at bounding box center [265, 269] width 11 height 11
click at [144, 270] on input "Marque option Abarth focused, 1 of 90. 90 results available. Use Up and Down to…" at bounding box center [143, 273] width 2 height 10
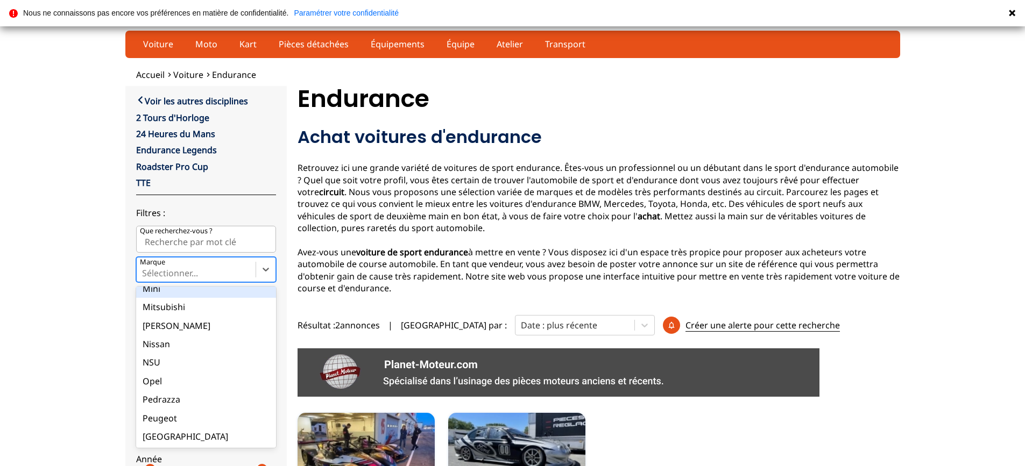
scroll to position [1022, 0]
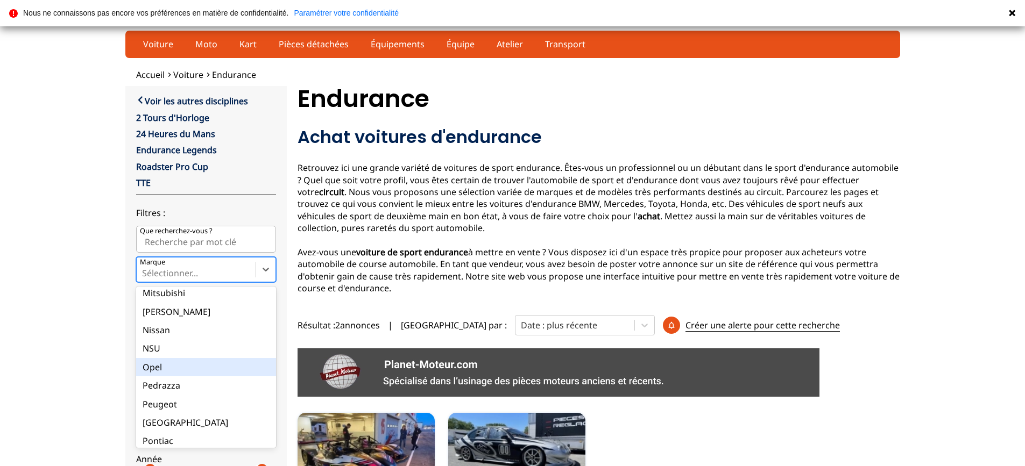
click at [190, 364] on div "Opel" at bounding box center [206, 367] width 140 height 18
click at [144, 278] on input "Marque option Opel focused, 60 of 90. 90 results available. Use Up and Down to …" at bounding box center [143, 273] width 2 height 10
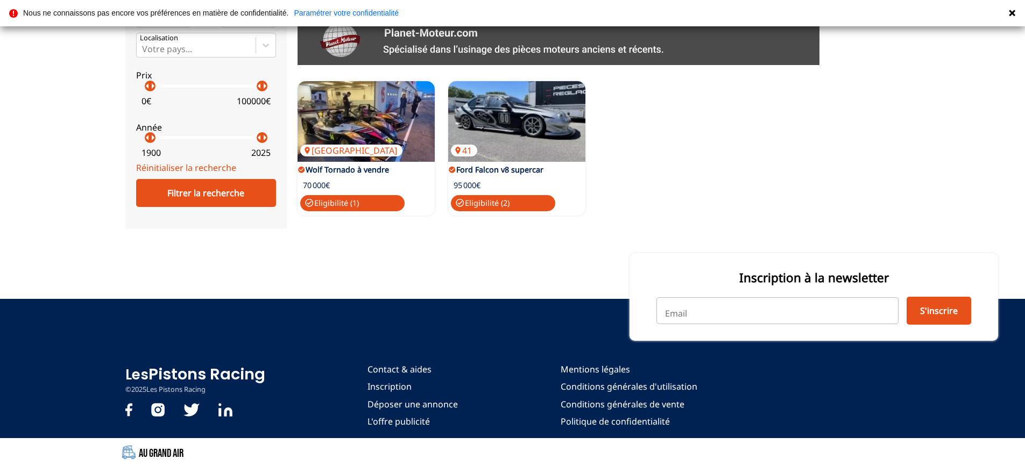
scroll to position [332, 0]
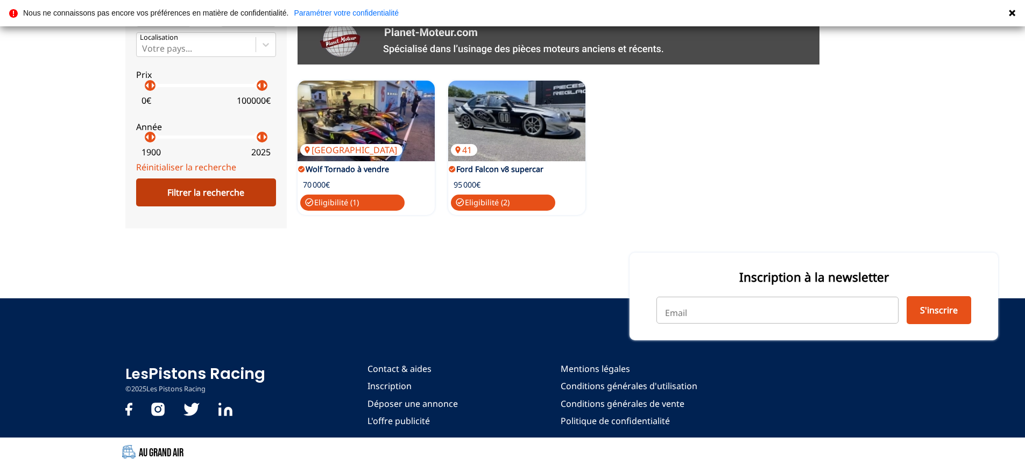
click at [222, 188] on div "Filtrer la recherche" at bounding box center [206, 193] width 140 height 28
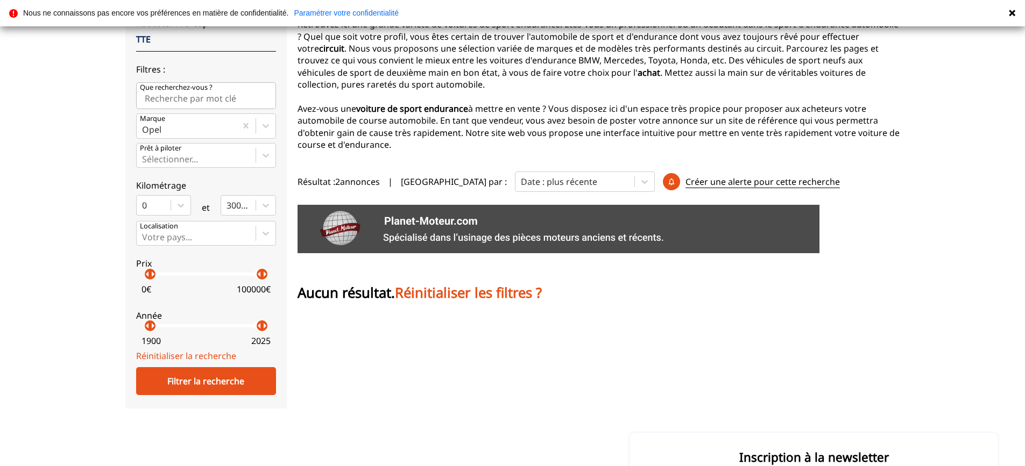
scroll to position [0, 0]
